Goal: Task Accomplishment & Management: Use online tool/utility

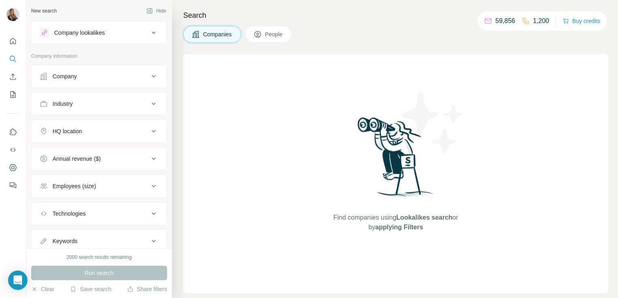
click at [97, 36] on div "Company lookalikes" at bounding box center [79, 33] width 51 height 8
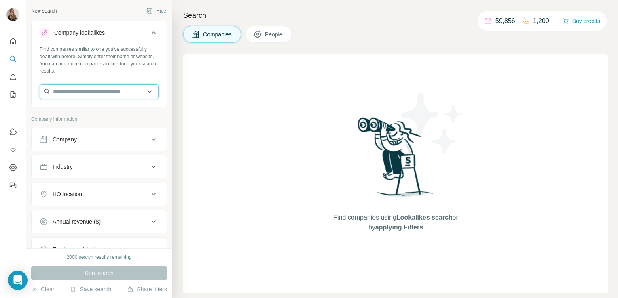
drag, startPoint x: 80, startPoint y: 87, endPoint x: 54, endPoint y: 88, distance: 25.5
click at [54, 88] on input "text" at bounding box center [99, 92] width 119 height 15
type input "*"
click at [90, 89] on input "text" at bounding box center [99, 92] width 119 height 15
paste input "**********"
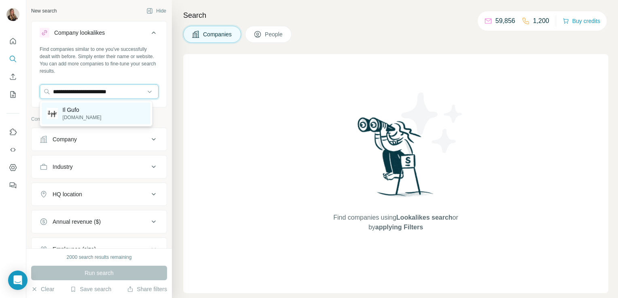
type input "**********"
click at [91, 112] on div "Il Gufo ilgufo.com" at bounding box center [96, 114] width 109 height 22
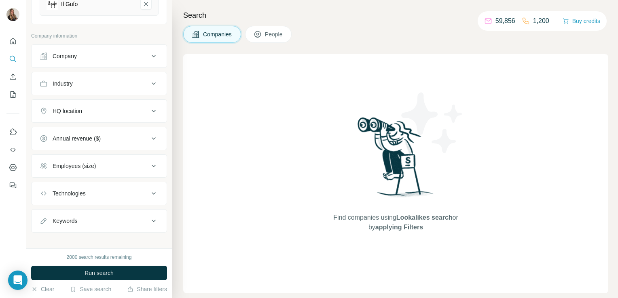
scroll to position [120, 0]
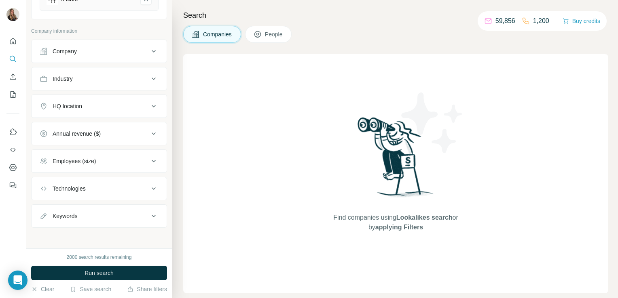
click at [90, 109] on div "HQ location" at bounding box center [94, 106] width 109 height 8
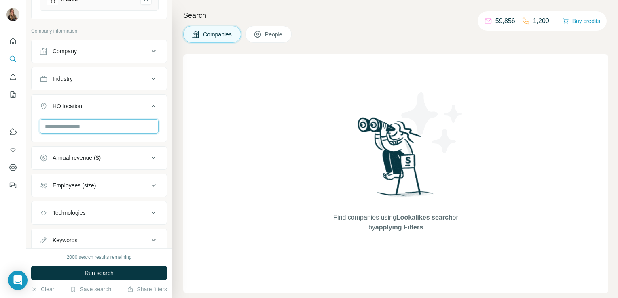
click at [86, 122] on input "text" at bounding box center [99, 126] width 119 height 15
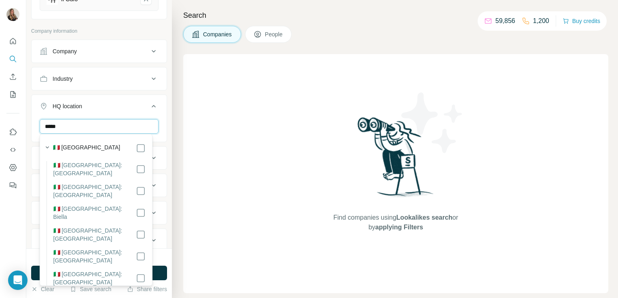
type input "*****"
click at [239, 144] on div "Find companies using Lookalikes search or by applying Filters" at bounding box center [395, 173] width 425 height 239
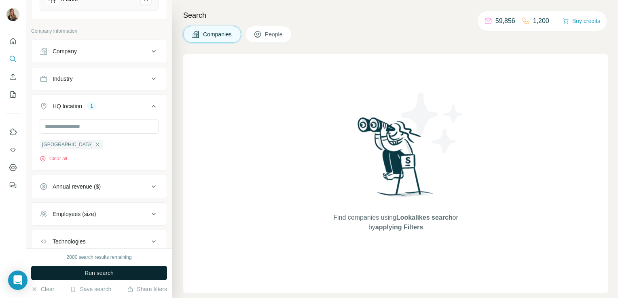
click at [117, 274] on button "Run search" at bounding box center [99, 273] width 136 height 15
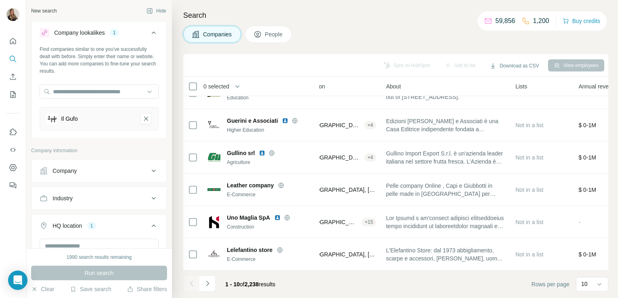
scroll to position [152, 0]
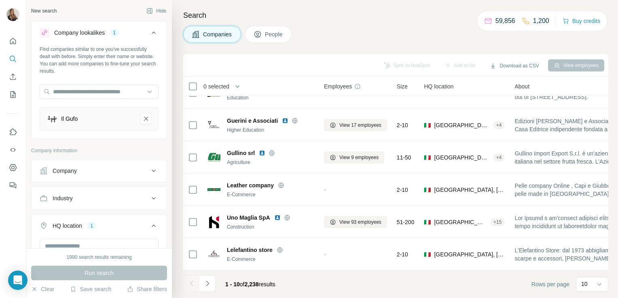
click at [100, 194] on div "Industry" at bounding box center [94, 198] width 109 height 8
click at [74, 216] on input at bounding box center [95, 218] width 100 height 9
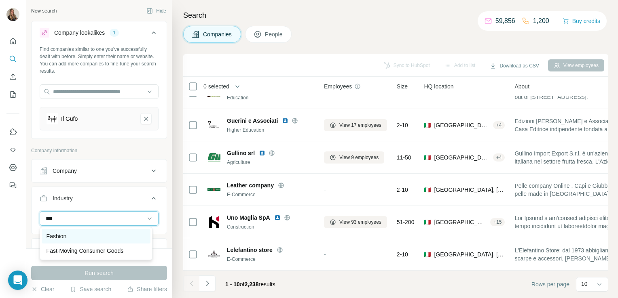
type input "***"
click at [74, 239] on div "Fashion" at bounding box center [95, 236] width 99 height 8
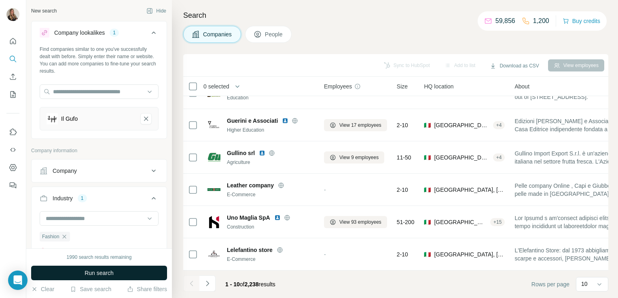
click at [81, 273] on button "Run search" at bounding box center [99, 273] width 136 height 15
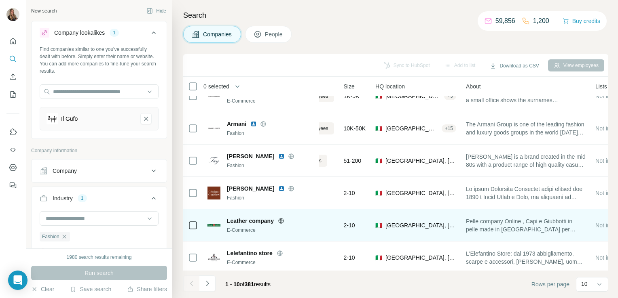
scroll to position [81, 0]
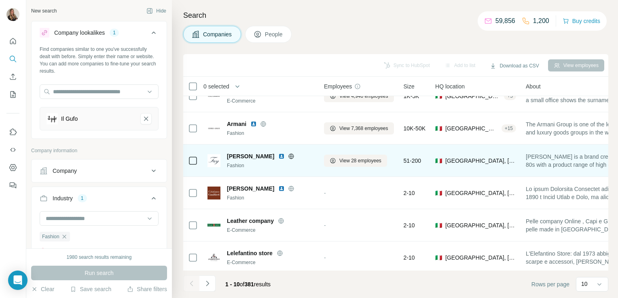
click at [290, 154] on icon at bounding box center [291, 156] width 2 height 5
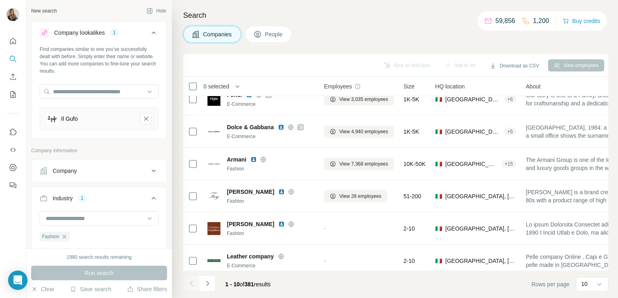
scroll to position [0, 0]
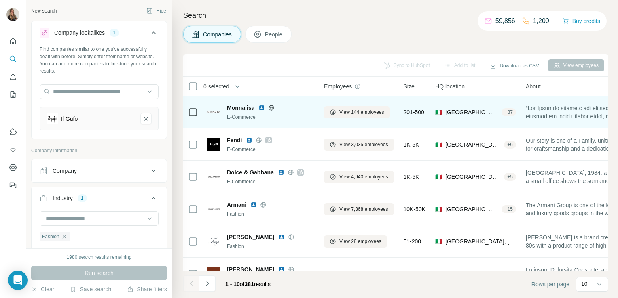
click at [275, 108] on icon at bounding box center [271, 108] width 6 height 6
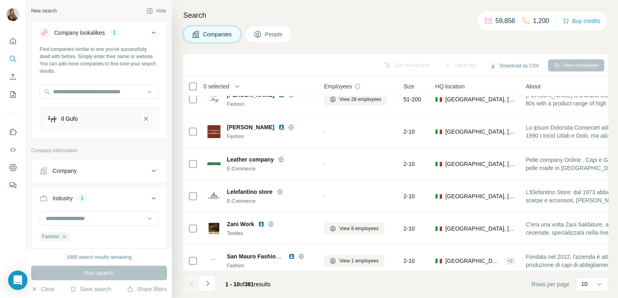
scroll to position [152, 0]
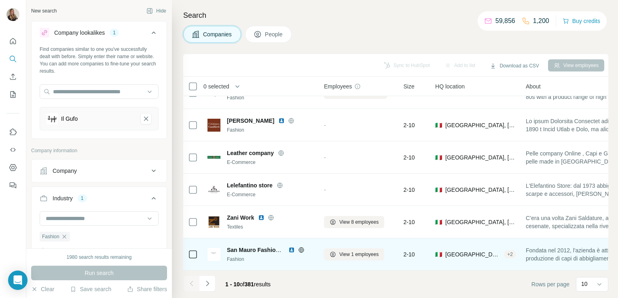
click at [303, 247] on icon at bounding box center [300, 249] width 5 height 5
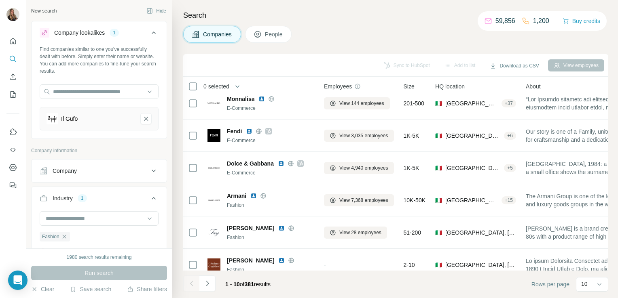
scroll to position [0, 0]
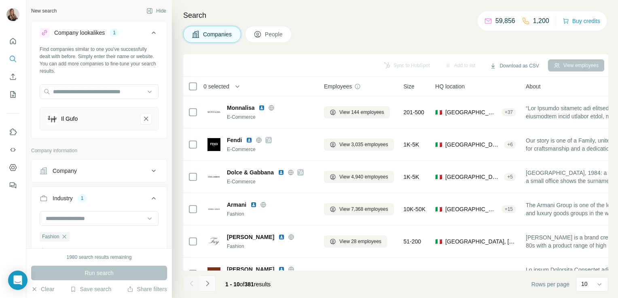
click at [209, 285] on icon "Navigate to next page" at bounding box center [207, 284] width 8 height 8
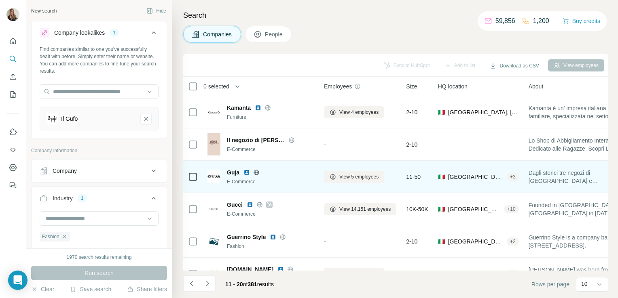
click at [256, 171] on icon at bounding box center [256, 172] width 6 height 6
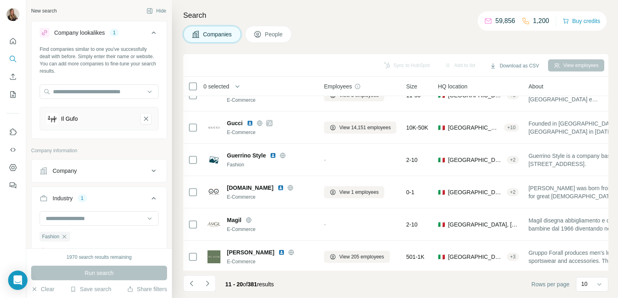
scroll to position [84, 0]
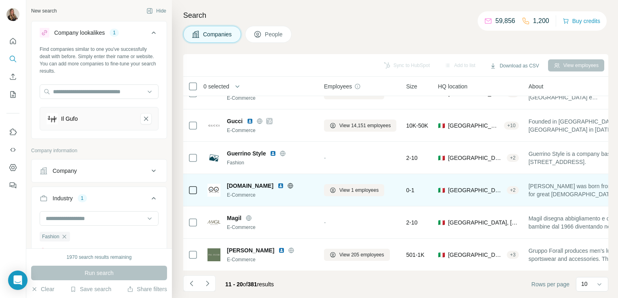
click at [288, 184] on icon at bounding box center [290, 185] width 5 height 5
click at [288, 186] on icon at bounding box center [290, 186] width 5 height 0
click at [346, 188] on span "View 1 employees" at bounding box center [358, 190] width 39 height 7
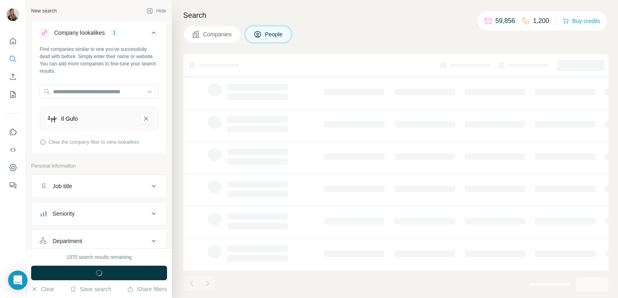
scroll to position [0, 0]
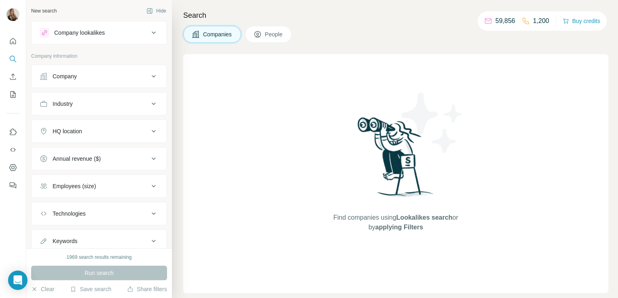
click at [137, 38] on button "Company lookalikes" at bounding box center [99, 32] width 135 height 19
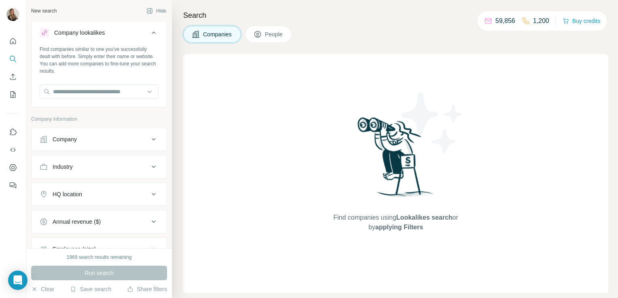
click at [334, 155] on div "Find companies using Lookalikes search or by applying Filters" at bounding box center [396, 173] width 146 height 239
click at [84, 91] on input "text" at bounding box center [99, 92] width 119 height 15
click at [86, 90] on input "text" at bounding box center [99, 92] width 119 height 15
paste input "**********"
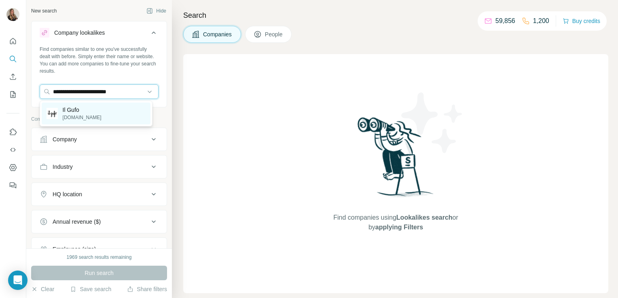
type input "**********"
click at [86, 114] on p "[DOMAIN_NAME]" at bounding box center [82, 117] width 39 height 7
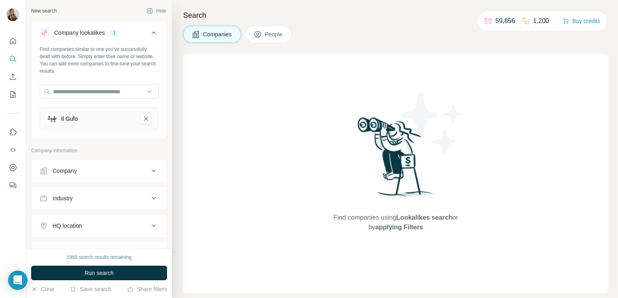
scroll to position [66, 0]
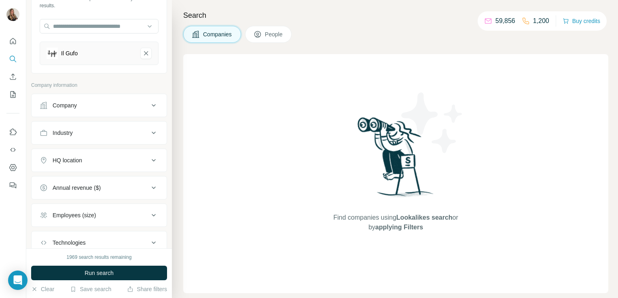
click at [89, 133] on div "Industry" at bounding box center [94, 133] width 109 height 8
click at [70, 153] on input at bounding box center [95, 153] width 100 height 9
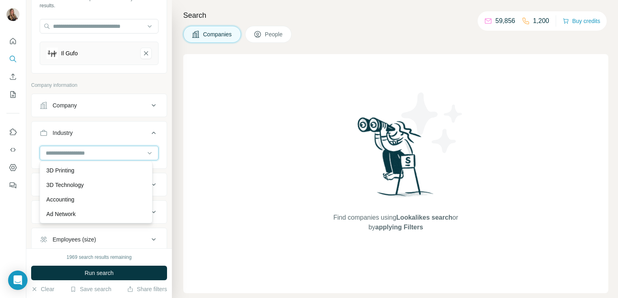
click at [74, 150] on input at bounding box center [95, 153] width 100 height 9
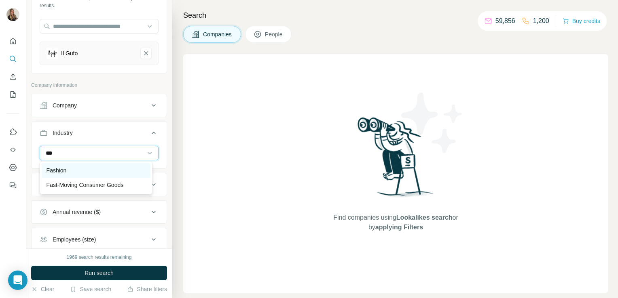
type input "***"
click at [79, 167] on div "Fashion" at bounding box center [95, 171] width 99 height 8
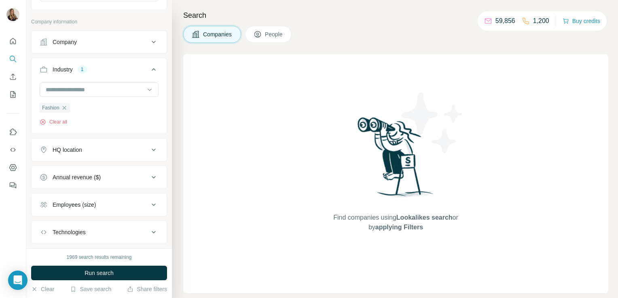
scroll to position [142, 0]
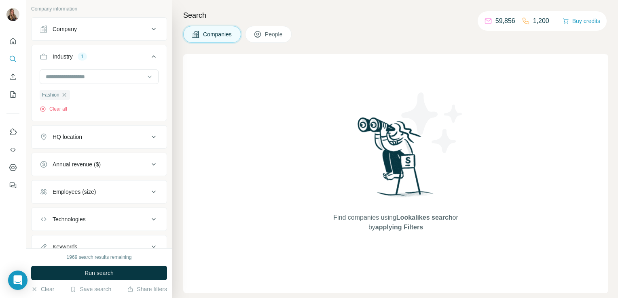
click at [101, 137] on div "HQ location" at bounding box center [94, 137] width 109 height 8
click at [78, 162] on input "text" at bounding box center [99, 157] width 119 height 15
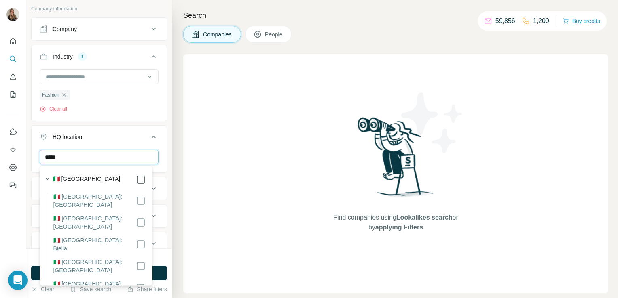
type input "*****"
click at [136, 178] on icon at bounding box center [141, 180] width 10 height 10
click at [207, 184] on div "Find companies using Lookalikes search or by applying Filters" at bounding box center [395, 173] width 425 height 239
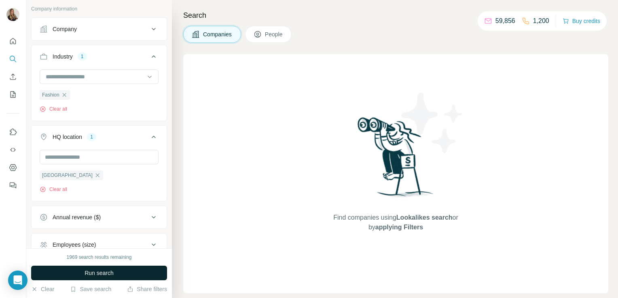
click at [110, 275] on span "Run search" at bounding box center [99, 273] width 29 height 8
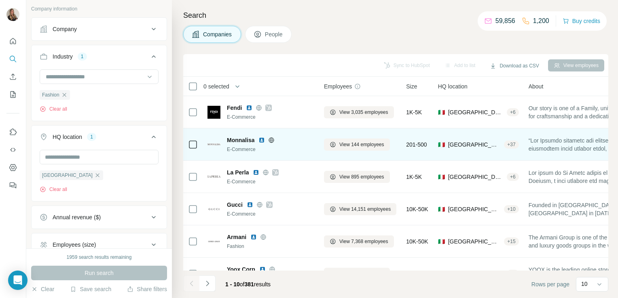
click at [272, 141] on icon at bounding box center [271, 140] width 6 height 6
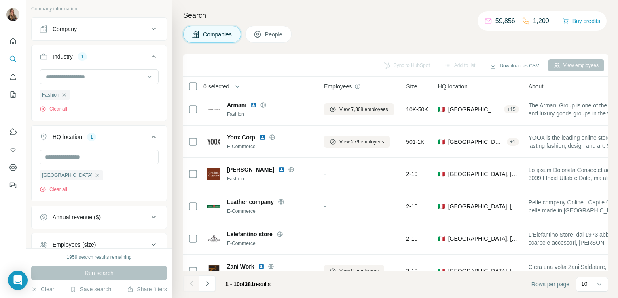
scroll to position [152, 0]
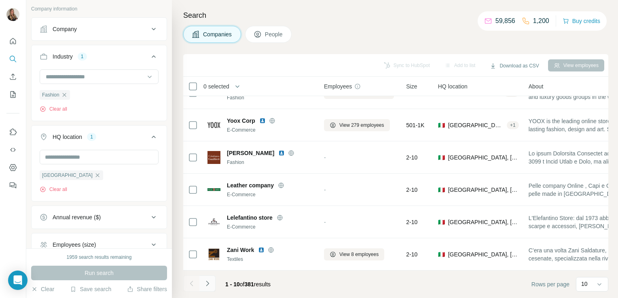
click at [207, 285] on icon "Navigate to next page" at bounding box center [207, 284] width 8 height 8
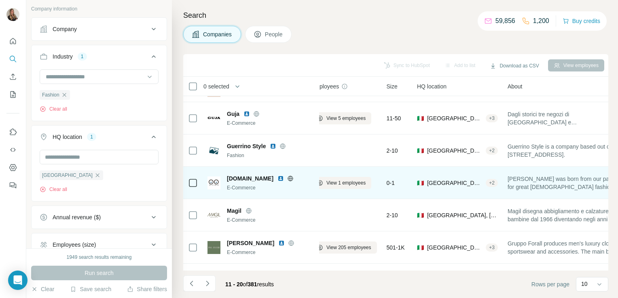
scroll to position [97, 0]
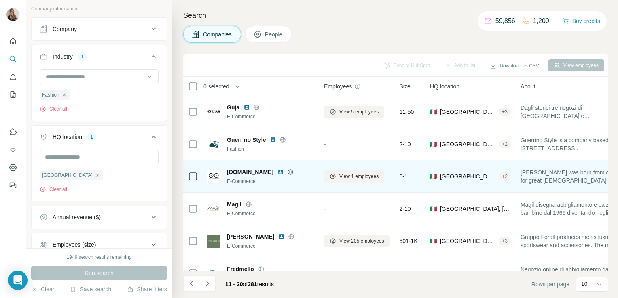
click at [287, 172] on icon at bounding box center [290, 172] width 6 height 6
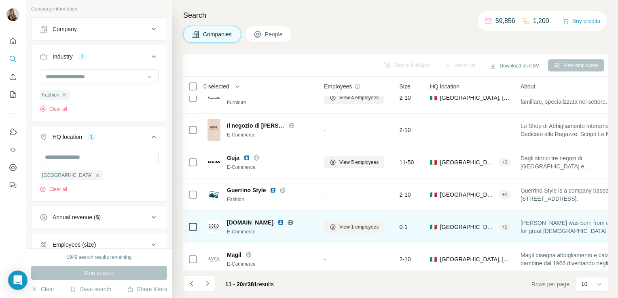
scroll to position [0, 0]
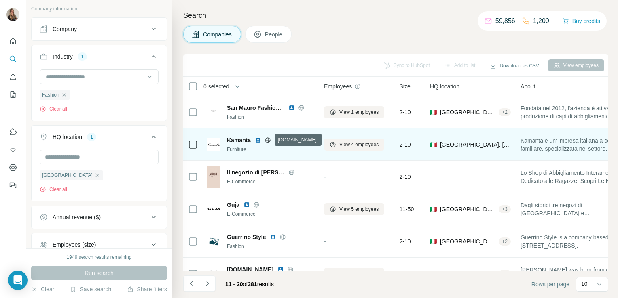
click at [267, 139] on icon at bounding box center [268, 139] width 2 height 5
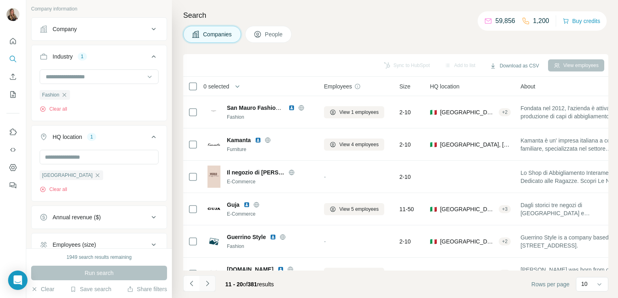
click at [207, 282] on icon "Navigate to next page" at bounding box center [207, 284] width 8 height 8
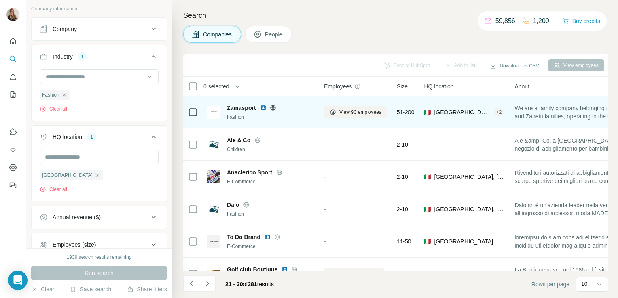
click at [273, 109] on icon at bounding box center [273, 107] width 2 height 5
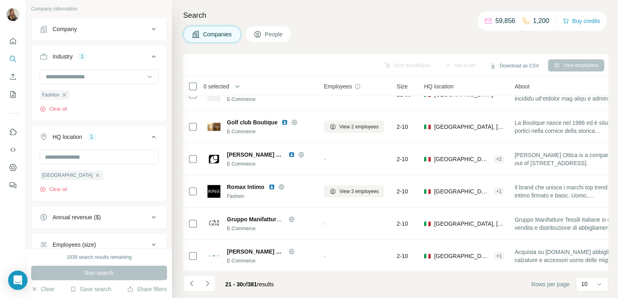
scroll to position [152, 0]
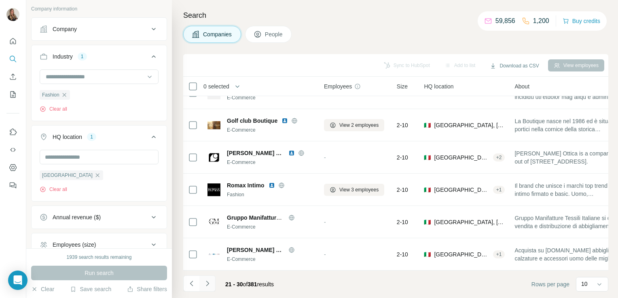
click at [208, 284] on icon "Navigate to next page" at bounding box center [207, 283] width 3 height 5
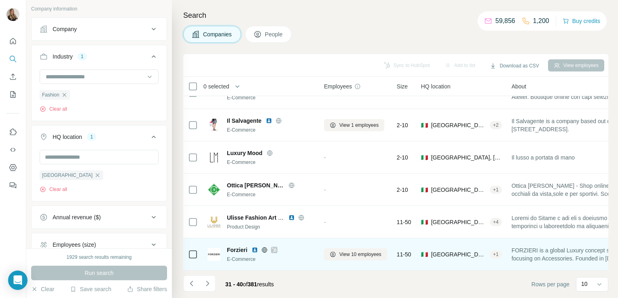
click at [264, 247] on icon at bounding box center [264, 250] width 6 height 6
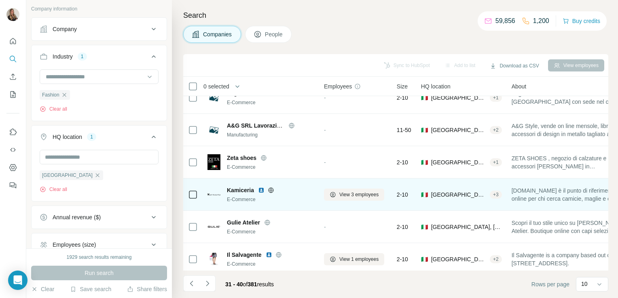
scroll to position [0, 0]
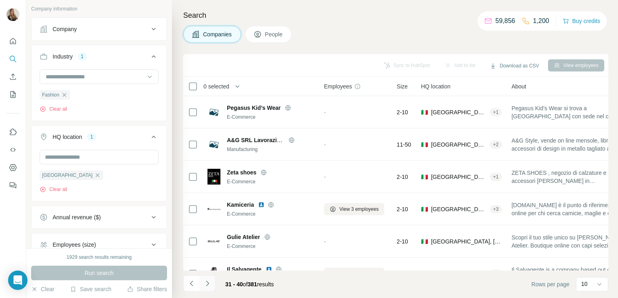
click at [206, 285] on icon "Navigate to next page" at bounding box center [207, 284] width 8 height 8
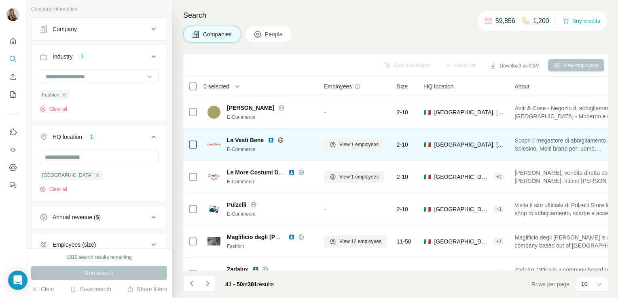
click at [280, 139] on icon at bounding box center [281, 139] width 2 height 5
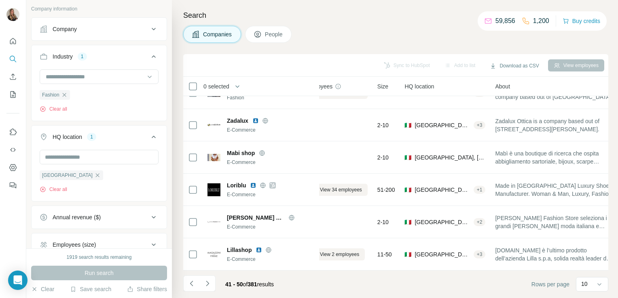
scroll to position [152, 0]
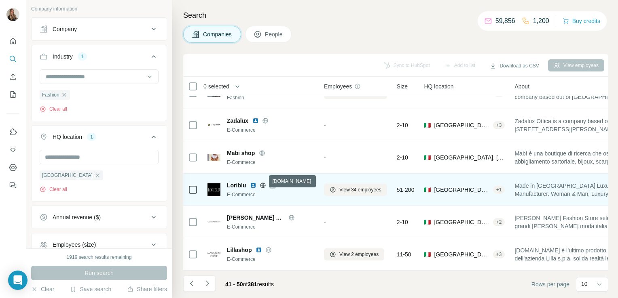
click at [260, 182] on icon at bounding box center [263, 185] width 6 height 6
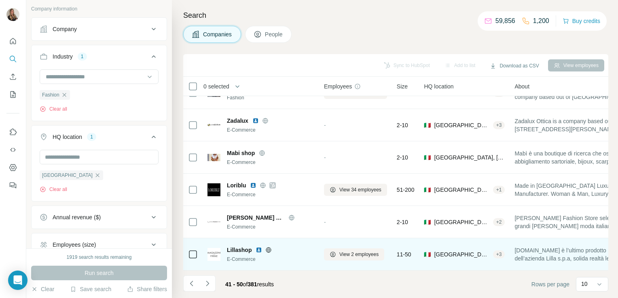
click at [269, 247] on icon at bounding box center [268, 250] width 6 height 6
click at [351, 253] on span "View 2 employees" at bounding box center [358, 254] width 39 height 7
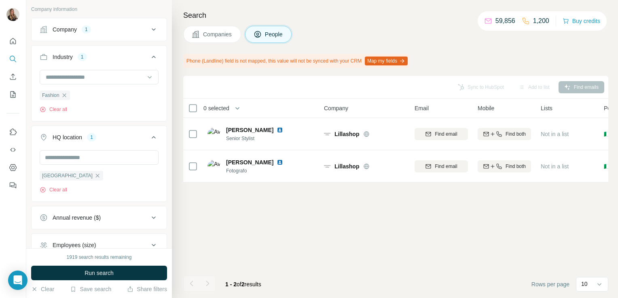
scroll to position [0, 0]
click at [194, 42] on button "Companies" at bounding box center [212, 34] width 58 height 17
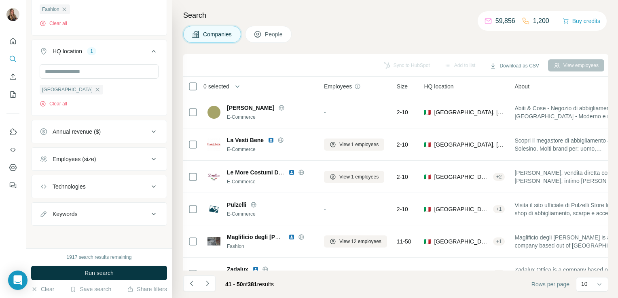
scroll to position [157, 0]
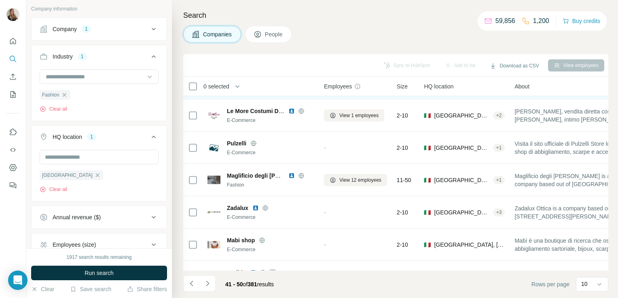
scroll to position [152, 0]
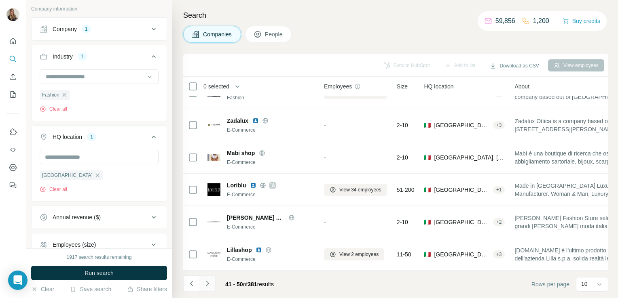
click at [210, 290] on button "Navigate to next page" at bounding box center [207, 284] width 16 height 16
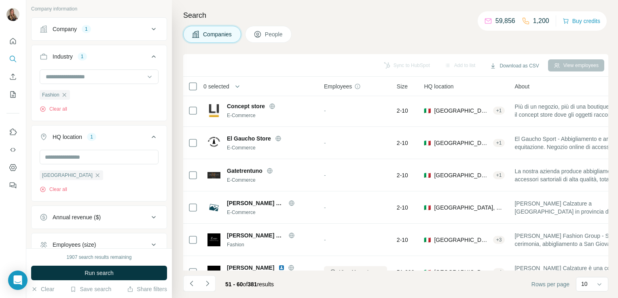
scroll to position [0, 0]
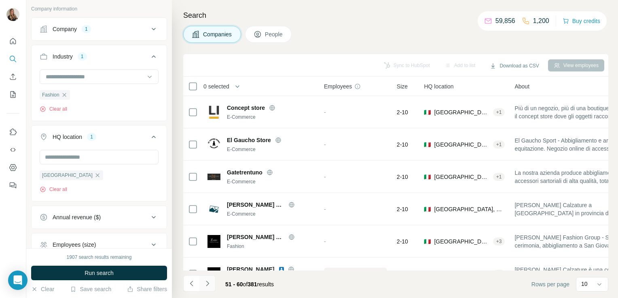
click at [208, 283] on icon "Navigate to next page" at bounding box center [207, 284] width 8 height 8
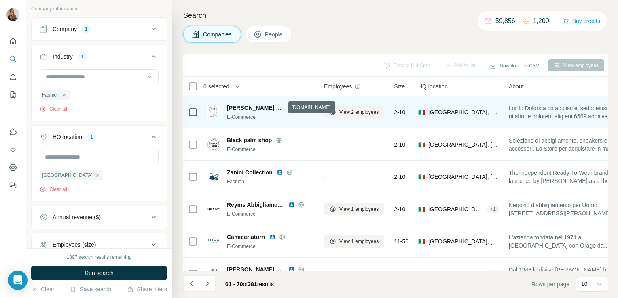
click at [298, 107] on icon at bounding box center [301, 108] width 6 height 6
click at [338, 111] on button "View 2 employees" at bounding box center [354, 112] width 60 height 12
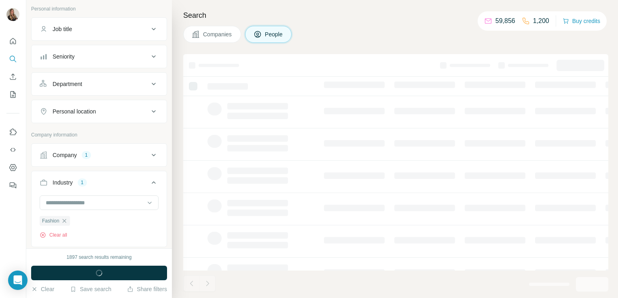
scroll to position [283, 0]
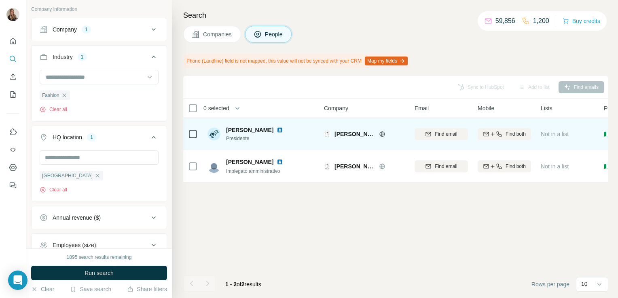
click at [379, 135] on icon at bounding box center [382, 134] width 6 height 6
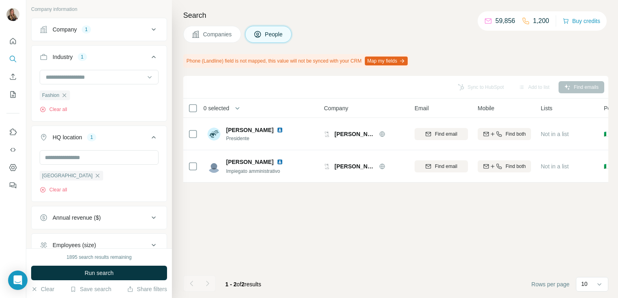
click at [205, 40] on button "Companies" at bounding box center [212, 34] width 58 height 17
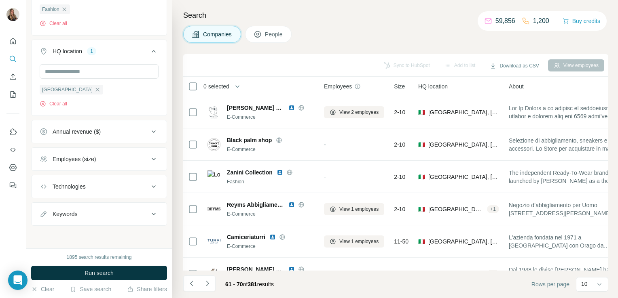
scroll to position [157, 0]
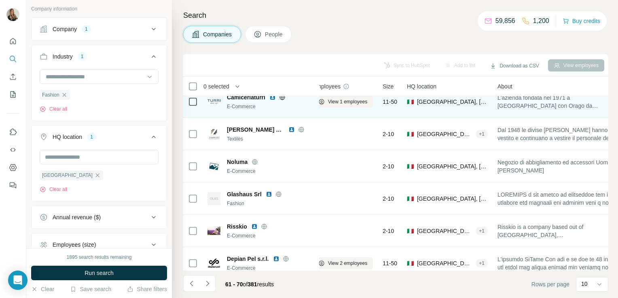
scroll to position [152, 11]
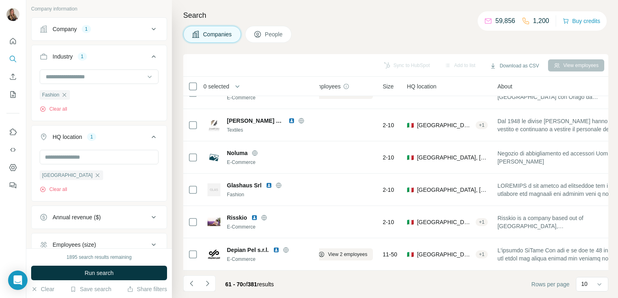
click at [216, 278] on div "61 - 70 of 381 results" at bounding box center [231, 285] width 97 height 18
click at [210, 286] on icon "Navigate to next page" at bounding box center [207, 284] width 8 height 8
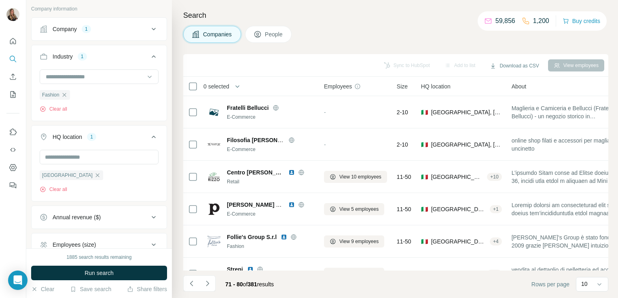
scroll to position [152, 0]
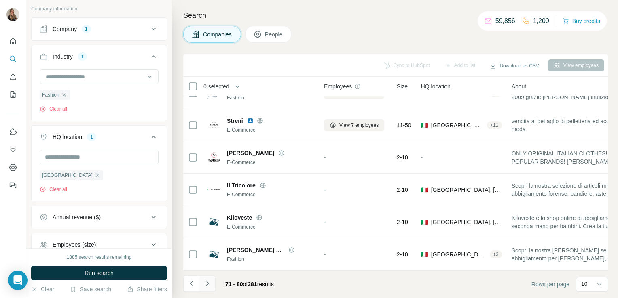
click at [207, 287] on icon "Navigate to next page" at bounding box center [207, 284] width 8 height 8
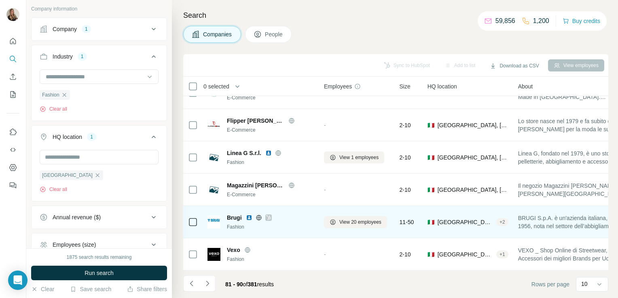
click at [259, 215] on icon at bounding box center [259, 218] width 6 height 6
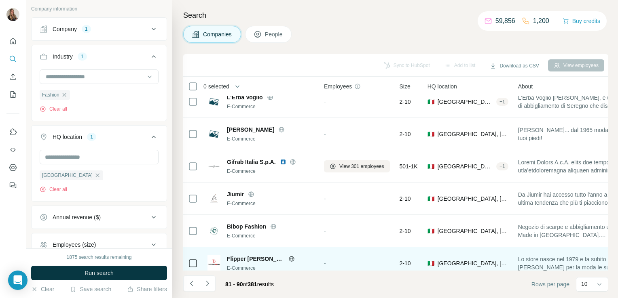
scroll to position [8, 0]
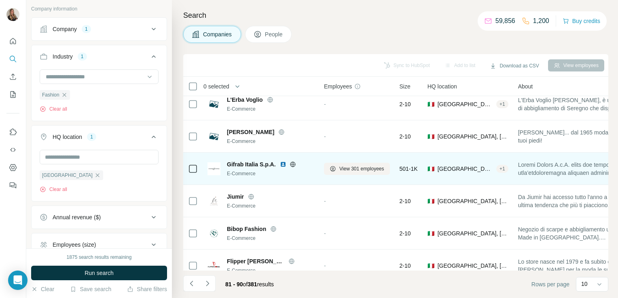
click at [293, 165] on icon at bounding box center [293, 164] width 6 height 6
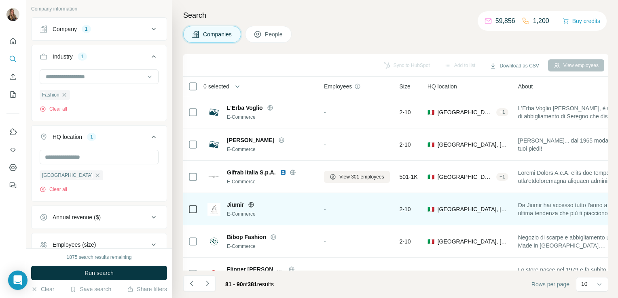
scroll to position [152, 0]
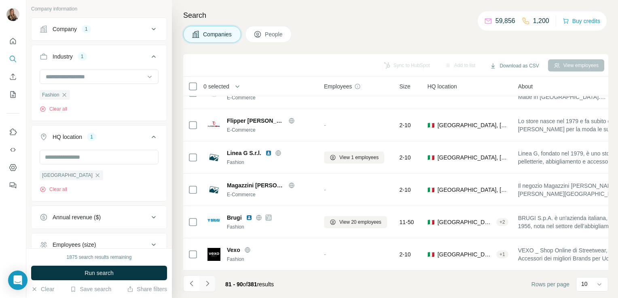
click at [205, 285] on icon "Navigate to next page" at bounding box center [207, 284] width 8 height 8
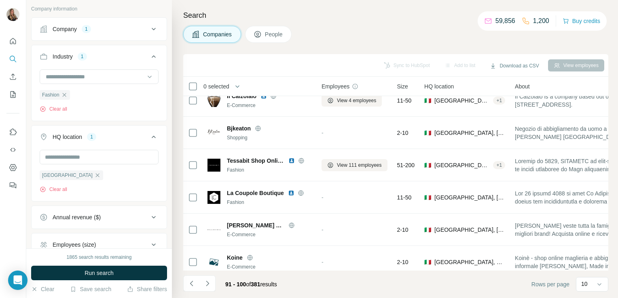
scroll to position [0, 2]
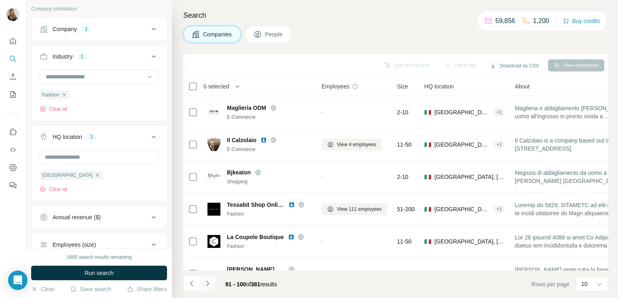
click at [210, 283] on icon "Navigate to next page" at bounding box center [207, 284] width 8 height 8
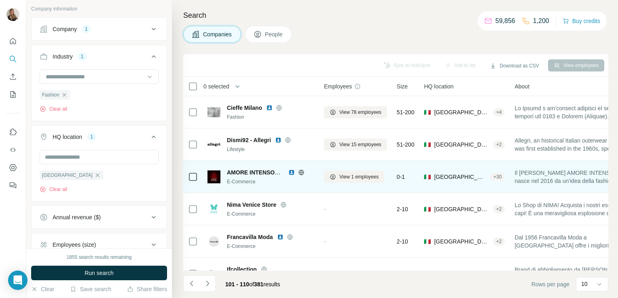
scroll to position [19, 0]
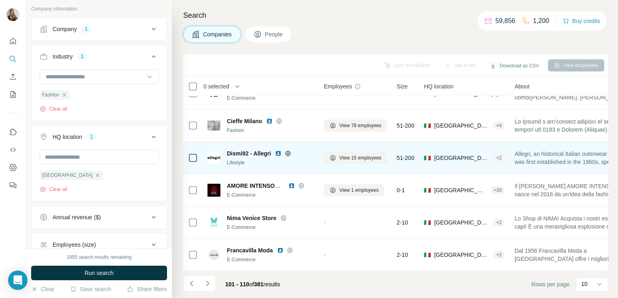
click at [290, 154] on icon at bounding box center [288, 153] width 6 height 6
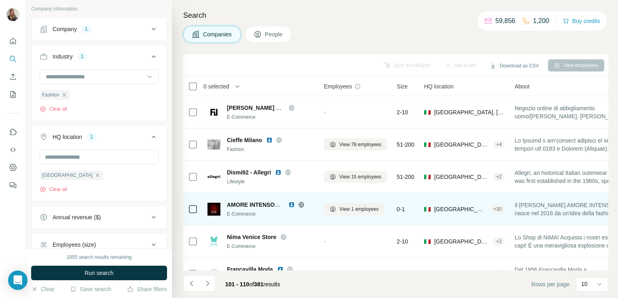
scroll to position [152, 0]
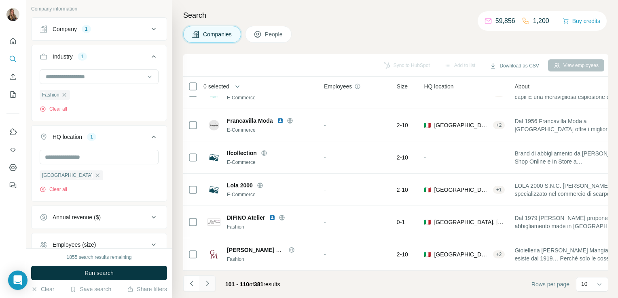
click at [212, 286] on button "Navigate to next page" at bounding box center [207, 284] width 16 height 16
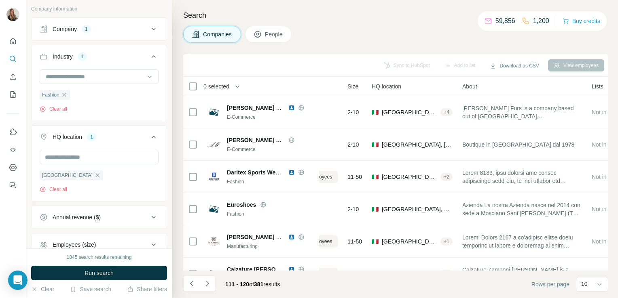
scroll to position [0, 0]
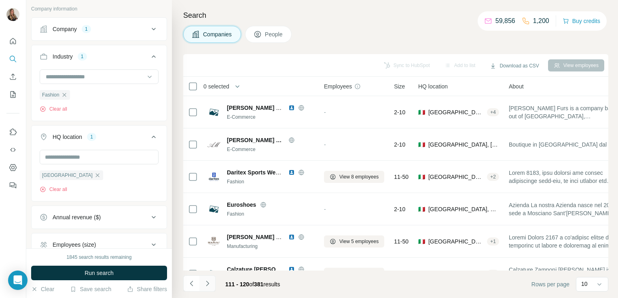
click at [213, 282] on button "Navigate to next page" at bounding box center [207, 284] width 16 height 16
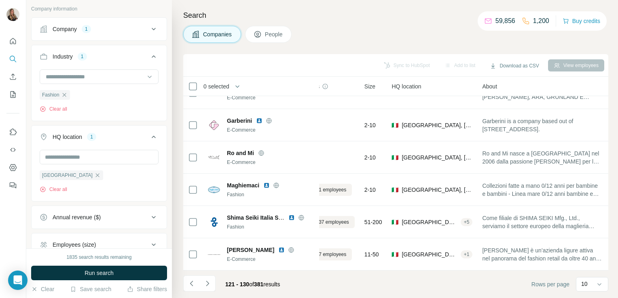
scroll to position [152, 0]
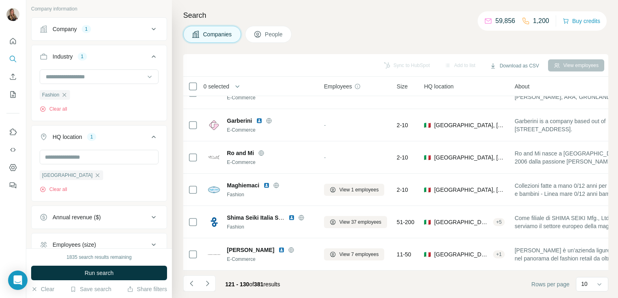
click at [114, 32] on div "Company 1" at bounding box center [94, 29] width 109 height 8
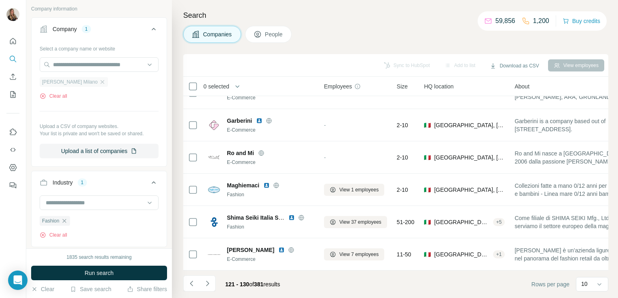
click at [74, 82] on div "[PERSON_NAME] Milano" at bounding box center [74, 82] width 68 height 10
click at [99, 82] on icon "button" at bounding box center [102, 82] width 6 height 6
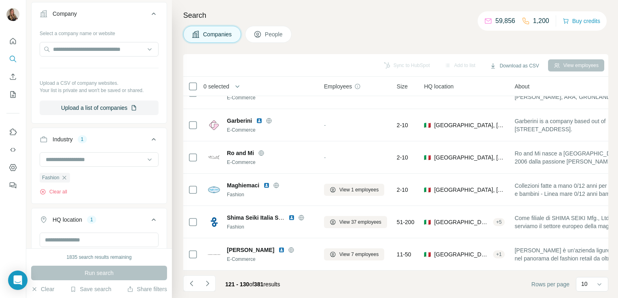
scroll to position [142, 0]
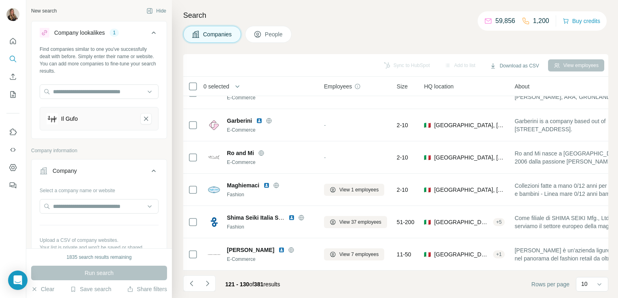
scroll to position [21, 0]
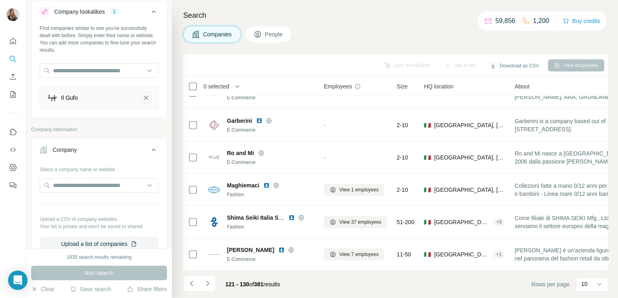
click at [142, 99] on icon "Il Gufo-remove-button" at bounding box center [145, 98] width 7 height 8
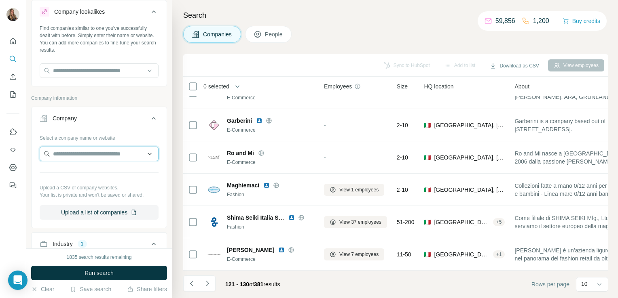
click at [107, 148] on input "text" at bounding box center [99, 154] width 119 height 15
paste input "**********"
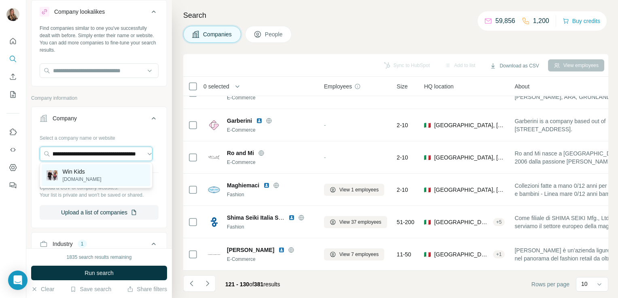
type input "**********"
click at [82, 168] on p "Win Kids" at bounding box center [82, 172] width 39 height 8
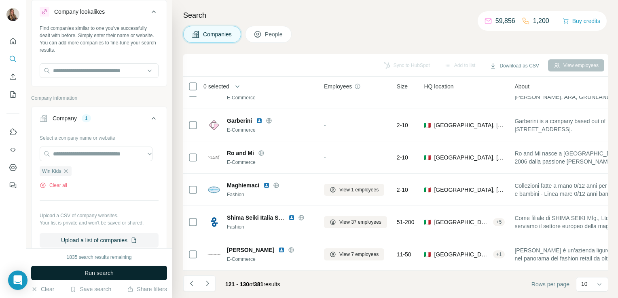
click at [81, 269] on button "Run search" at bounding box center [99, 273] width 136 height 15
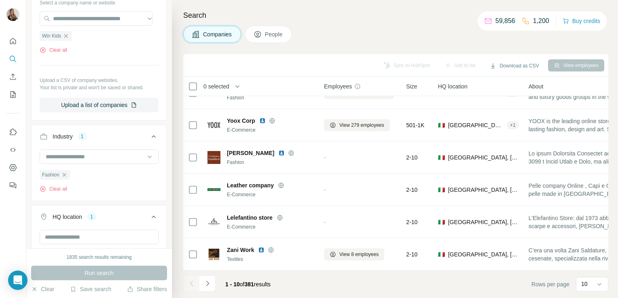
scroll to position [157, 0]
click at [68, 178] on div "Fashion" at bounding box center [55, 175] width 30 height 10
click at [66, 175] on icon "button" at bounding box center [64, 174] width 6 height 6
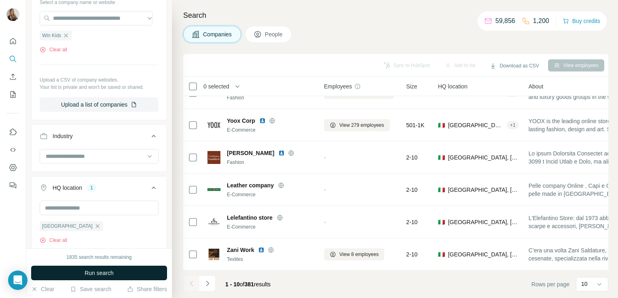
click at [85, 270] on span "Run search" at bounding box center [99, 273] width 29 height 8
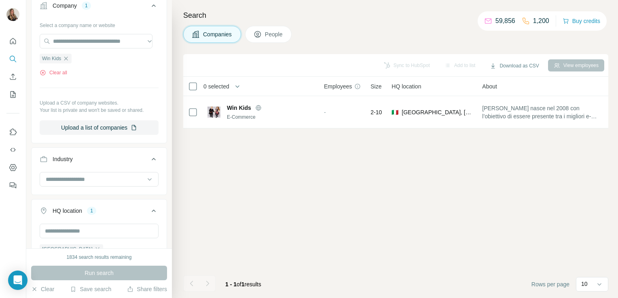
scroll to position [129, 0]
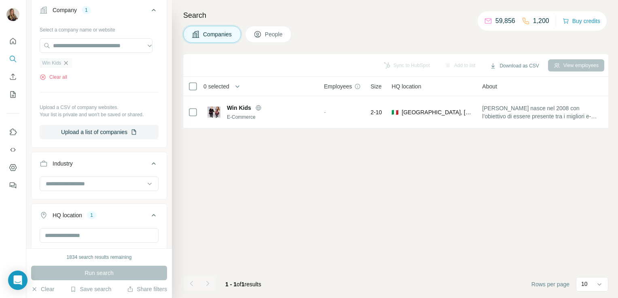
click at [67, 62] on icon "button" at bounding box center [66, 63] width 6 height 6
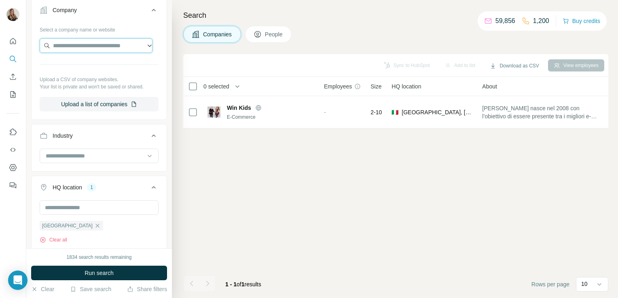
click at [81, 44] on input "text" at bounding box center [96, 45] width 113 height 15
paste input "**********"
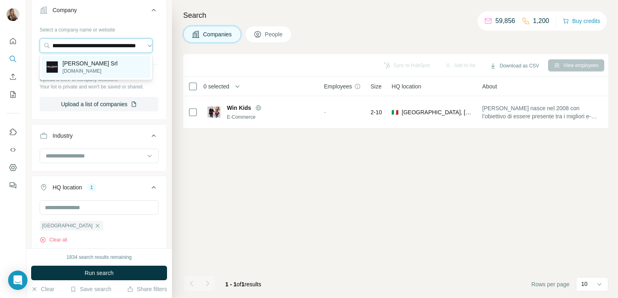
type input "**********"
click at [82, 61] on p "[PERSON_NAME] Srl" at bounding box center [90, 63] width 55 height 8
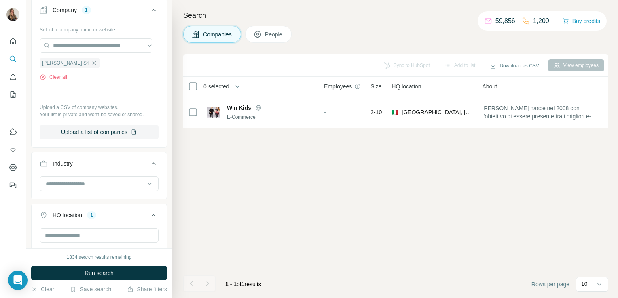
scroll to position [0, 0]
click at [77, 271] on button "Run search" at bounding box center [99, 273] width 136 height 15
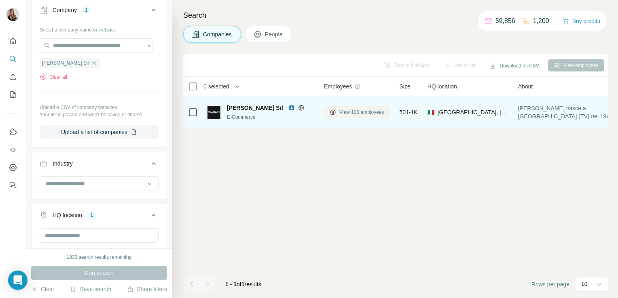
click at [346, 114] on span "View 106 employees" at bounding box center [361, 112] width 45 height 7
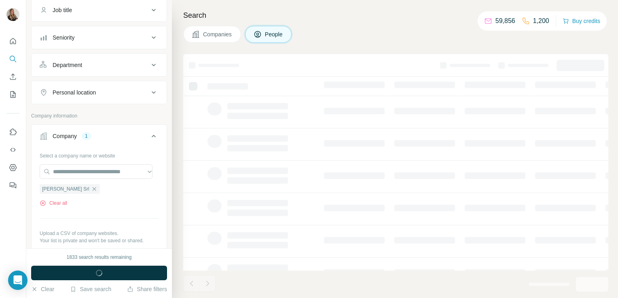
scroll to position [255, 0]
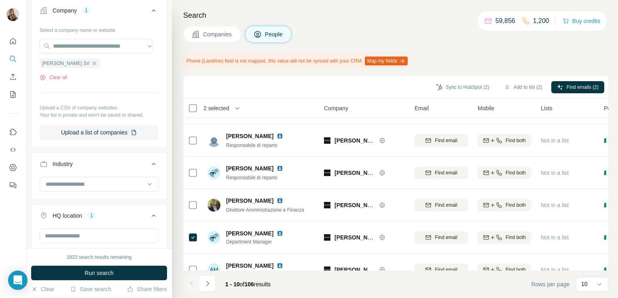
scroll to position [174, 0]
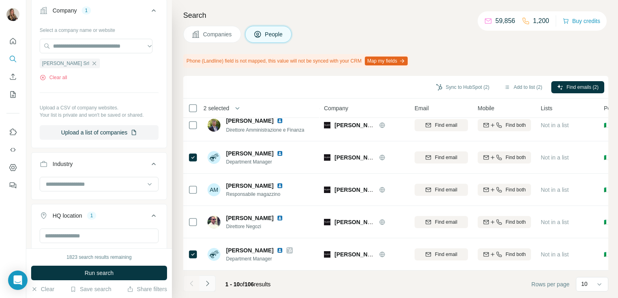
click at [209, 285] on icon "Navigate to next page" at bounding box center [207, 284] width 8 height 8
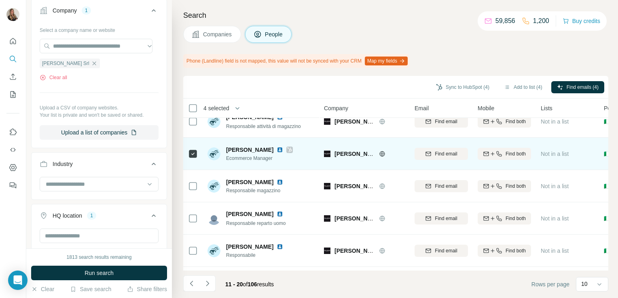
scroll to position [0, 0]
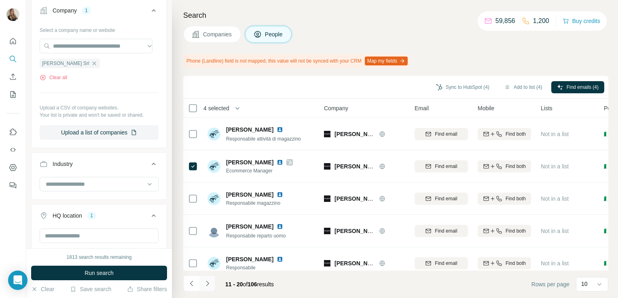
click at [207, 281] on icon "Navigate to next page" at bounding box center [207, 284] width 8 height 8
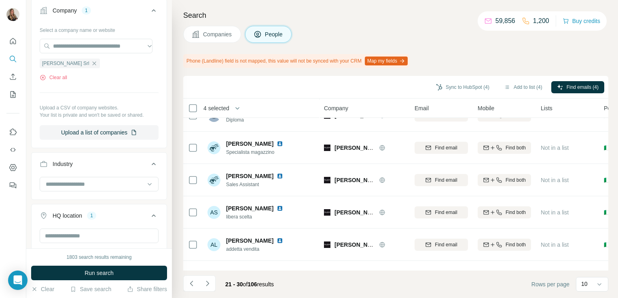
scroll to position [174, 0]
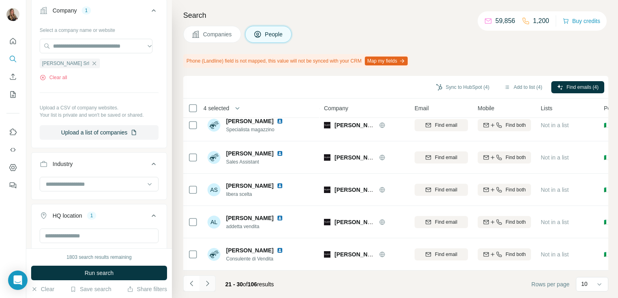
click at [207, 281] on icon "Navigate to next page" at bounding box center [207, 284] width 8 height 8
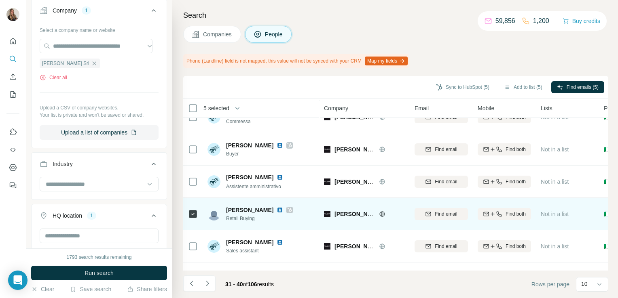
scroll to position [76, 0]
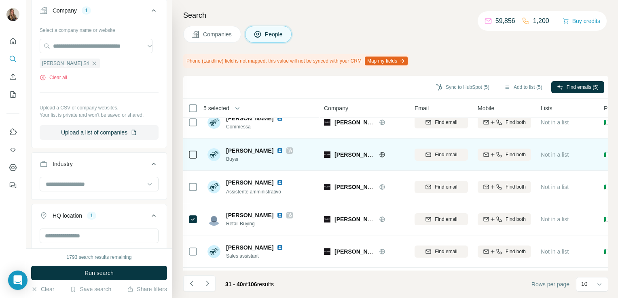
click at [192, 160] on div at bounding box center [193, 155] width 10 height 22
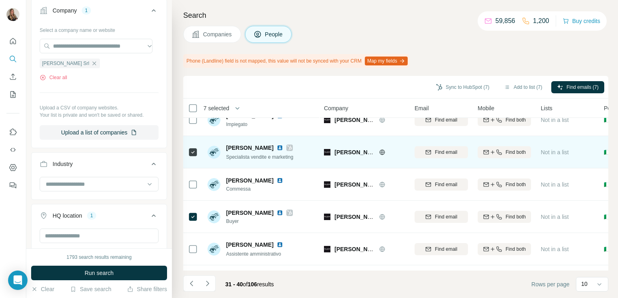
scroll to position [0, 0]
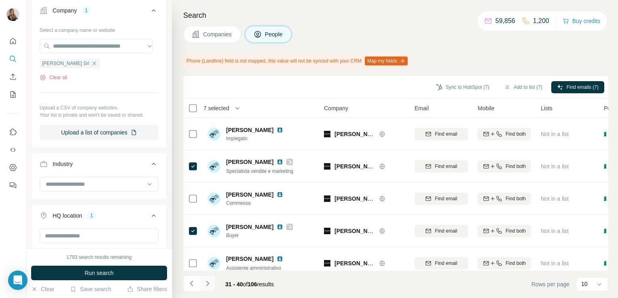
click at [209, 284] on icon "Navigate to next page" at bounding box center [207, 284] width 8 height 8
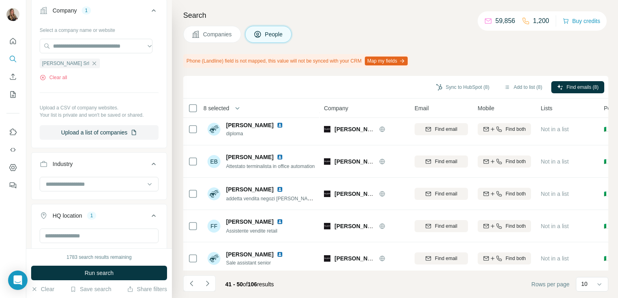
scroll to position [174, 0]
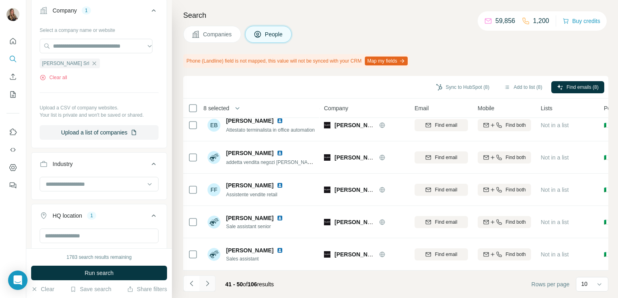
click at [206, 281] on icon "Navigate to next page" at bounding box center [207, 284] width 8 height 8
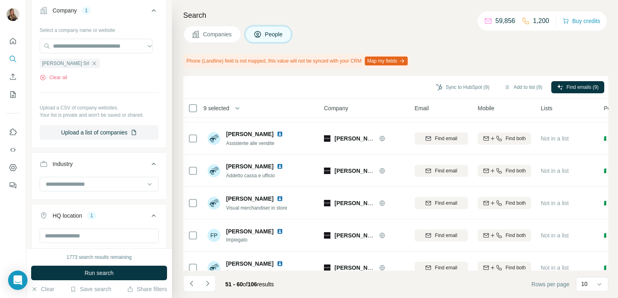
scroll to position [0, 0]
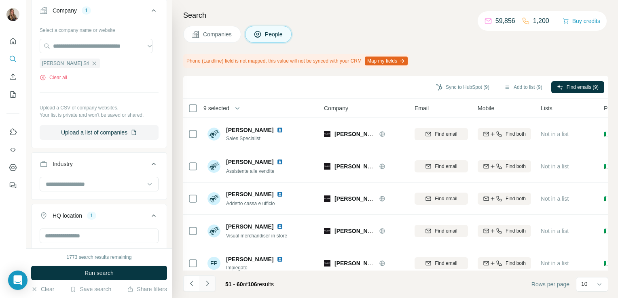
click at [205, 283] on icon "Navigate to next page" at bounding box center [207, 284] width 8 height 8
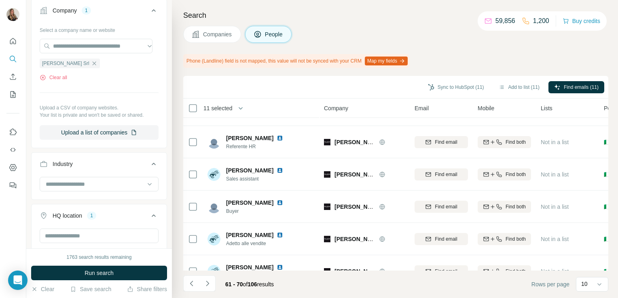
scroll to position [174, 0]
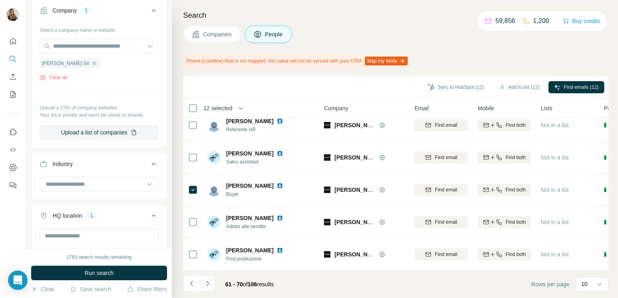
click at [206, 284] on icon "Navigate to next page" at bounding box center [207, 284] width 8 height 8
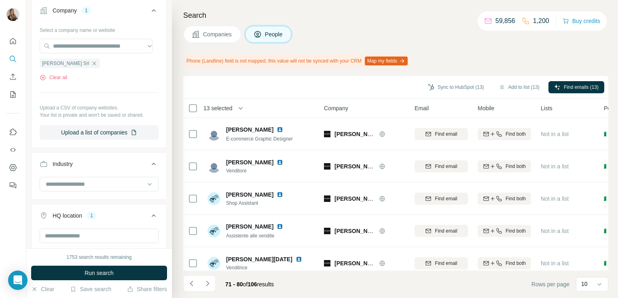
scroll to position [0, 0]
click at [205, 283] on icon "Navigate to next page" at bounding box center [207, 284] width 8 height 8
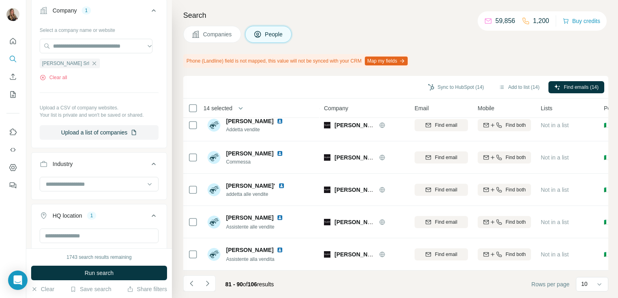
scroll to position [174, 0]
click at [209, 285] on icon "Navigate to next page" at bounding box center [207, 284] width 8 height 8
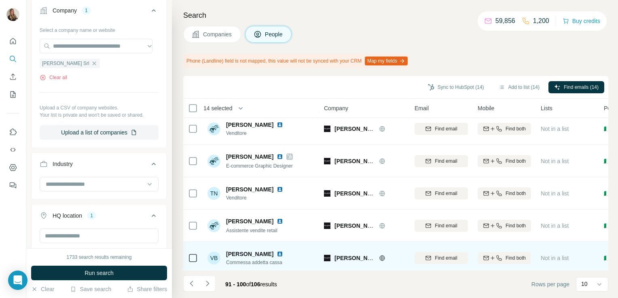
scroll to position [102, 0]
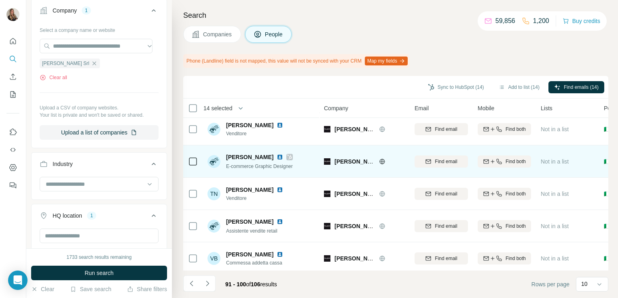
click at [192, 157] on icon at bounding box center [193, 162] width 10 height 10
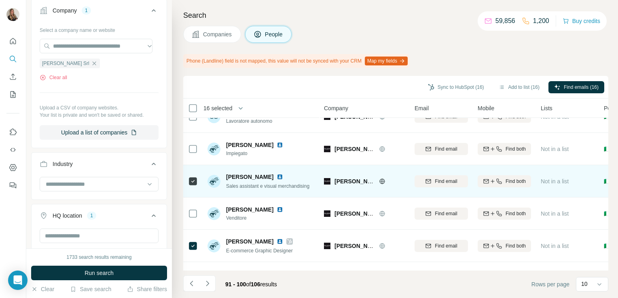
scroll to position [0, 0]
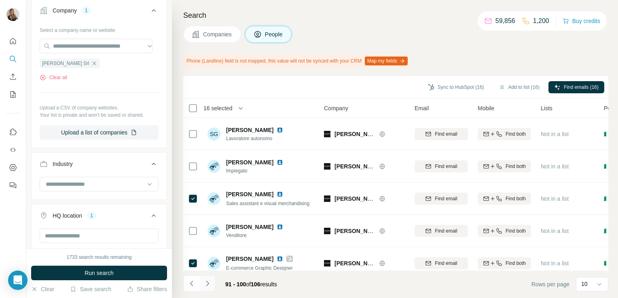
click at [207, 283] on icon "Navigate to next page" at bounding box center [207, 284] width 8 height 8
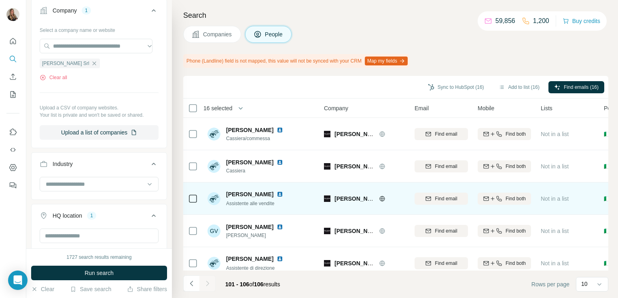
scroll to position [45, 0]
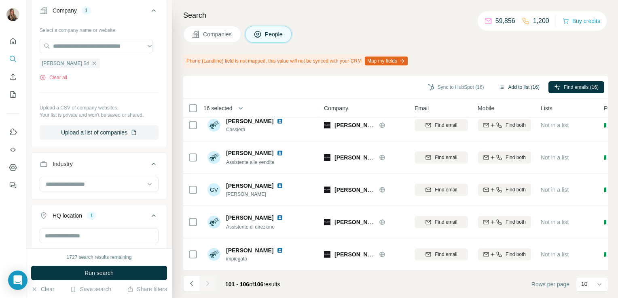
click at [521, 87] on button "Add to list (16)" at bounding box center [519, 87] width 52 height 12
click at [509, 85] on button "Add to list (16)" at bounding box center [519, 87] width 52 height 12
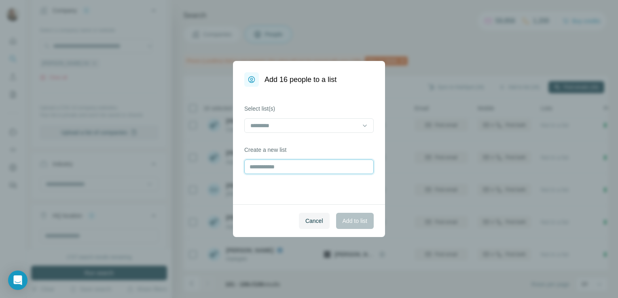
click at [273, 165] on input "text" at bounding box center [308, 167] width 129 height 15
type input "**********"
click at [358, 219] on span "Add to list" at bounding box center [354, 221] width 25 height 8
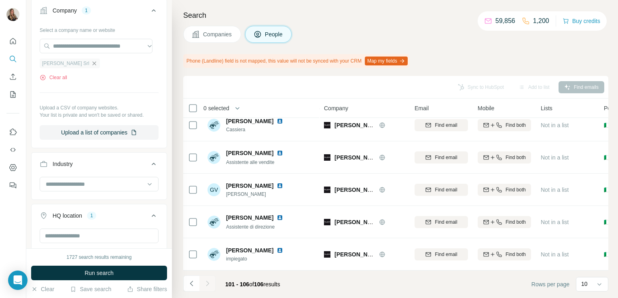
click at [91, 60] on icon "button" at bounding box center [94, 63] width 6 height 6
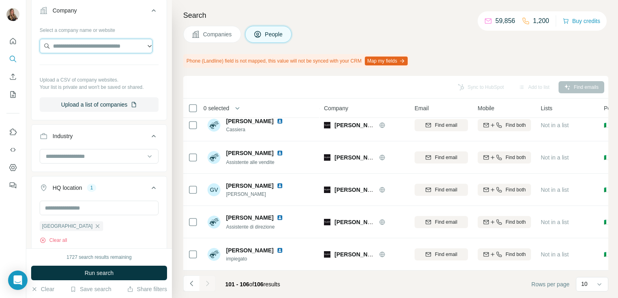
click at [76, 49] on input "text" at bounding box center [96, 46] width 113 height 15
paste input "**********"
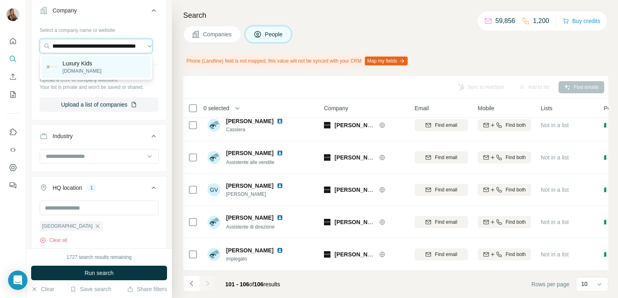
type input "**********"
click at [74, 66] on p "Luxury Kids" at bounding box center [82, 63] width 39 height 8
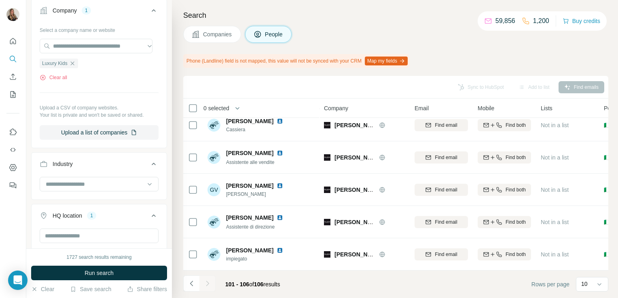
scroll to position [0, 0]
click at [73, 271] on button "Run search" at bounding box center [99, 273] width 136 height 15
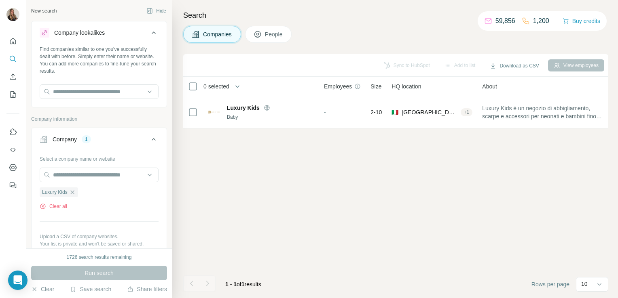
scroll to position [129, 0]
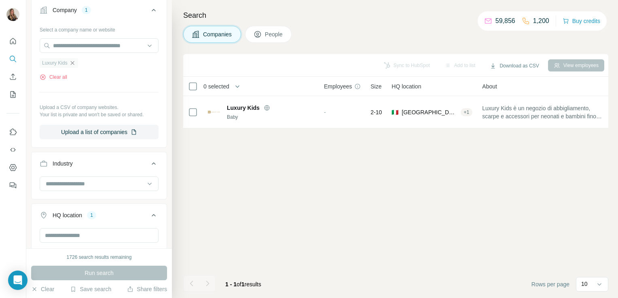
click at [72, 63] on icon "button" at bounding box center [72, 63] width 6 height 6
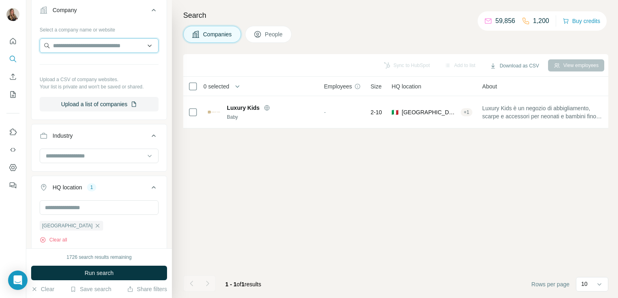
click at [66, 45] on input "text" at bounding box center [99, 45] width 119 height 15
paste input "**********"
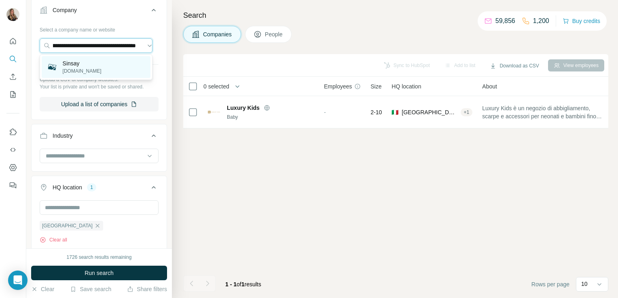
type input "**********"
click at [91, 69] on div "Sinsay sinsay.com" at bounding box center [96, 67] width 109 height 22
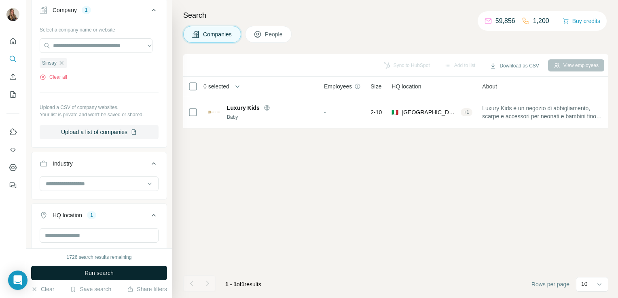
click at [69, 269] on button "Run search" at bounding box center [99, 273] width 136 height 15
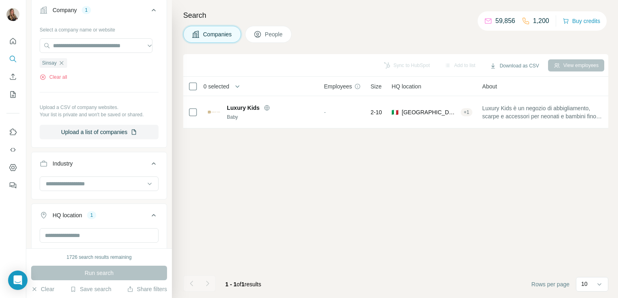
click at [66, 280] on div "Run search" at bounding box center [99, 273] width 136 height 15
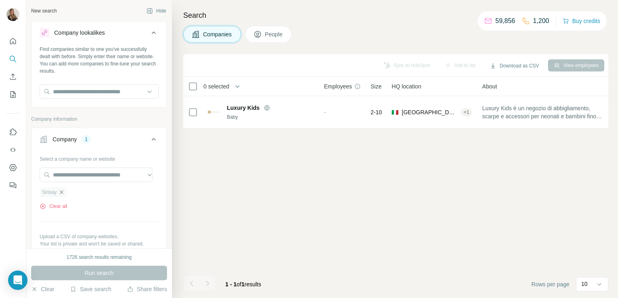
click at [62, 193] on icon "button" at bounding box center [62, 192] width 4 height 4
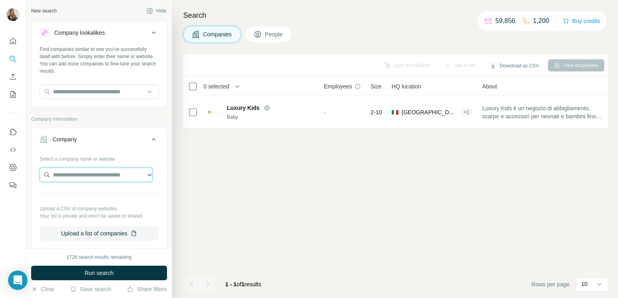
click at [71, 174] on input "text" at bounding box center [96, 175] width 113 height 15
paste input "**********"
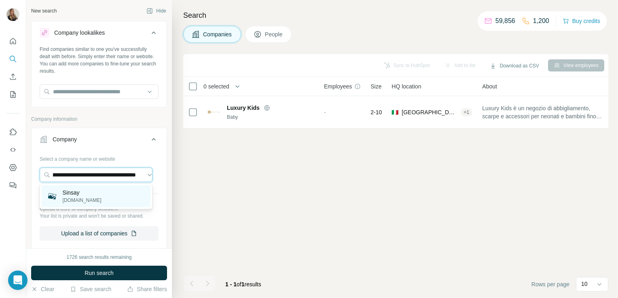
type input "**********"
click at [73, 193] on p "Sinsay" at bounding box center [82, 193] width 39 height 8
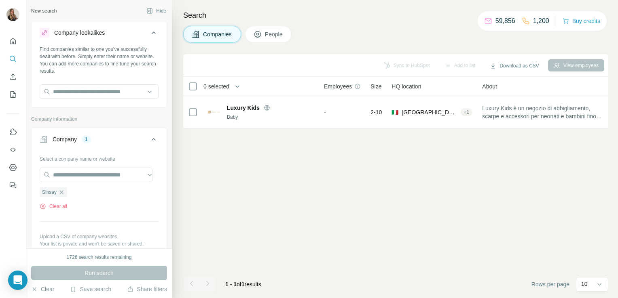
click at [80, 274] on div "Run search" at bounding box center [99, 273] width 136 height 15
click at [63, 192] on icon "button" at bounding box center [61, 192] width 6 height 6
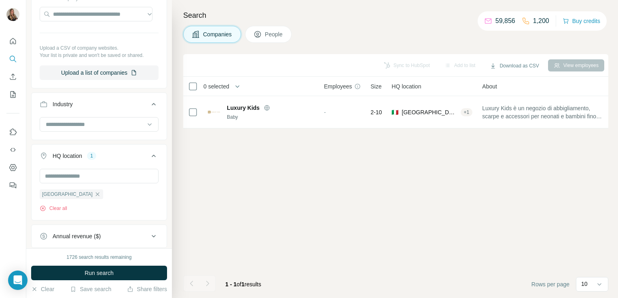
scroll to position [168, 0]
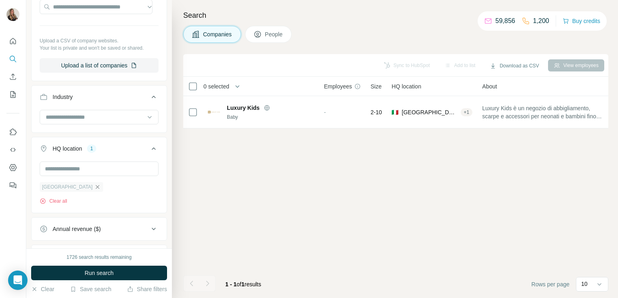
click at [94, 187] on icon "button" at bounding box center [97, 187] width 6 height 6
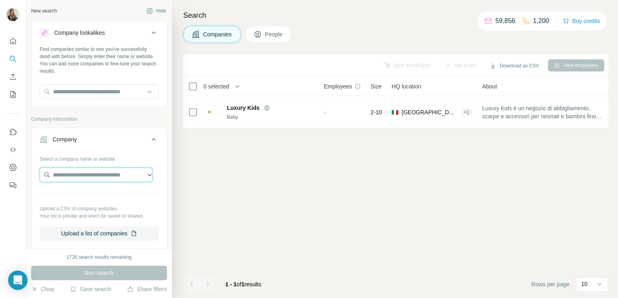
click at [57, 176] on input "text" at bounding box center [96, 175] width 113 height 15
paste input "**********"
type input "**********"
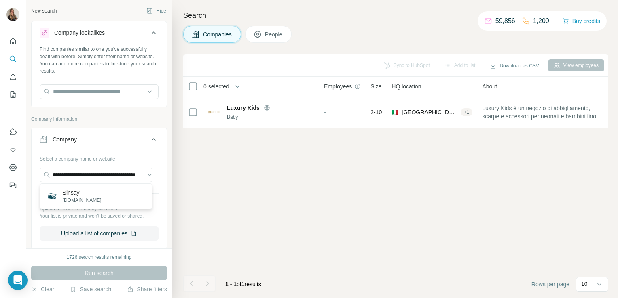
scroll to position [0, 0]
click at [75, 199] on p "sinsay.com" at bounding box center [82, 200] width 39 height 7
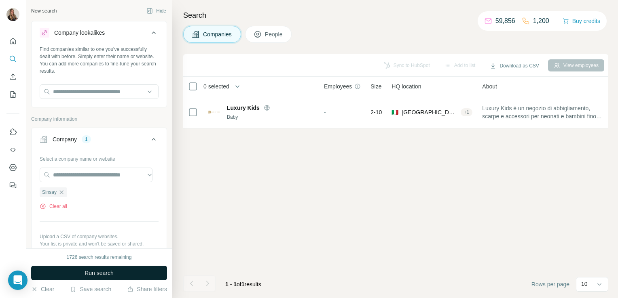
click at [74, 275] on button "Run search" at bounding box center [99, 273] width 136 height 15
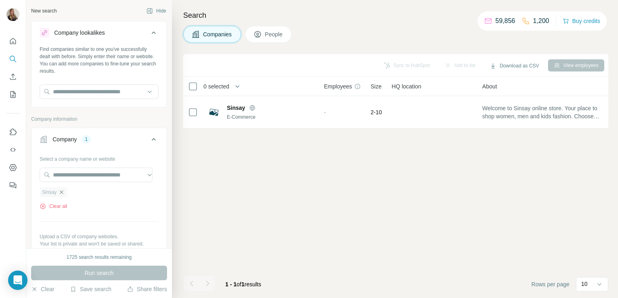
click at [60, 193] on icon "button" at bounding box center [61, 192] width 6 height 6
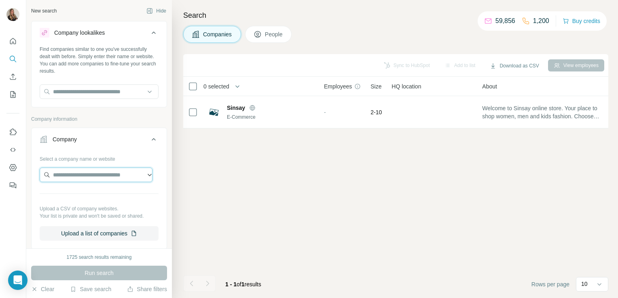
click at [63, 177] on input "text" at bounding box center [96, 175] width 113 height 15
paste input "**********"
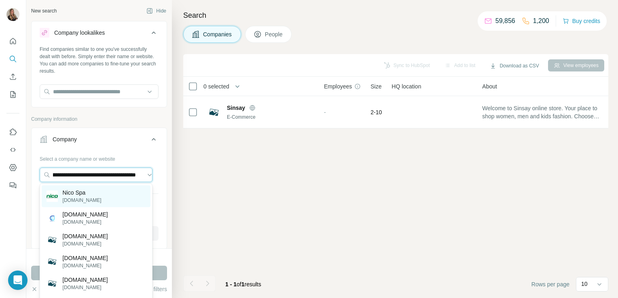
type input "**********"
click at [75, 190] on p "Nico Spa" at bounding box center [82, 193] width 39 height 8
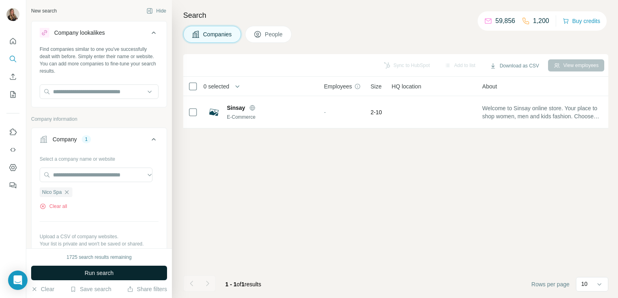
click at [91, 274] on span "Run search" at bounding box center [99, 273] width 29 height 8
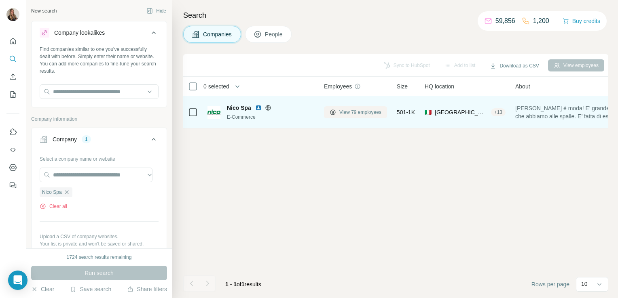
click at [350, 114] on span "View 79 employees" at bounding box center [360, 112] width 42 height 7
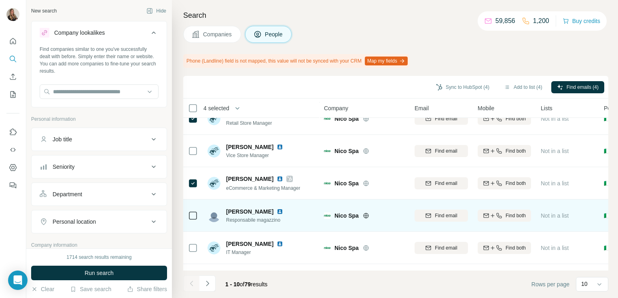
scroll to position [174, 0]
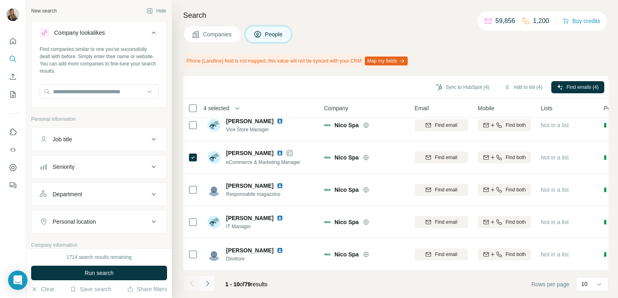
click at [207, 282] on icon "Navigate to next page" at bounding box center [207, 283] width 3 height 5
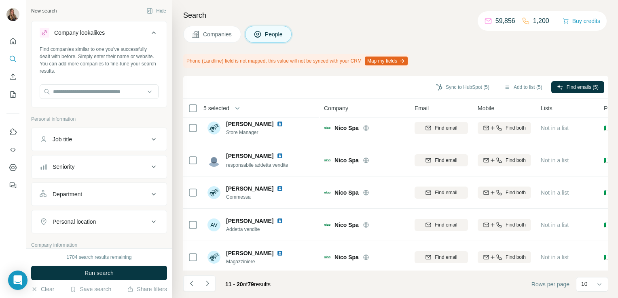
scroll to position [0, 0]
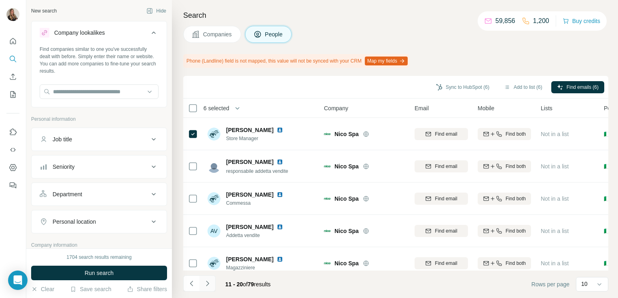
click at [206, 285] on icon "Navigate to next page" at bounding box center [207, 284] width 8 height 8
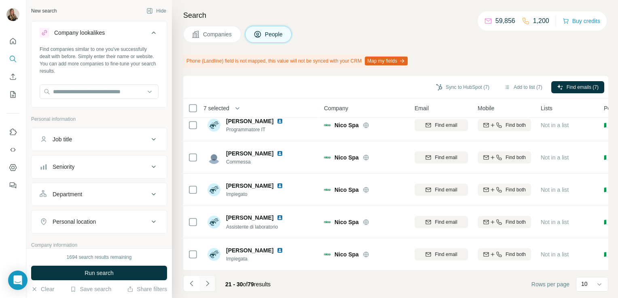
click at [209, 286] on icon "Navigate to next page" at bounding box center [207, 284] width 8 height 8
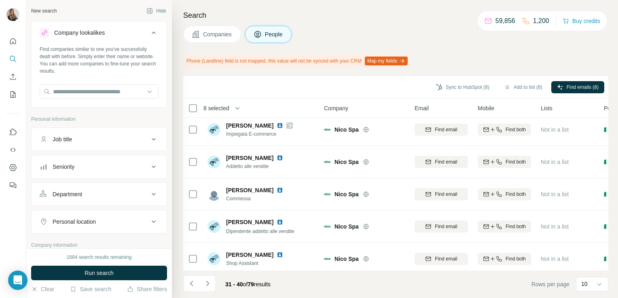
scroll to position [0, 0]
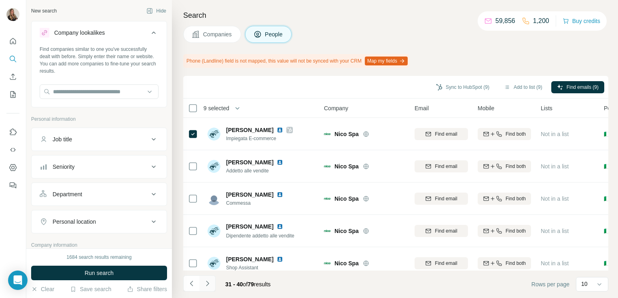
click at [209, 281] on icon "Navigate to next page" at bounding box center [207, 284] width 8 height 8
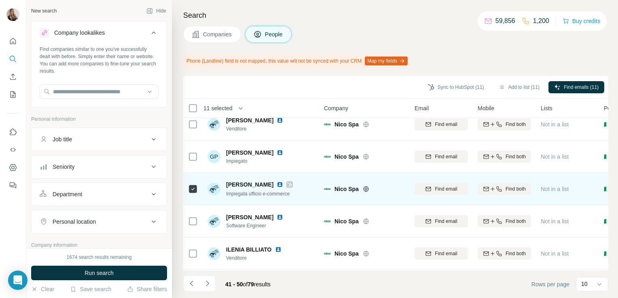
scroll to position [174, 0]
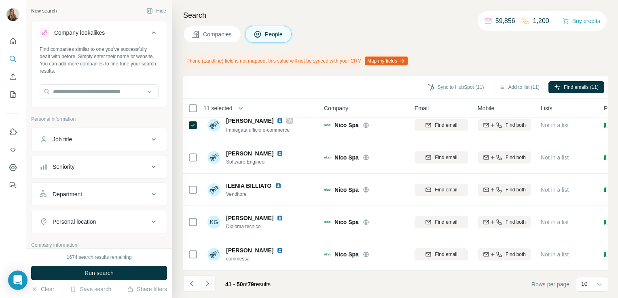
click at [204, 287] on icon "Navigate to next page" at bounding box center [207, 284] width 8 height 8
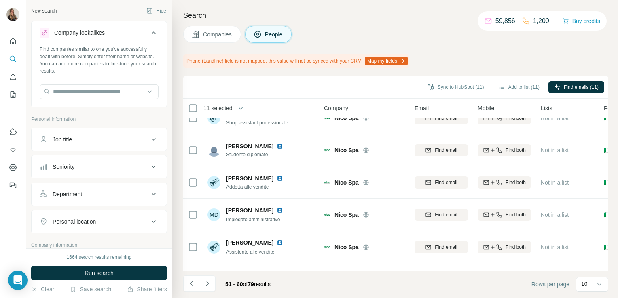
scroll to position [0, 0]
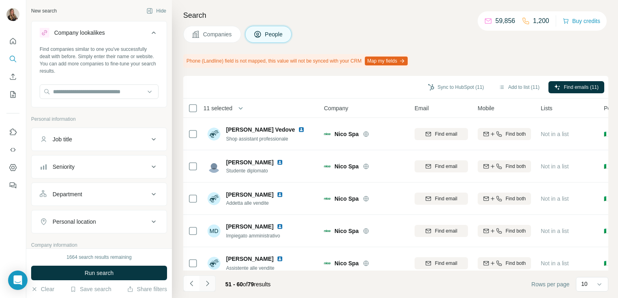
click at [207, 285] on icon "Navigate to next page" at bounding box center [207, 284] width 8 height 8
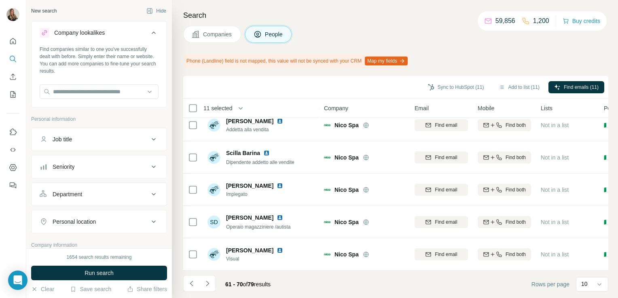
scroll to position [174, 0]
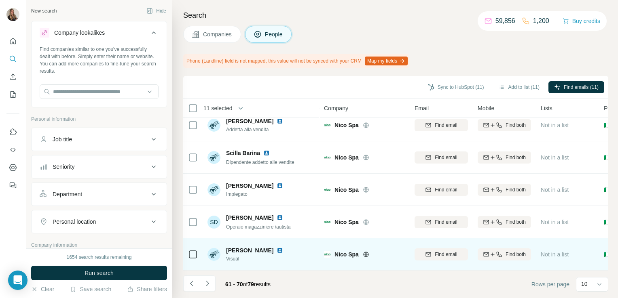
click at [191, 250] on icon at bounding box center [193, 255] width 10 height 10
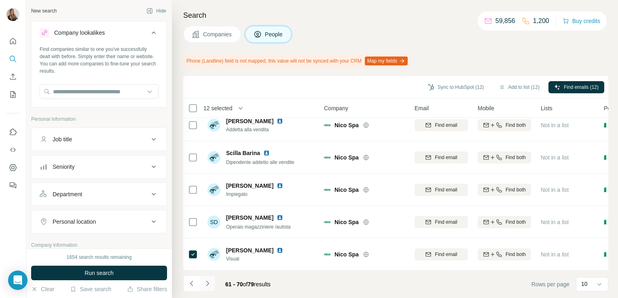
click at [209, 286] on icon "Navigate to next page" at bounding box center [207, 284] width 8 height 8
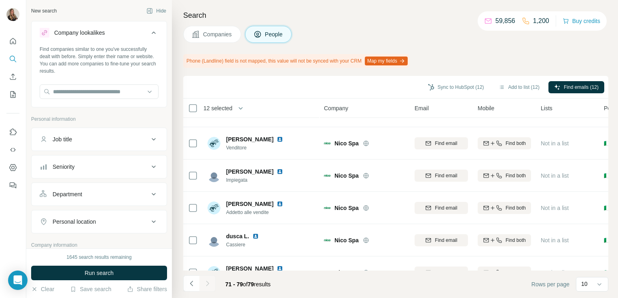
scroll to position [0, 0]
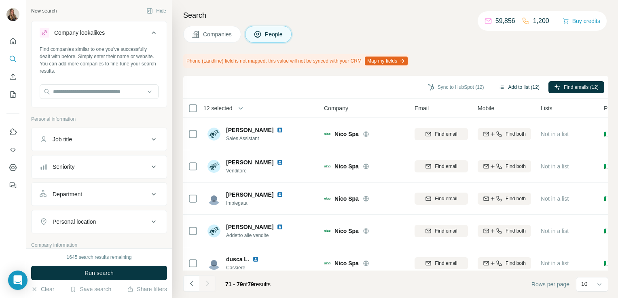
click at [509, 85] on button "Add to list (12)" at bounding box center [519, 87] width 52 height 12
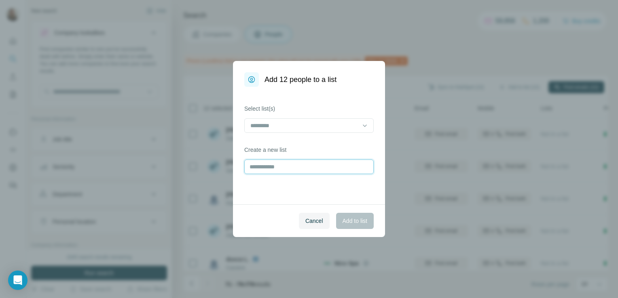
click at [283, 170] on input "text" at bounding box center [308, 167] width 129 height 15
type input "********"
click at [355, 220] on span "Add to list" at bounding box center [354, 221] width 25 height 8
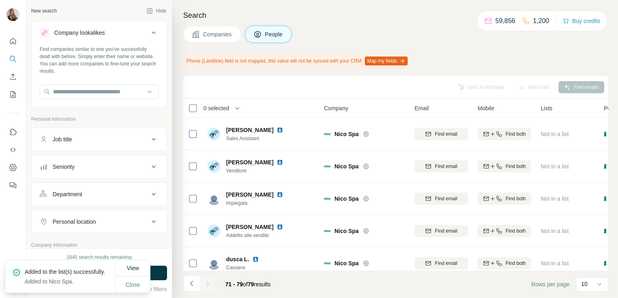
click at [213, 24] on div "Search Companies People Phone (Landline) field is not mapped, this value will n…" at bounding box center [395, 149] width 446 height 298
click at [214, 33] on span "Companies" at bounding box center [218, 34] width 30 height 8
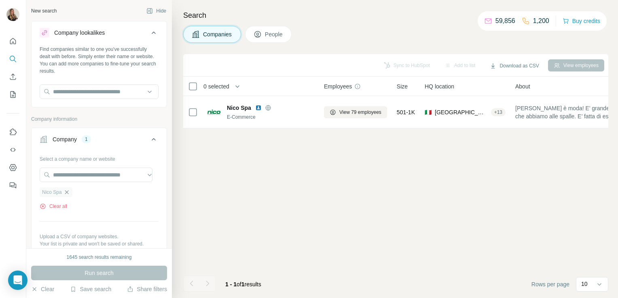
click at [68, 191] on icon "button" at bounding box center [67, 192] width 4 height 4
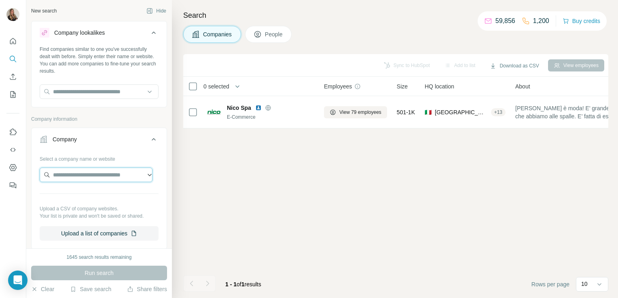
click at [70, 170] on input "text" at bounding box center [96, 175] width 113 height 15
paste input "**********"
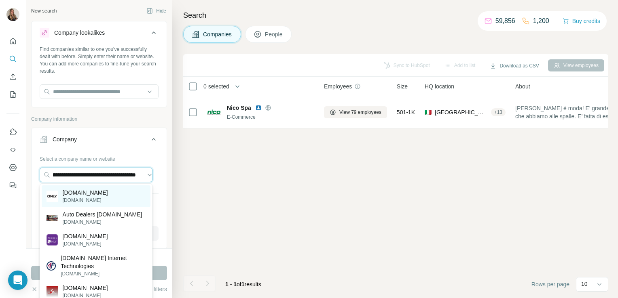
type input "**********"
click at [70, 190] on p "one-and-only.com" at bounding box center [85, 193] width 45 height 8
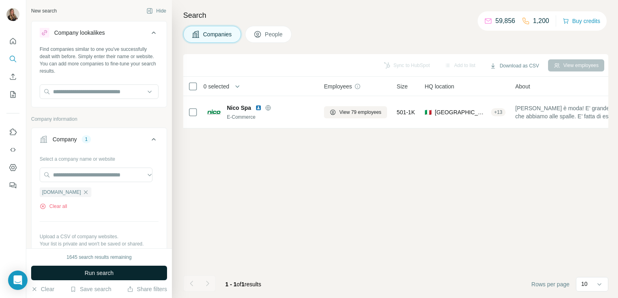
click at [73, 274] on button "Run search" at bounding box center [99, 273] width 136 height 15
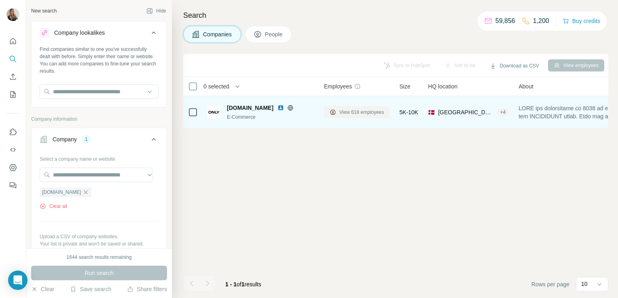
click at [345, 112] on span "View 618 employees" at bounding box center [361, 112] width 45 height 7
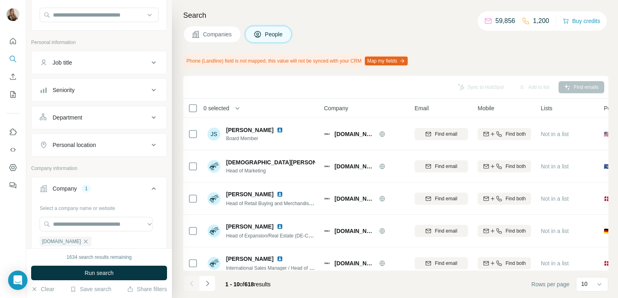
scroll to position [77, 0]
click at [79, 147] on div "Personal location" at bounding box center [74, 145] width 43 height 8
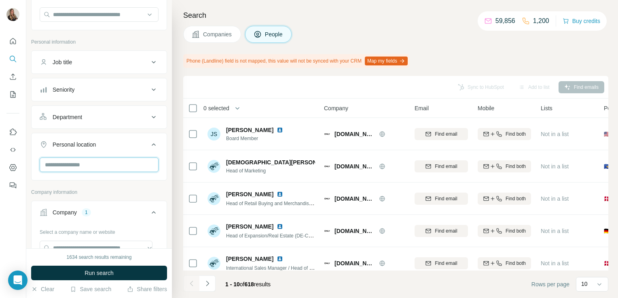
click at [76, 166] on input "text" at bounding box center [99, 165] width 119 height 15
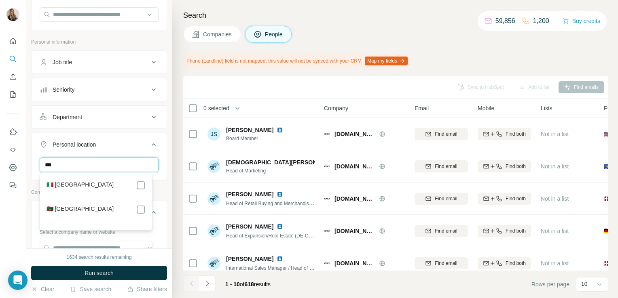
type input "***"
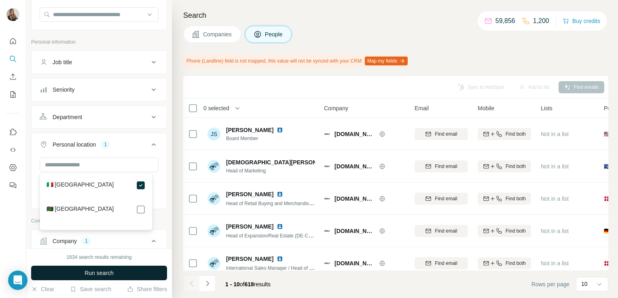
click at [114, 269] on button "Run search" at bounding box center [99, 273] width 136 height 15
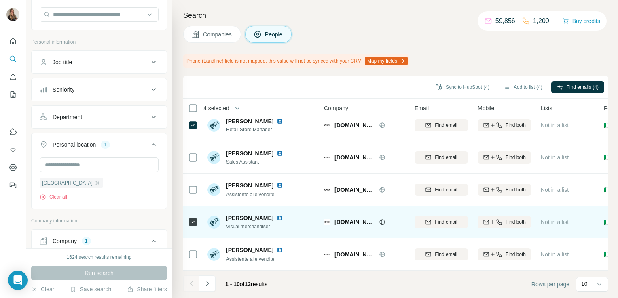
scroll to position [174, 0]
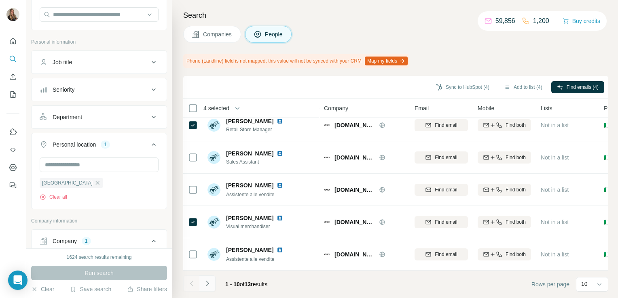
click at [206, 285] on icon "Navigate to next page" at bounding box center [207, 284] width 8 height 8
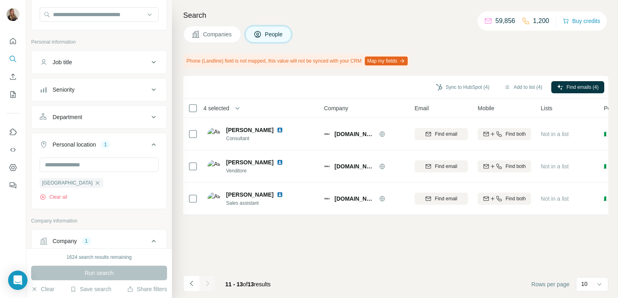
scroll to position [0, 0]
click at [189, 284] on icon "Navigate to previous page" at bounding box center [192, 284] width 8 height 8
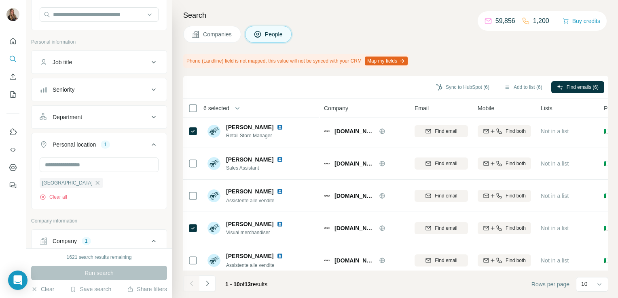
scroll to position [174, 0]
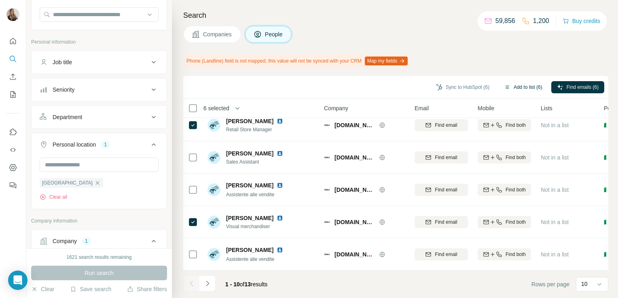
click at [518, 86] on button "Add to list (6)" at bounding box center [523, 87] width 50 height 12
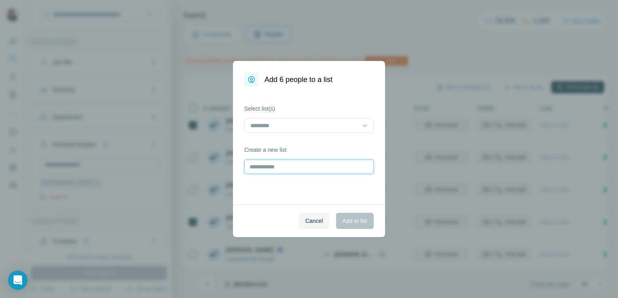
click at [280, 169] on input "text" at bounding box center [308, 167] width 129 height 15
type input "****"
click at [338, 221] on button "Add to list" at bounding box center [355, 221] width 38 height 16
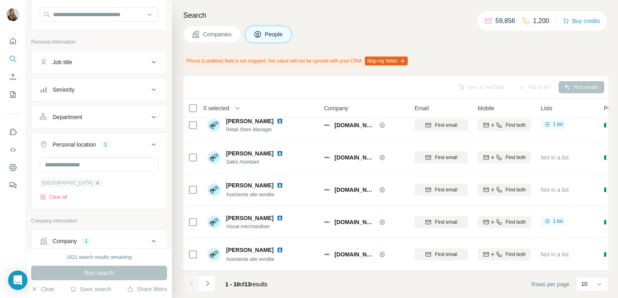
click at [96, 184] on icon "button" at bounding box center [98, 183] width 4 height 4
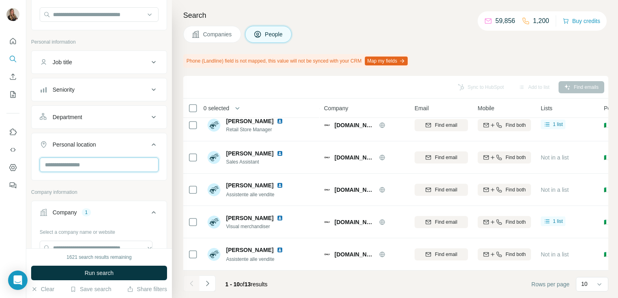
click at [67, 165] on input "text" at bounding box center [99, 165] width 119 height 15
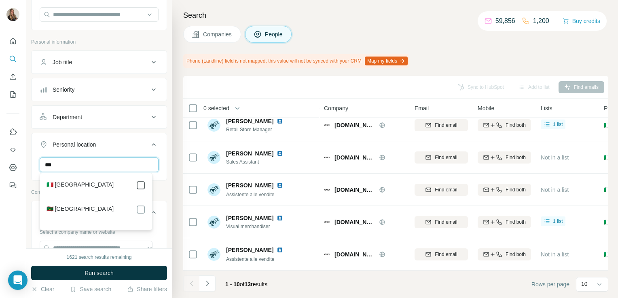
type input "***"
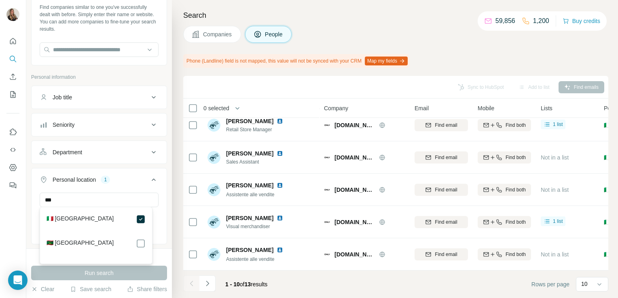
scroll to position [44, 0]
click at [124, 60] on div "Find companies similar to one you've successfully dealt with before. Simply ent…" at bounding box center [99, 32] width 135 height 60
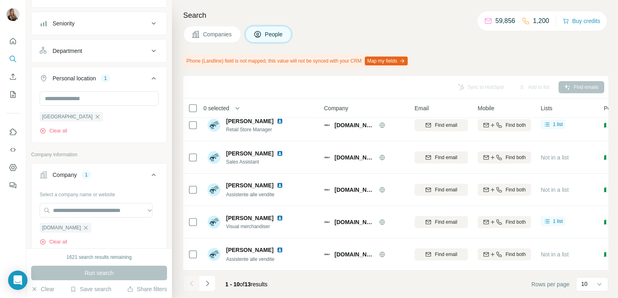
scroll to position [236, 0]
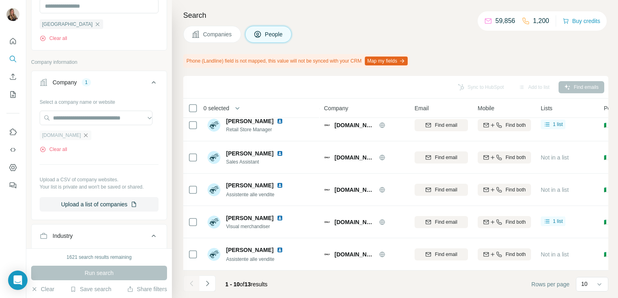
click at [87, 137] on icon "button" at bounding box center [85, 135] width 6 height 6
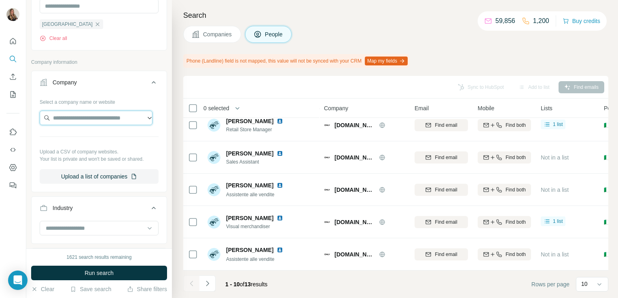
click at [84, 120] on input "text" at bounding box center [96, 118] width 113 height 15
paste input "**********"
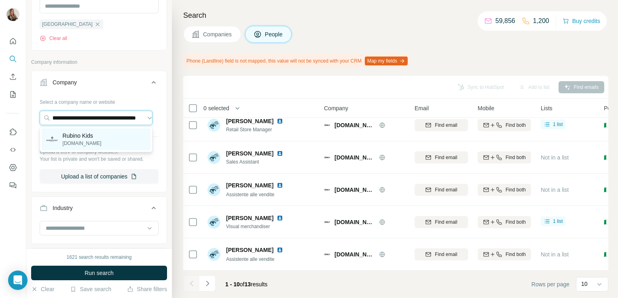
type input "**********"
click at [84, 141] on p "rubinokids.com" at bounding box center [82, 143] width 39 height 7
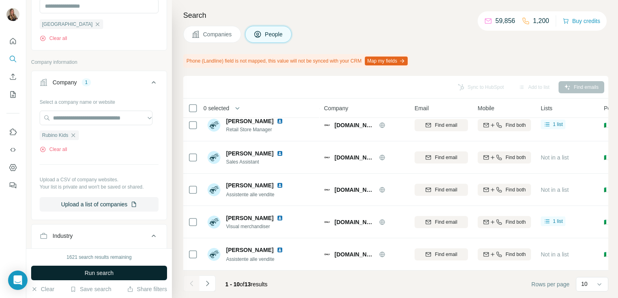
click at [71, 277] on button "Run search" at bounding box center [99, 273] width 136 height 15
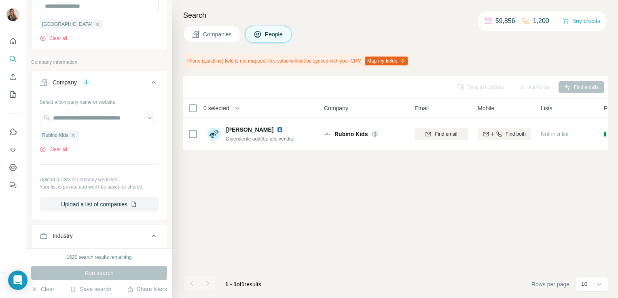
click at [218, 35] on span "Companies" at bounding box center [218, 34] width 30 height 8
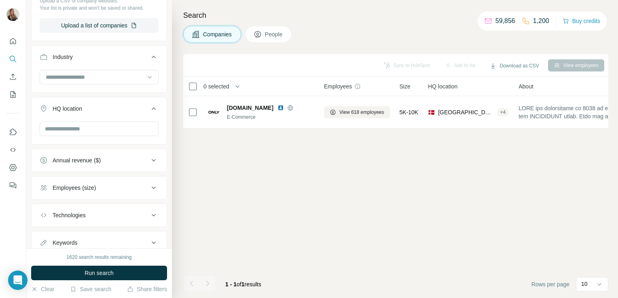
scroll to position [57, 0]
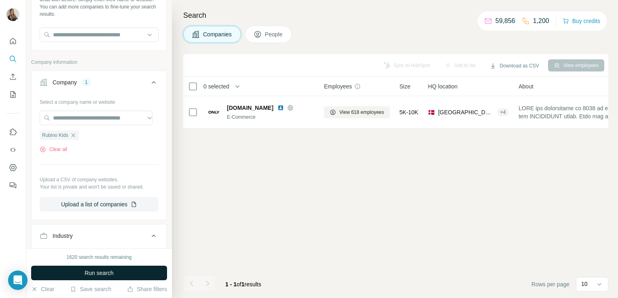
click at [93, 274] on span "Run search" at bounding box center [99, 273] width 29 height 8
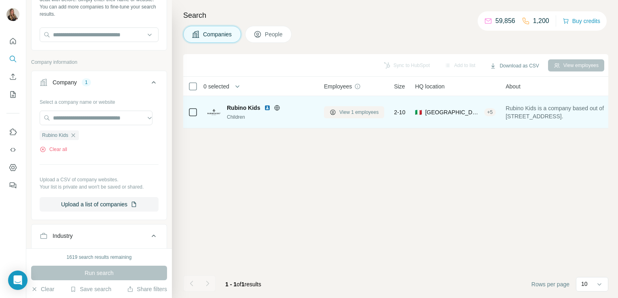
click at [353, 112] on span "View 1 employees" at bounding box center [358, 112] width 39 height 7
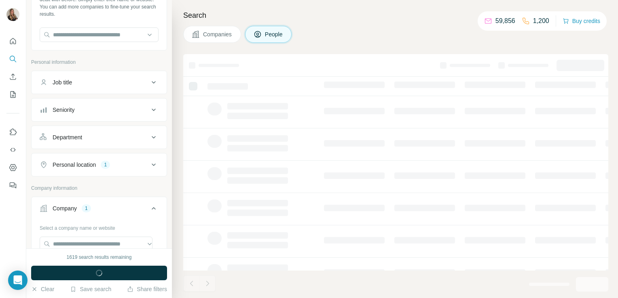
scroll to position [183, 0]
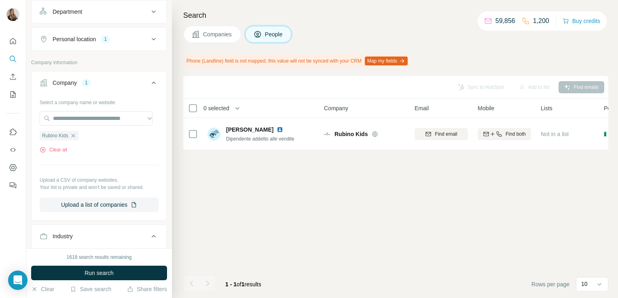
click at [220, 30] on span "Companies" at bounding box center [218, 34] width 30 height 8
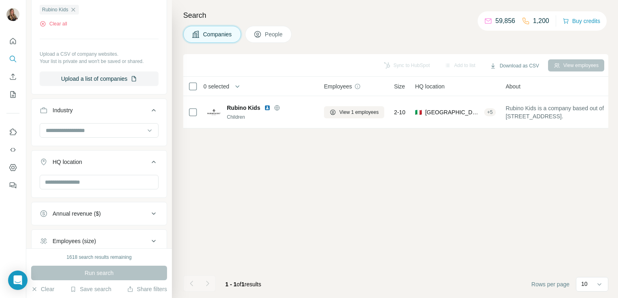
scroll to position [57, 0]
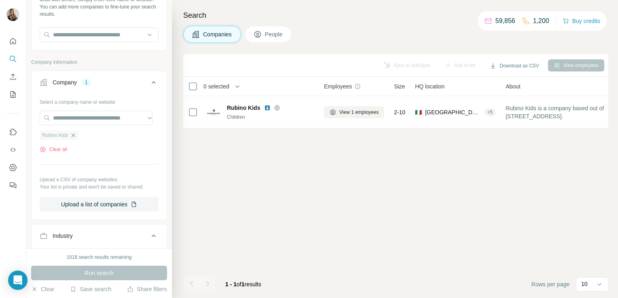
click at [72, 135] on icon "button" at bounding box center [73, 135] width 6 height 6
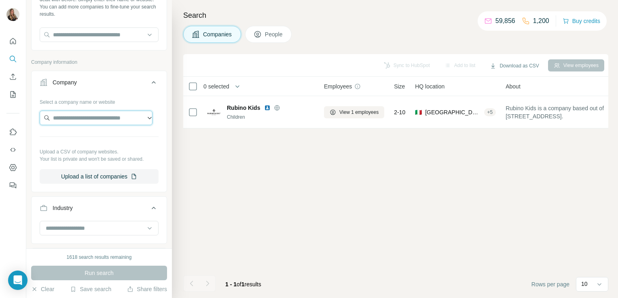
click at [67, 118] on input "text" at bounding box center [96, 118] width 113 height 15
paste input "**********"
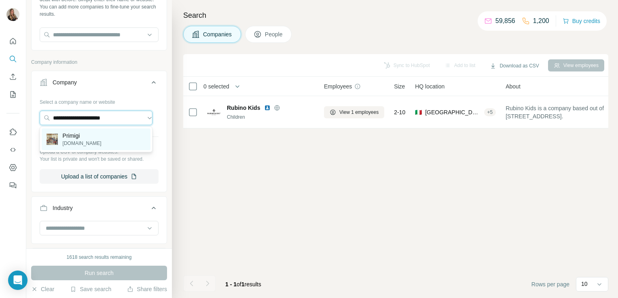
type input "**********"
click at [81, 133] on p "Primigi" at bounding box center [82, 136] width 39 height 8
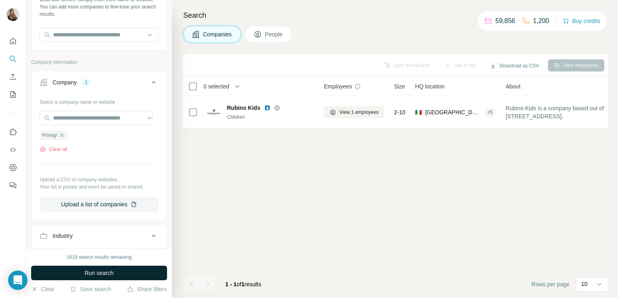
click at [78, 271] on button "Run search" at bounding box center [99, 273] width 136 height 15
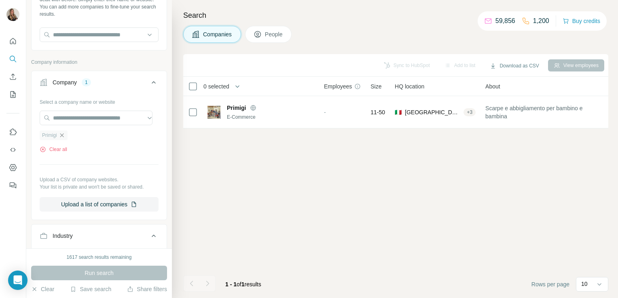
click at [60, 132] on icon "button" at bounding box center [62, 135] width 6 height 6
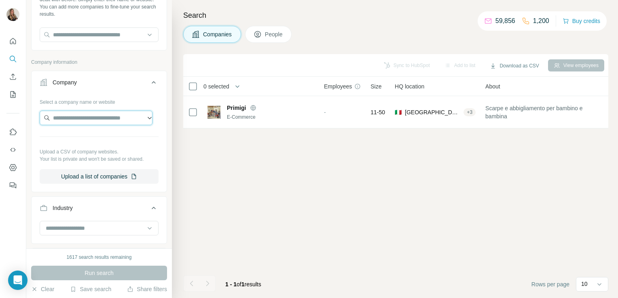
click at [65, 117] on input "text" at bounding box center [96, 118] width 113 height 15
paste input "**********"
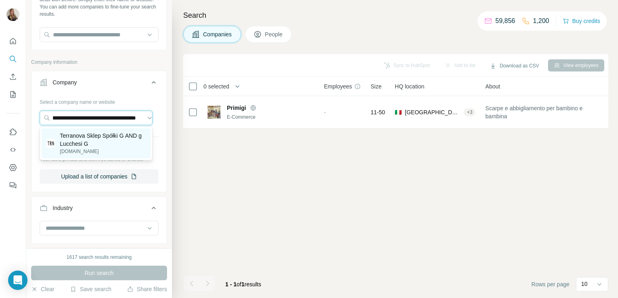
type input "**********"
click at [90, 138] on p "Terranova Sklep Spółki G AND g Lucchesi G" at bounding box center [103, 140] width 86 height 16
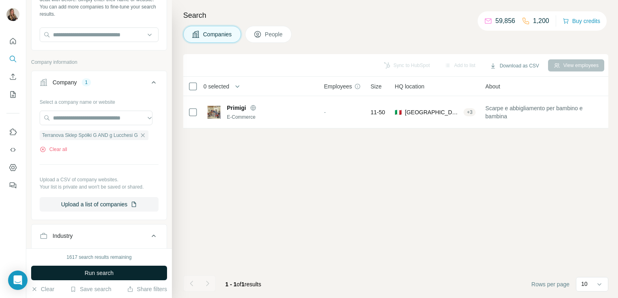
click at [90, 277] on button "Run search" at bounding box center [99, 273] width 136 height 15
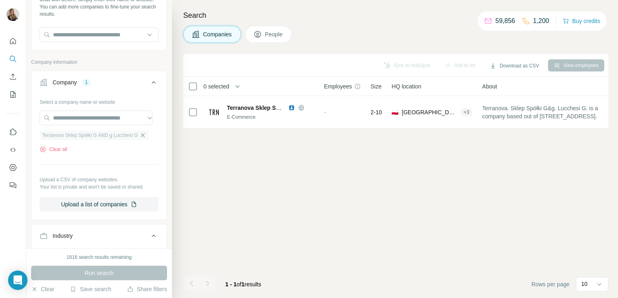
click at [144, 136] on icon "button" at bounding box center [142, 135] width 6 height 6
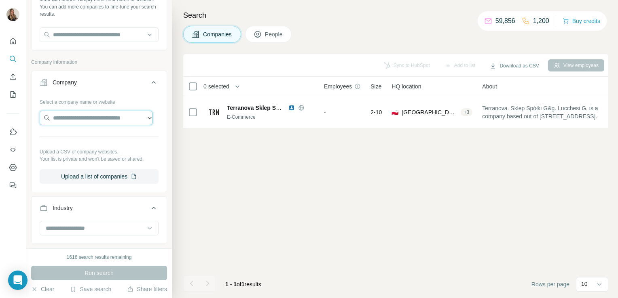
click at [99, 120] on input "text" at bounding box center [96, 118] width 113 height 15
paste input "**********"
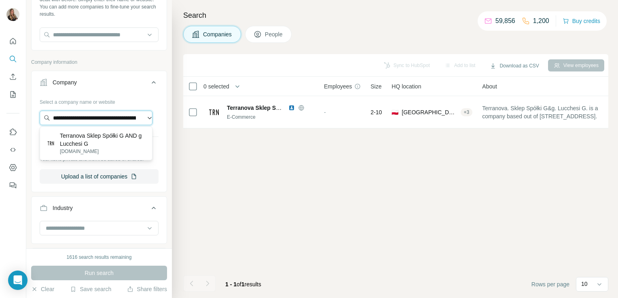
scroll to position [0, 8]
drag, startPoint x: 142, startPoint y: 118, endPoint x: 72, endPoint y: 122, distance: 70.5
click at [72, 122] on input "**********" at bounding box center [96, 118] width 113 height 15
drag, startPoint x: 137, startPoint y: 117, endPoint x: 43, endPoint y: 124, distance: 94.8
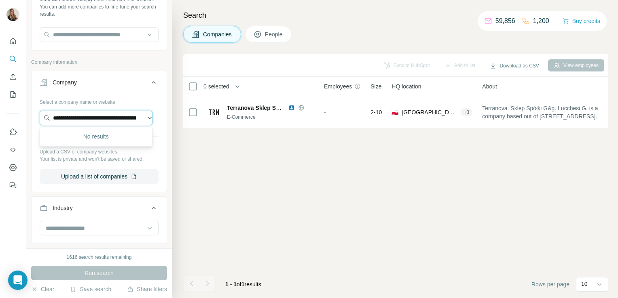
click at [43, 124] on input "**********" at bounding box center [96, 118] width 113 height 15
drag, startPoint x: 134, startPoint y: 120, endPoint x: 26, endPoint y: 118, distance: 108.0
click at [26, 118] on div "**********" at bounding box center [99, 124] width 146 height 249
type input "**********"
drag, startPoint x: 137, startPoint y: 117, endPoint x: 13, endPoint y: 119, distance: 124.6
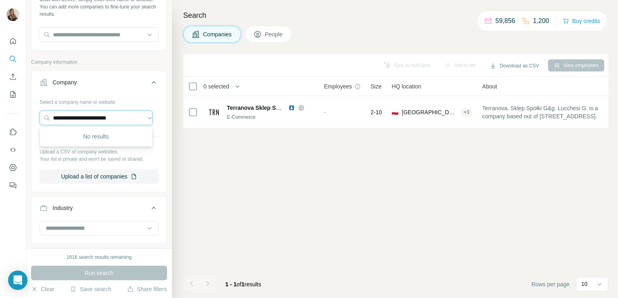
click at [13, 119] on div "**********" at bounding box center [309, 149] width 618 height 298
drag, startPoint x: 60, startPoint y: 118, endPoint x: 41, endPoint y: 118, distance: 19.0
click at [41, 118] on input "text" at bounding box center [96, 118] width 113 height 15
click at [53, 119] on input "text" at bounding box center [96, 118] width 113 height 15
paste input "**********"
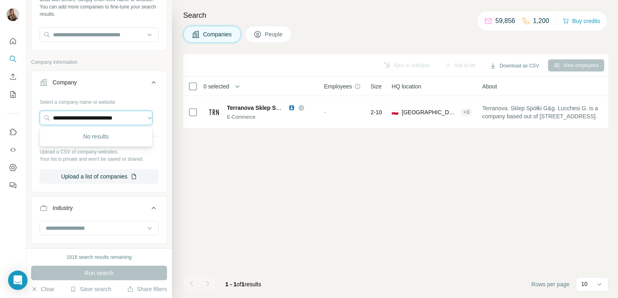
type input "**********"
drag, startPoint x: 132, startPoint y: 118, endPoint x: 46, endPoint y: 119, distance: 86.1
click at [46, 119] on input "**********" at bounding box center [96, 118] width 113 height 15
paste input "**********"
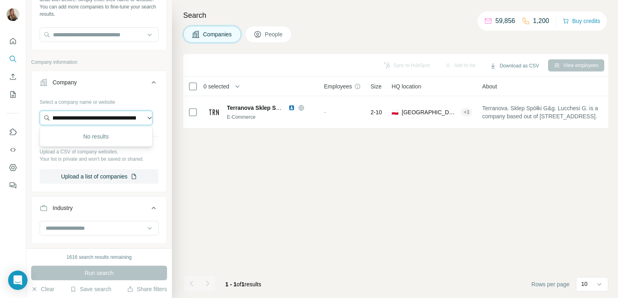
drag, startPoint x: 137, startPoint y: 119, endPoint x: 40, endPoint y: 123, distance: 97.1
click at [40, 123] on input "**********" at bounding box center [96, 118] width 113 height 15
type input "*"
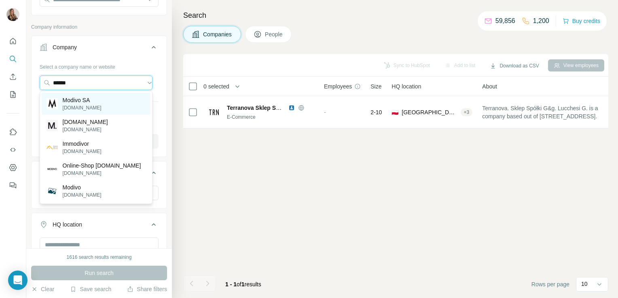
scroll to position [93, 0]
type input "******"
click at [82, 109] on p "modivo.pl" at bounding box center [82, 107] width 39 height 7
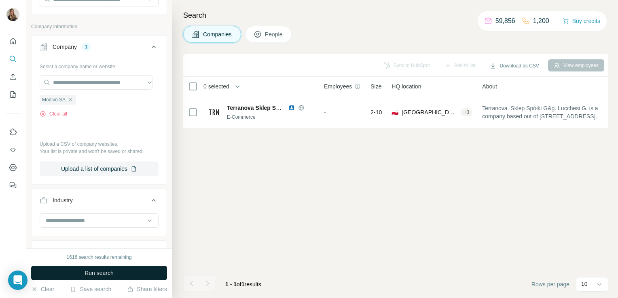
click at [82, 274] on button "Run search" at bounding box center [99, 273] width 136 height 15
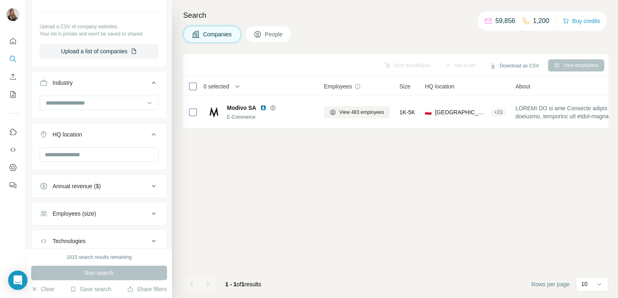
scroll to position [211, 0]
click at [67, 158] on input "text" at bounding box center [99, 154] width 119 height 15
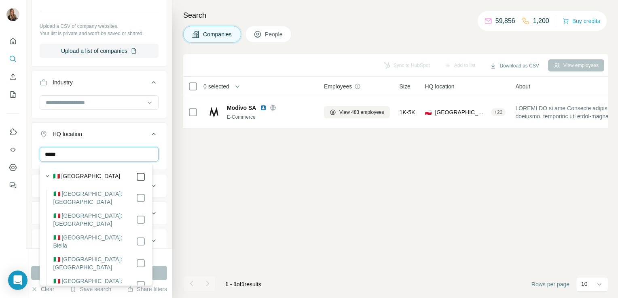
type input "*****"
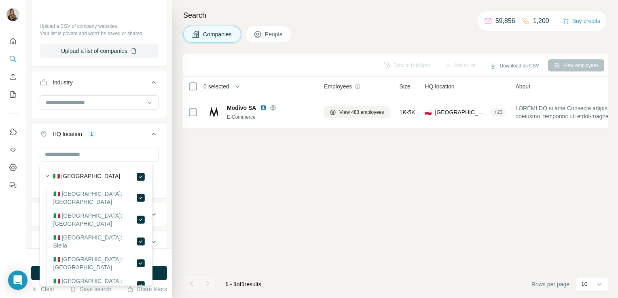
click at [235, 189] on div "Sync to HubSpot Add to list Download as CSV View employees 0 selected Companies…" at bounding box center [395, 176] width 425 height 244
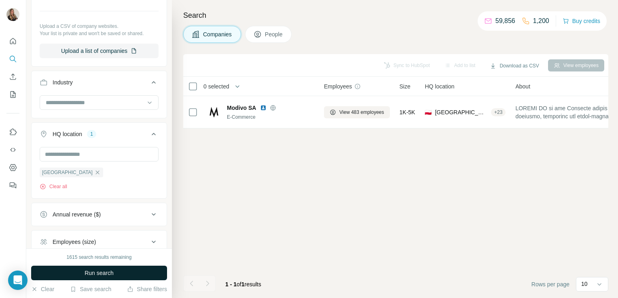
click at [74, 273] on button "Run search" at bounding box center [99, 273] width 136 height 15
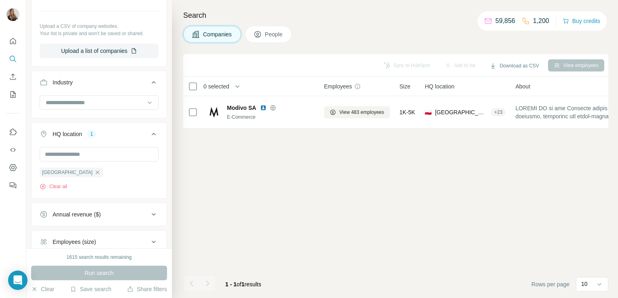
click at [357, 46] on div "Search Companies People Sync to HubSpot Add to list Download as CSV View employ…" at bounding box center [395, 149] width 446 height 298
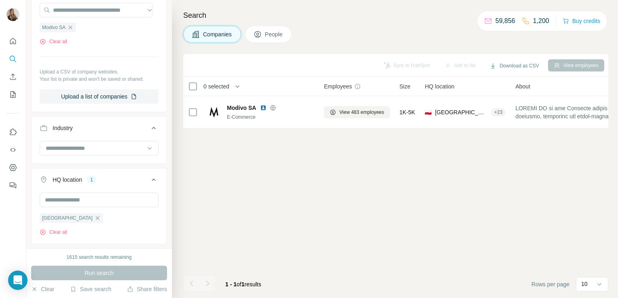
scroll to position [100, 0]
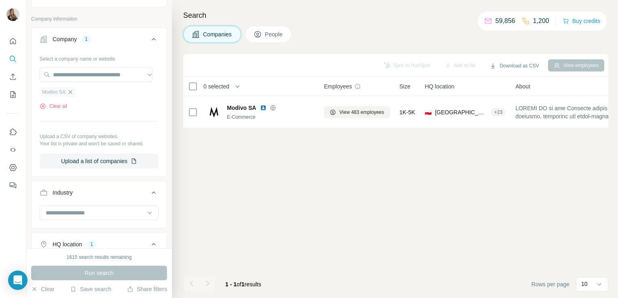
click at [72, 90] on icon "button" at bounding box center [70, 92] width 6 height 6
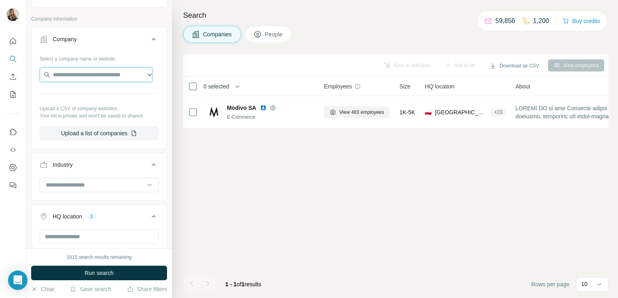
click at [61, 76] on input "text" at bounding box center [96, 75] width 113 height 15
paste input "**********"
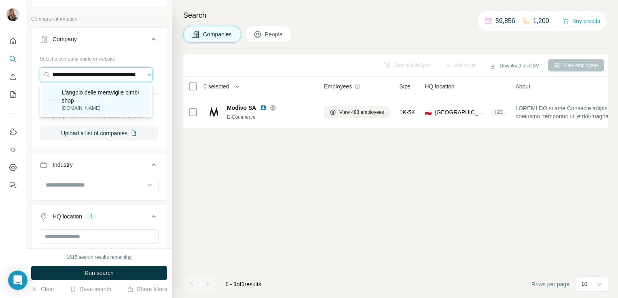
type input "**********"
click at [76, 91] on p "L'angolo delle meraviglie bimbi shop" at bounding box center [103, 97] width 84 height 16
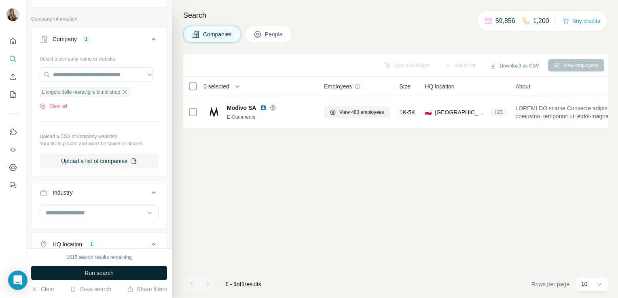
click at [78, 268] on button "Run search" at bounding box center [99, 273] width 136 height 15
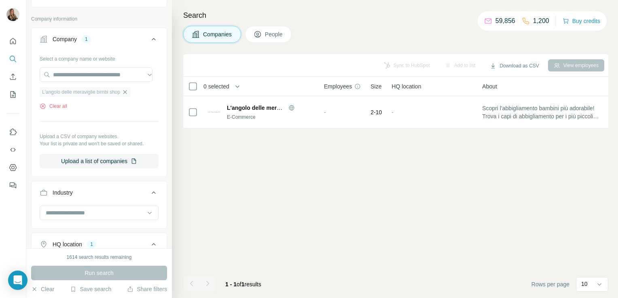
click at [128, 91] on icon "button" at bounding box center [125, 92] width 6 height 6
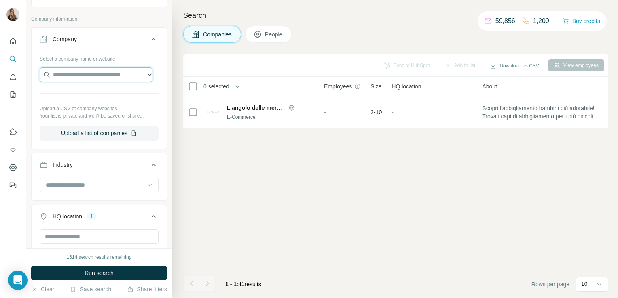
click at [84, 75] on input "text" at bounding box center [96, 75] width 113 height 15
paste input "**********"
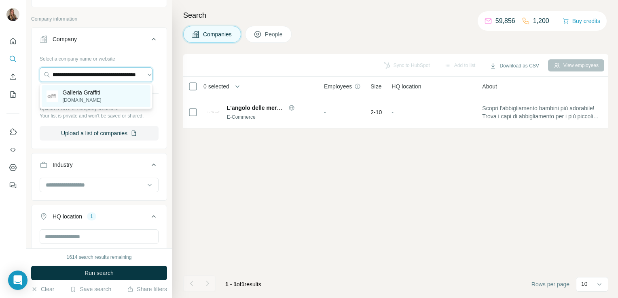
type input "**********"
click at [86, 94] on p "Galleria Graffiti" at bounding box center [82, 93] width 39 height 8
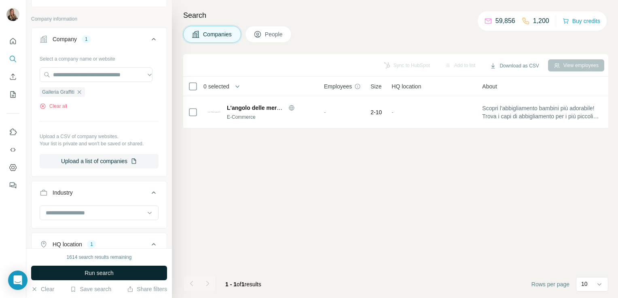
click at [73, 276] on button "Run search" at bounding box center [99, 273] width 136 height 15
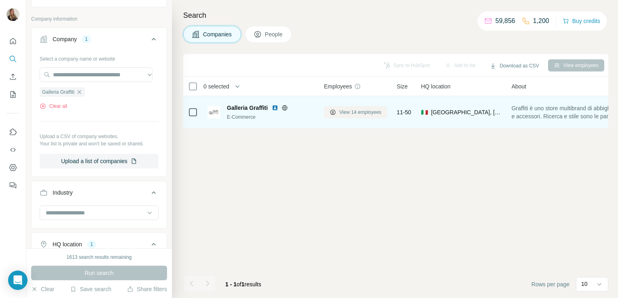
click at [350, 113] on span "View 14 employees" at bounding box center [360, 112] width 42 height 7
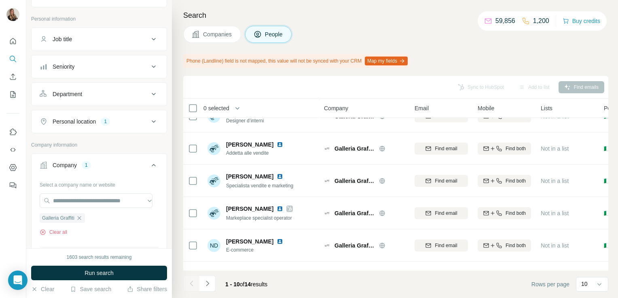
scroll to position [174, 0]
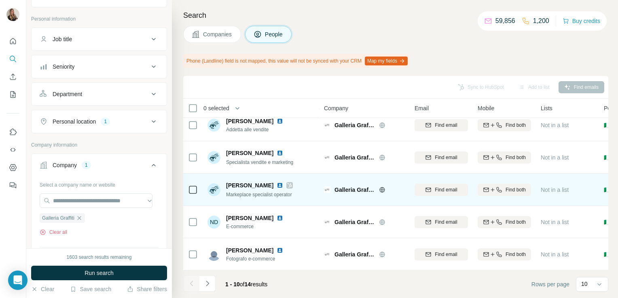
click at [291, 183] on icon at bounding box center [289, 185] width 4 height 5
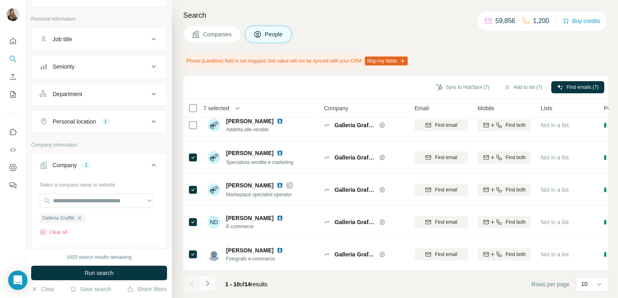
click at [209, 282] on icon "Navigate to next page" at bounding box center [207, 284] width 8 height 8
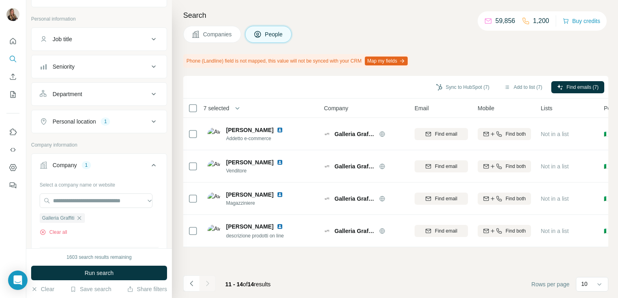
scroll to position [0, 0]
click at [527, 85] on button "Add to list (8)" at bounding box center [523, 87] width 50 height 12
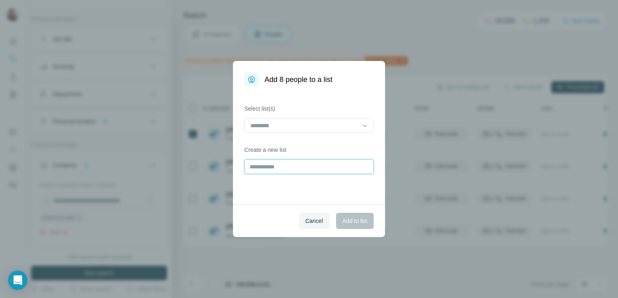
click at [283, 170] on input "text" at bounding box center [308, 167] width 129 height 15
type input "**********"
click at [363, 219] on span "Add to list" at bounding box center [354, 221] width 25 height 8
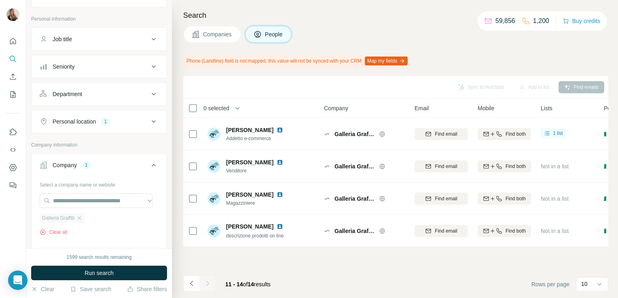
click at [77, 218] on div "Galleria Graffiti" at bounding box center [62, 218] width 45 height 10
click at [81, 216] on icon "button" at bounding box center [79, 218] width 6 height 6
click at [76, 197] on input "text" at bounding box center [96, 201] width 113 height 15
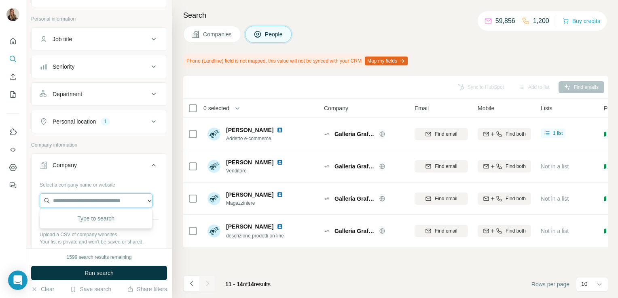
paste input "**********"
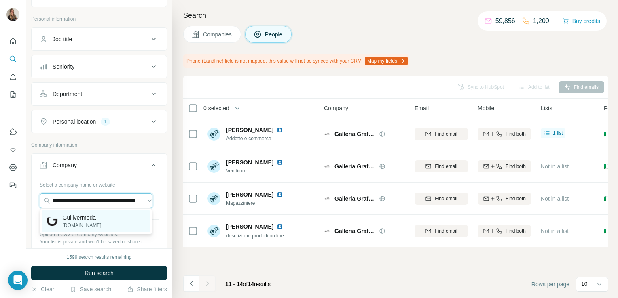
type input "**********"
click at [82, 226] on p "gullivermoda.com" at bounding box center [82, 225] width 39 height 7
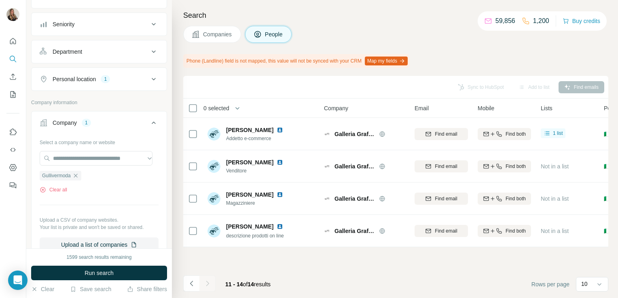
scroll to position [142, 0]
click at [106, 71] on button "Personal location 1" at bounding box center [99, 80] width 135 height 19
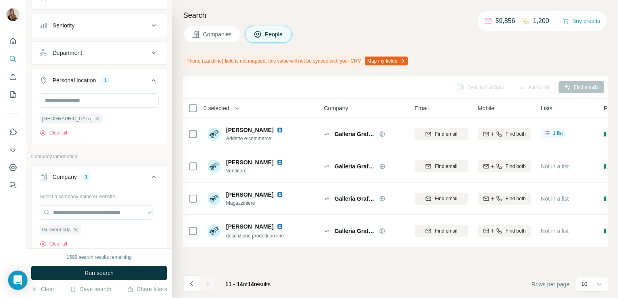
click at [106, 71] on button "Personal location 1" at bounding box center [99, 82] width 135 height 23
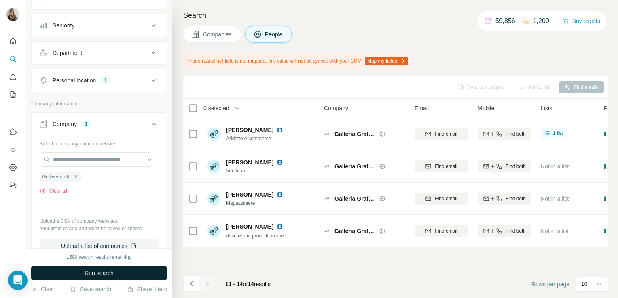
click at [86, 268] on button "Run search" at bounding box center [99, 273] width 136 height 15
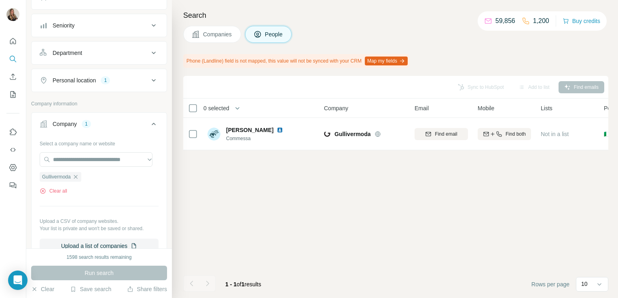
click at [212, 38] on span "Companies" at bounding box center [218, 34] width 30 height 8
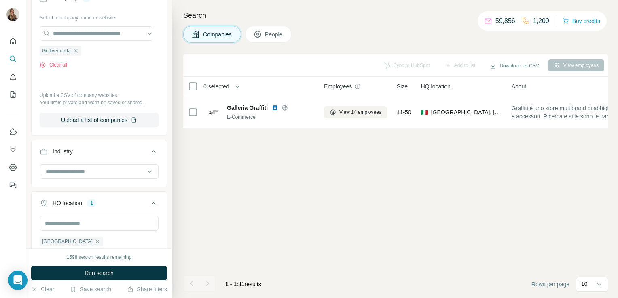
scroll to position [16, 0]
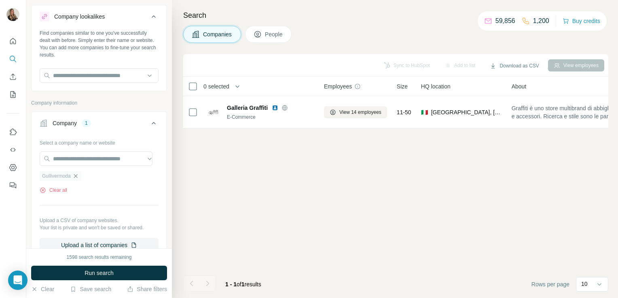
click at [78, 176] on icon "button" at bounding box center [75, 176] width 6 height 6
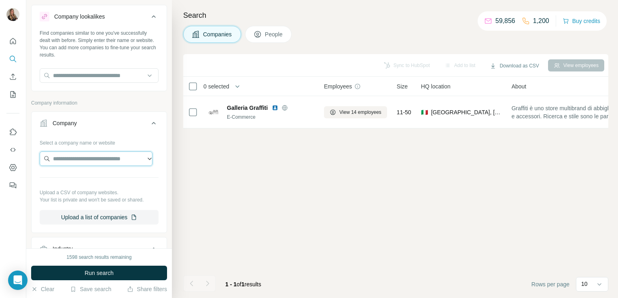
click at [76, 161] on input "text" at bounding box center [96, 159] width 113 height 15
paste input "**********"
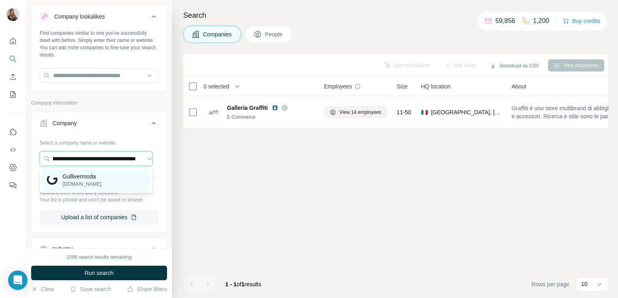
type input "**********"
click at [78, 177] on p "Gullivermoda" at bounding box center [82, 177] width 39 height 8
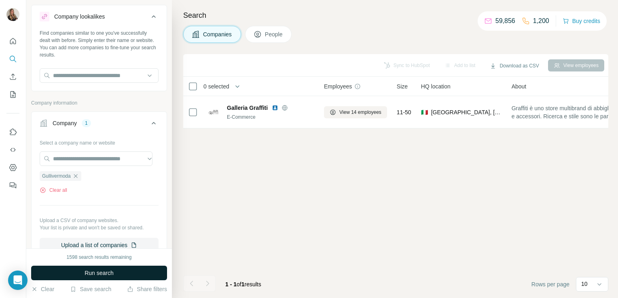
click at [80, 273] on button "Run search" at bounding box center [99, 273] width 136 height 15
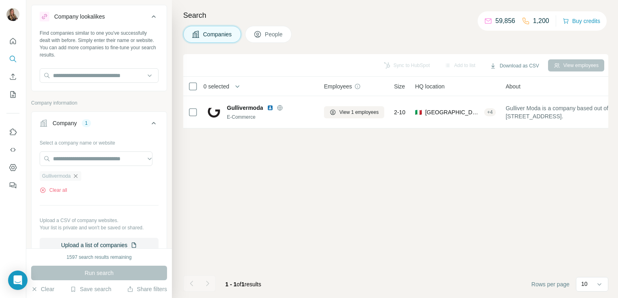
click at [76, 175] on icon "button" at bounding box center [75, 176] width 6 height 6
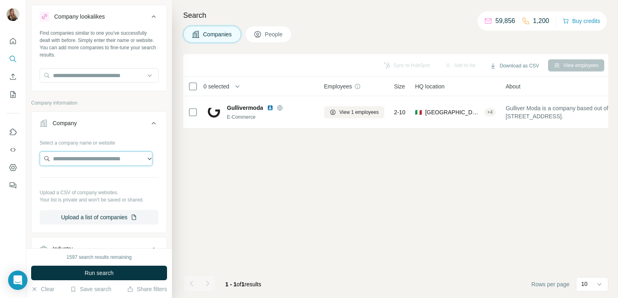
click at [74, 156] on input "text" at bounding box center [96, 159] width 113 height 15
paste input "**********"
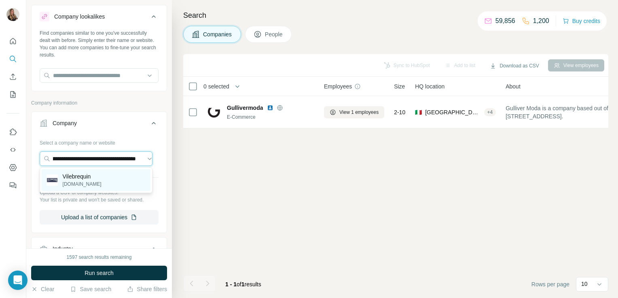
type input "**********"
click at [75, 179] on p "Vilebrequin" at bounding box center [82, 177] width 39 height 8
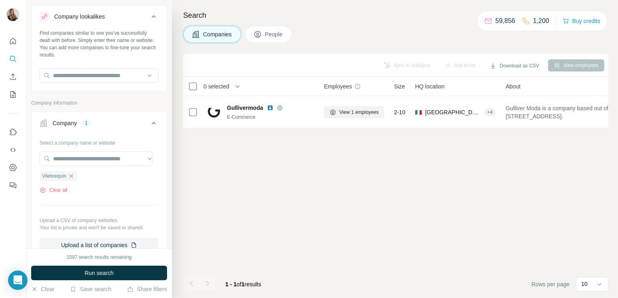
scroll to position [0, 0]
click at [78, 274] on button "Run search" at bounding box center [99, 273] width 136 height 15
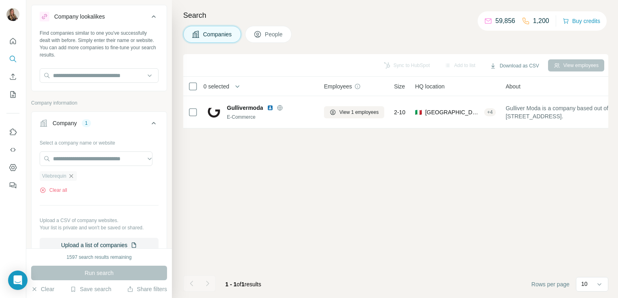
click at [72, 177] on icon "button" at bounding box center [71, 176] width 6 height 6
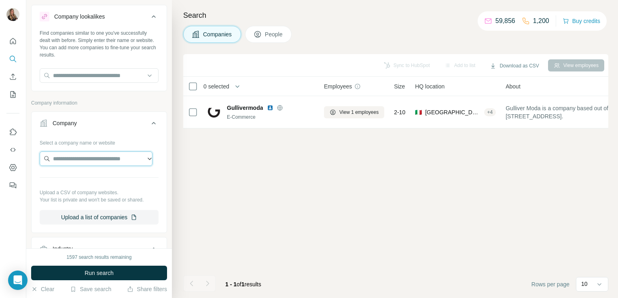
click at [74, 158] on input "text" at bounding box center [96, 159] width 113 height 15
paste input "**********"
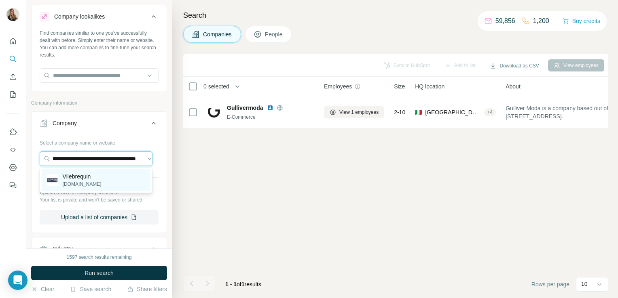
type input "**********"
click at [78, 174] on p "Vilebrequin" at bounding box center [82, 177] width 39 height 8
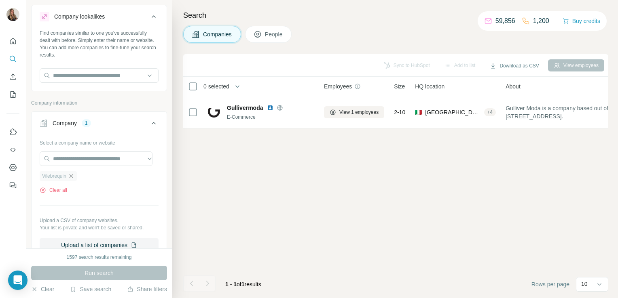
click at [73, 174] on icon "button" at bounding box center [71, 176] width 6 height 6
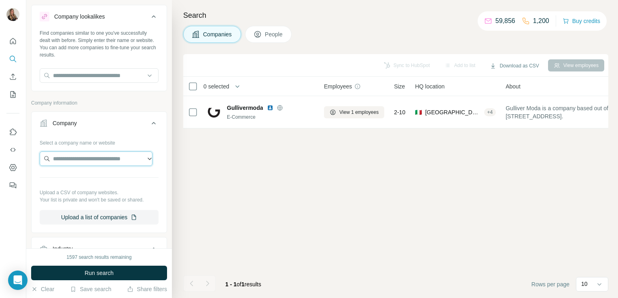
click at [66, 159] on input "text" at bounding box center [96, 159] width 113 height 15
paste input "**********"
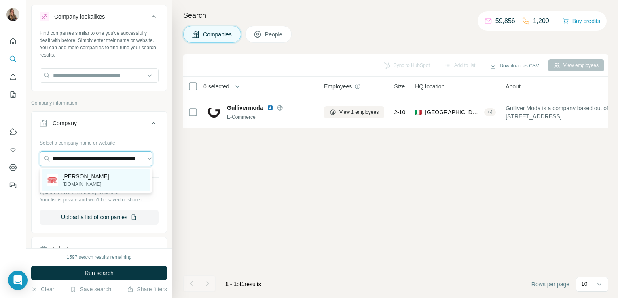
type input "**********"
click at [79, 181] on p "sorelleramonda.com" at bounding box center [86, 184] width 46 height 7
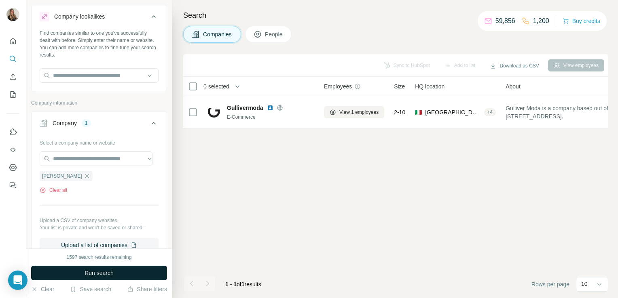
click at [82, 276] on button "Run search" at bounding box center [99, 273] width 136 height 15
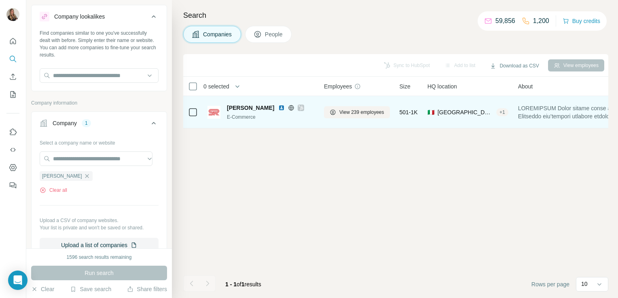
click at [301, 107] on icon at bounding box center [300, 108] width 5 height 6
click at [338, 112] on button "View 239 employees" at bounding box center [357, 112] width 66 height 12
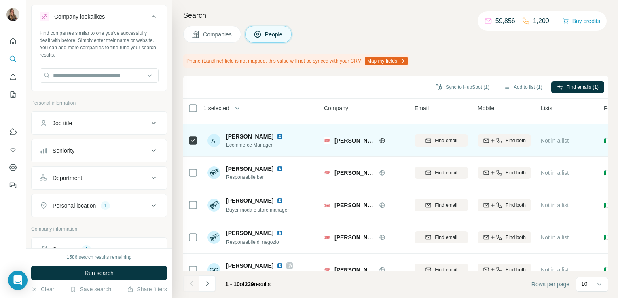
scroll to position [174, 0]
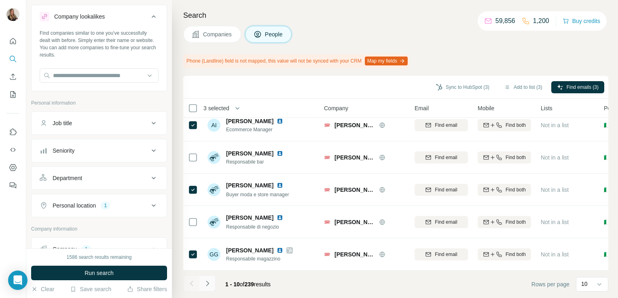
click at [206, 282] on icon "Navigate to next page" at bounding box center [207, 283] width 3 height 5
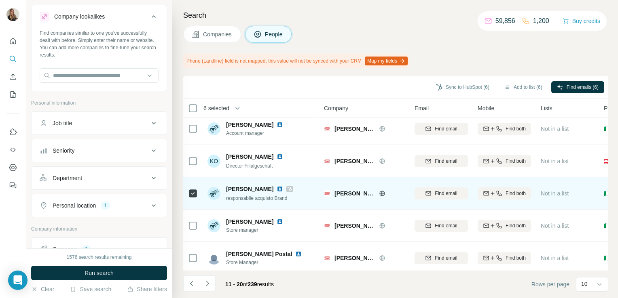
scroll to position [0, 0]
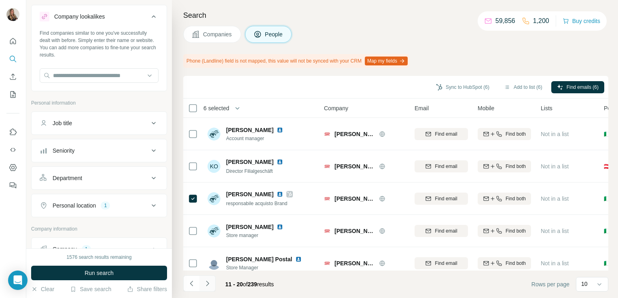
click at [207, 282] on icon "Navigate to next page" at bounding box center [207, 284] width 8 height 8
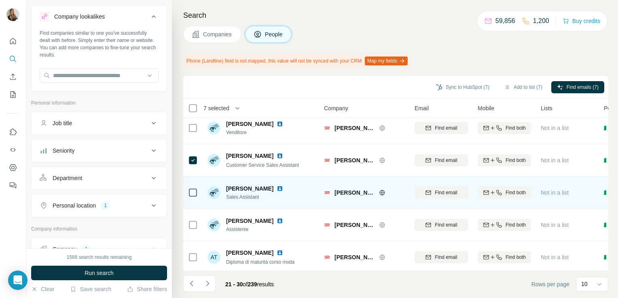
scroll to position [174, 0]
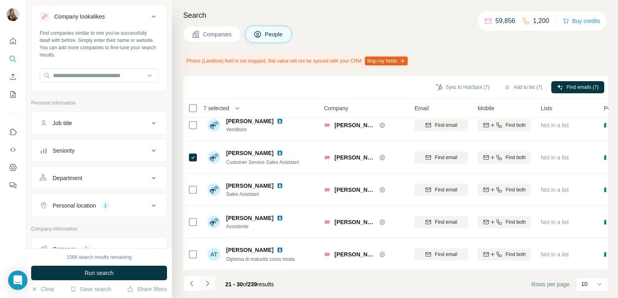
click at [208, 282] on icon "Navigate to next page" at bounding box center [207, 284] width 8 height 8
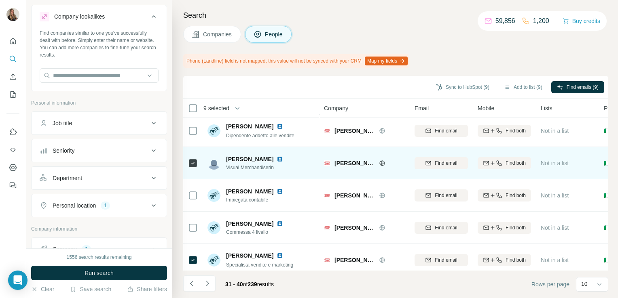
scroll to position [0, 0]
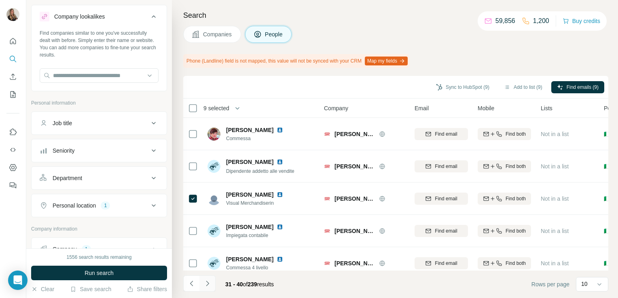
click at [210, 285] on icon "Navigate to next page" at bounding box center [207, 284] width 8 height 8
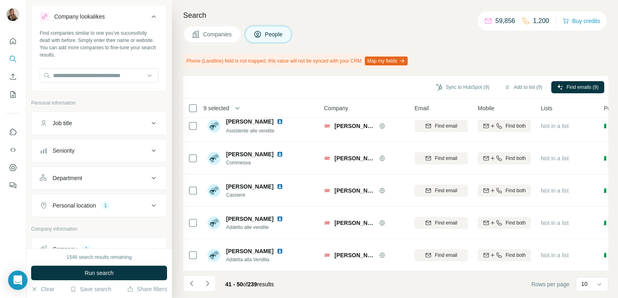
scroll to position [174, 0]
click at [209, 287] on icon "Navigate to next page" at bounding box center [207, 284] width 8 height 8
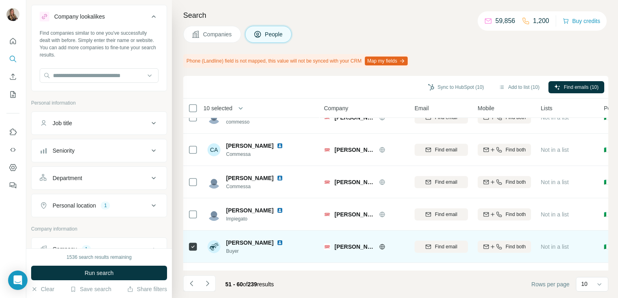
scroll to position [0, 0]
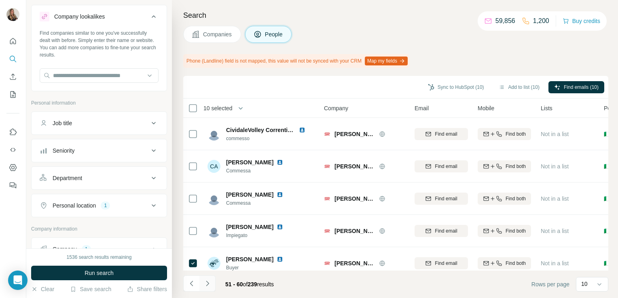
click at [210, 285] on icon "Navigate to next page" at bounding box center [207, 284] width 8 height 8
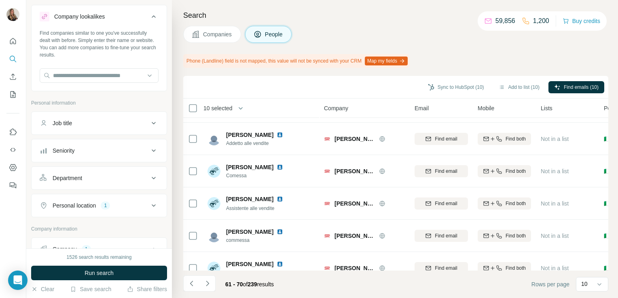
scroll to position [174, 0]
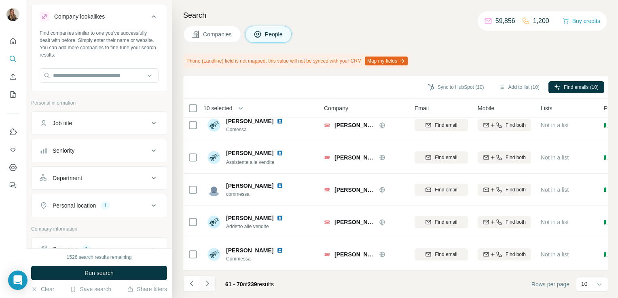
click at [209, 284] on icon "Navigate to next page" at bounding box center [207, 284] width 8 height 8
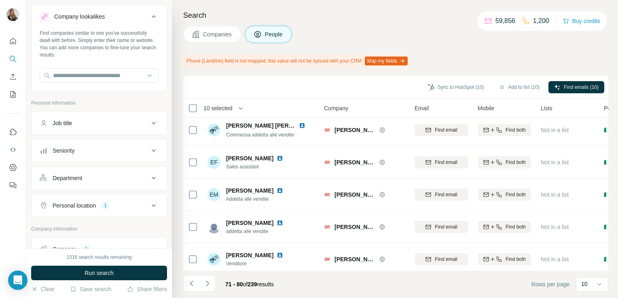
scroll to position [68, 0]
click at [209, 285] on icon "Navigate to next page" at bounding box center [207, 284] width 8 height 8
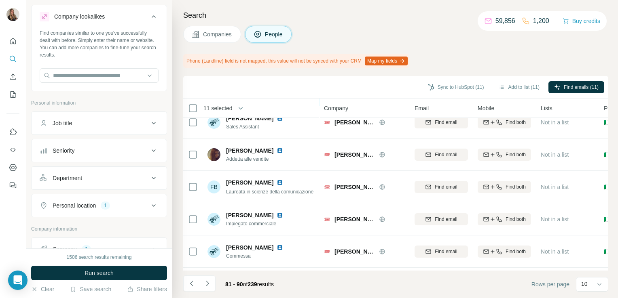
scroll to position [174, 0]
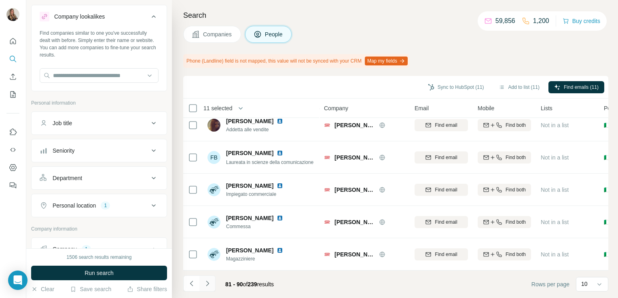
click at [204, 285] on icon "Navigate to next page" at bounding box center [207, 284] width 8 height 8
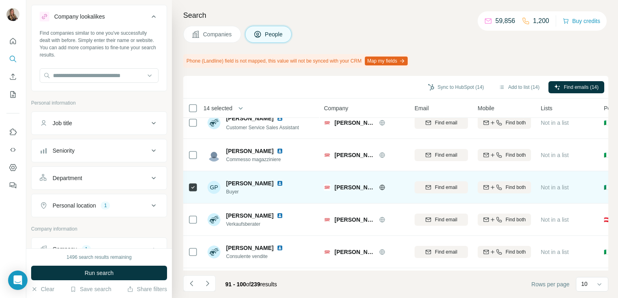
scroll to position [0, 0]
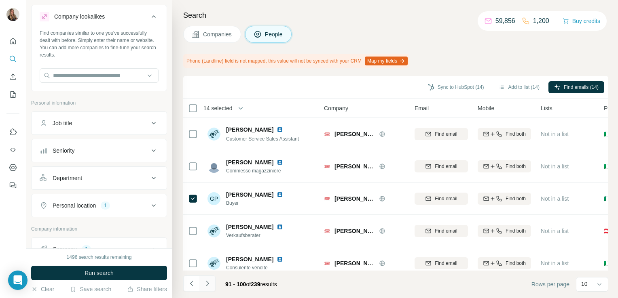
click at [206, 282] on icon "Navigate to next page" at bounding box center [207, 284] width 8 height 8
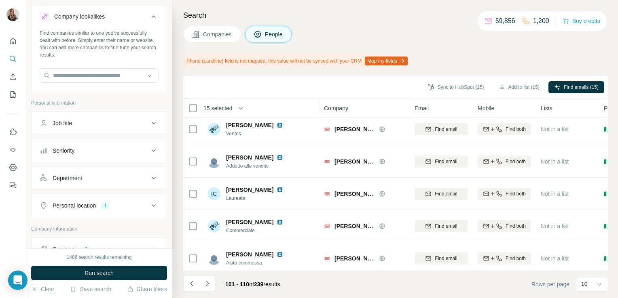
scroll to position [174, 0]
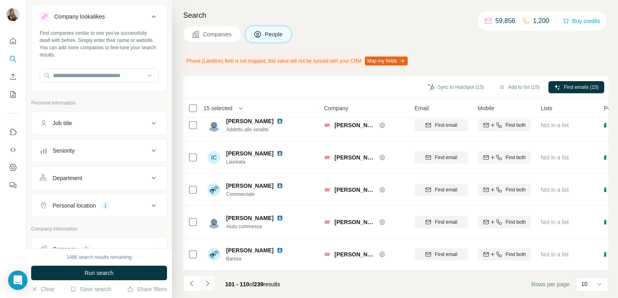
click at [209, 284] on icon "Navigate to next page" at bounding box center [207, 284] width 8 height 8
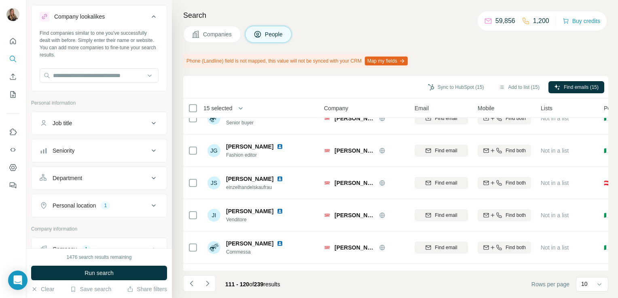
scroll to position [0, 0]
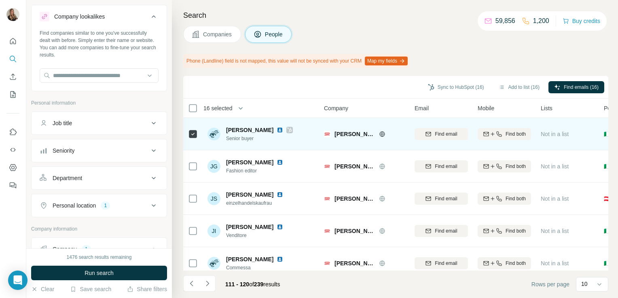
click at [279, 129] on img at bounding box center [280, 130] width 6 height 6
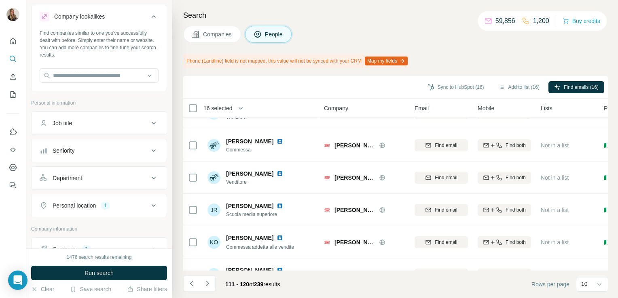
scroll to position [174, 0]
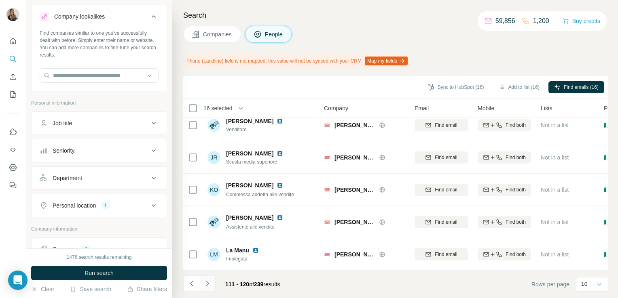
click at [210, 284] on icon "Navigate to next page" at bounding box center [207, 284] width 8 height 8
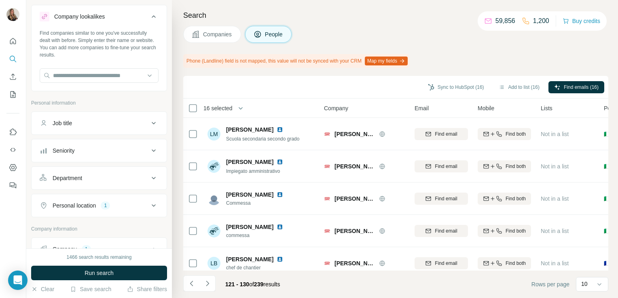
scroll to position [1, 0]
click at [205, 288] on button "Navigate to next page" at bounding box center [207, 284] width 16 height 16
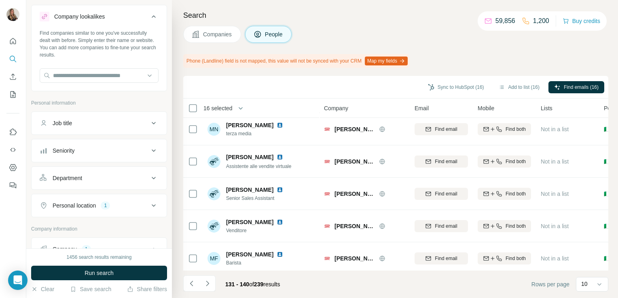
scroll to position [174, 0]
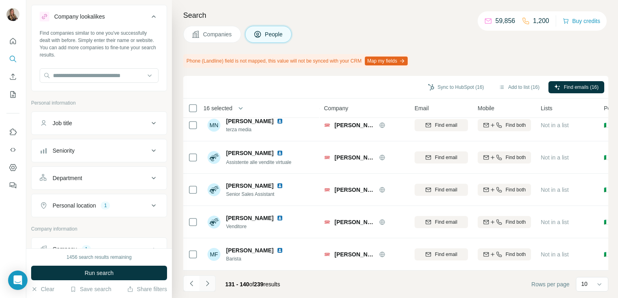
click at [210, 284] on icon "Navigate to next page" at bounding box center [207, 284] width 8 height 8
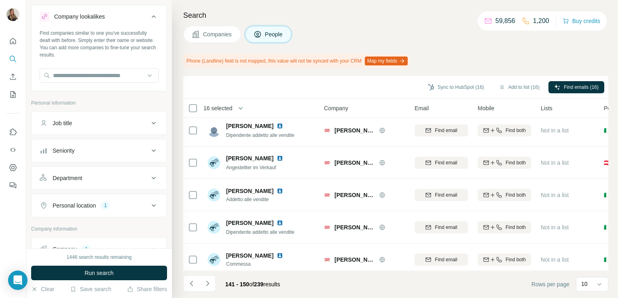
scroll to position [0, 0]
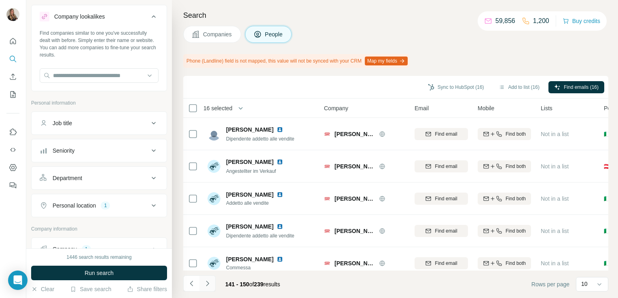
click at [205, 281] on icon "Navigate to next page" at bounding box center [207, 284] width 8 height 8
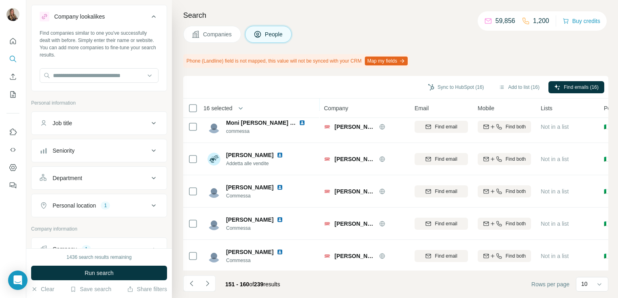
scroll to position [174, 0]
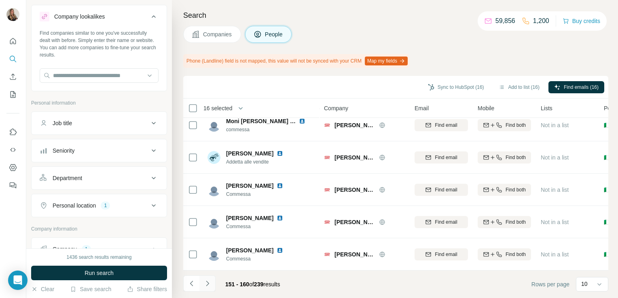
click at [205, 284] on icon "Navigate to next page" at bounding box center [207, 284] width 8 height 8
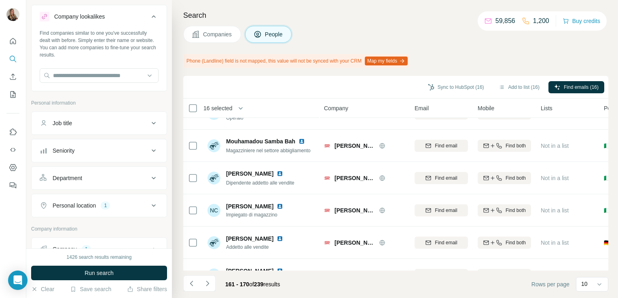
scroll to position [0, 0]
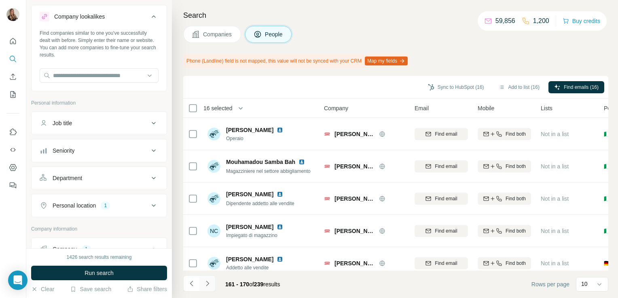
click at [208, 283] on icon "Navigate to next page" at bounding box center [207, 283] width 3 height 5
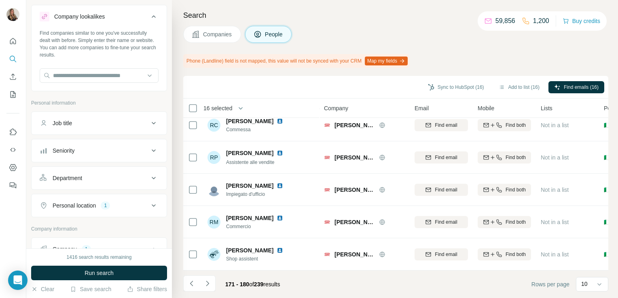
scroll to position [174, 0]
click at [205, 282] on icon "Navigate to next page" at bounding box center [207, 284] width 8 height 8
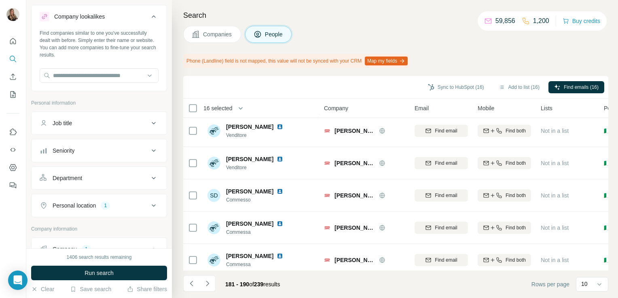
scroll to position [0, 0]
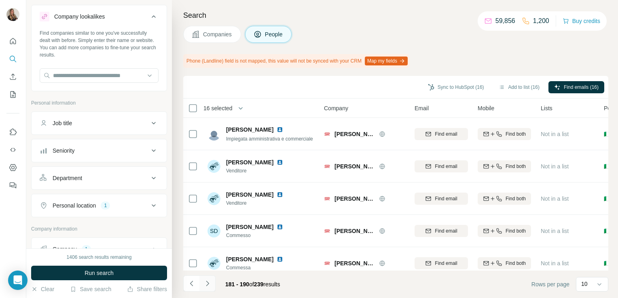
click at [205, 287] on icon "Navigate to next page" at bounding box center [207, 284] width 8 height 8
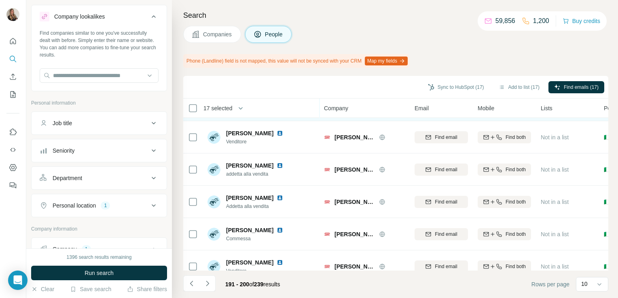
scroll to position [174, 0]
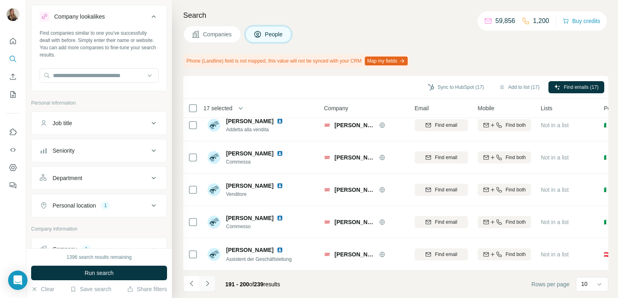
click at [211, 288] on button "Navigate to next page" at bounding box center [207, 284] width 16 height 16
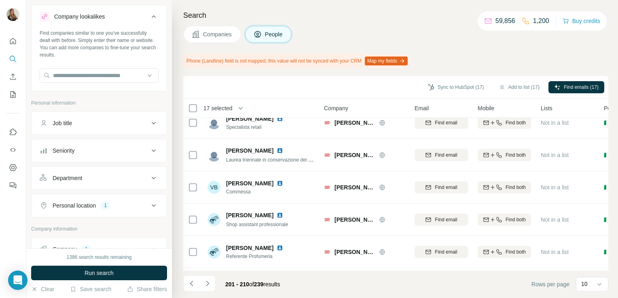
scroll to position [0, 0]
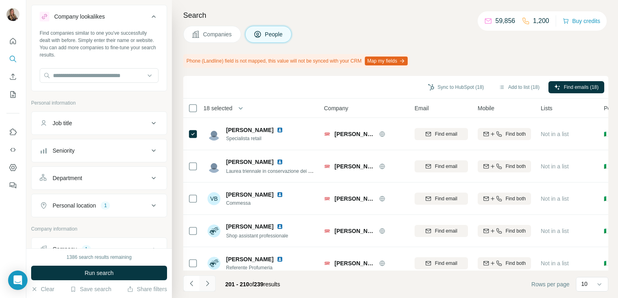
click at [213, 285] on button "Navigate to next page" at bounding box center [207, 284] width 16 height 16
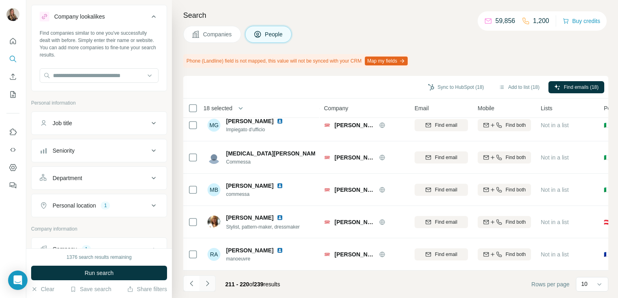
click at [209, 287] on icon "Navigate to next page" at bounding box center [207, 284] width 8 height 8
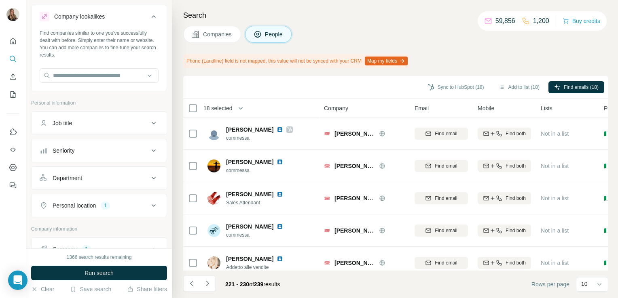
scroll to position [0, 0]
click at [206, 281] on icon "Navigate to next page" at bounding box center [207, 283] width 3 height 5
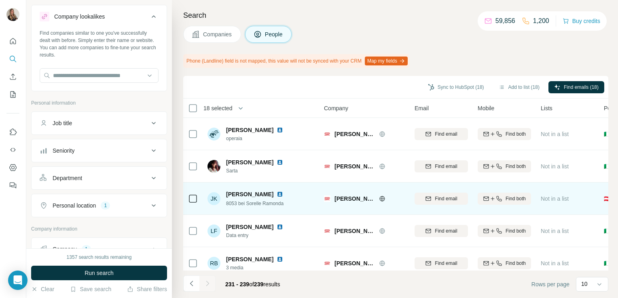
scroll to position [142, 0]
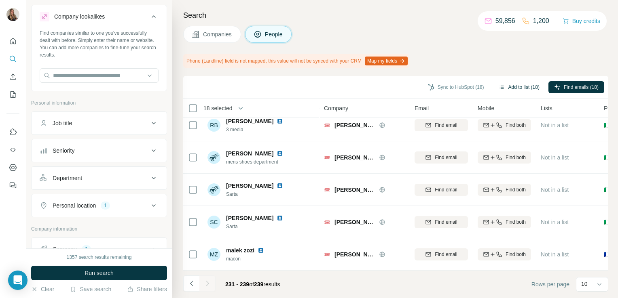
click at [511, 86] on button "Add to list (18)" at bounding box center [519, 87] width 52 height 12
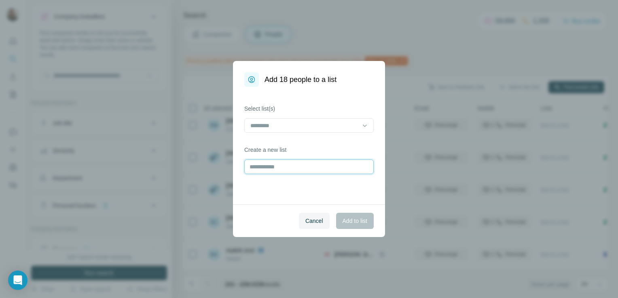
click at [299, 169] on input "text" at bounding box center [308, 167] width 129 height 15
type input "**********"
click at [359, 223] on span "Add to list" at bounding box center [354, 221] width 25 height 8
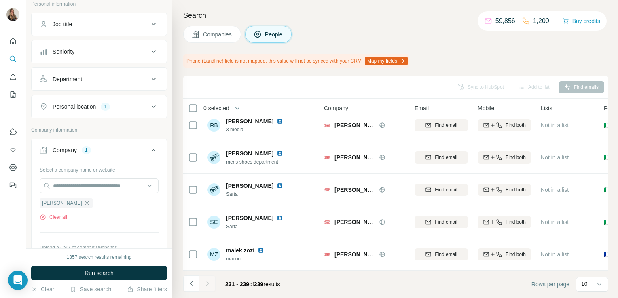
scroll to position [116, 0]
click at [85, 203] on icon "button" at bounding box center [87, 203] width 4 height 4
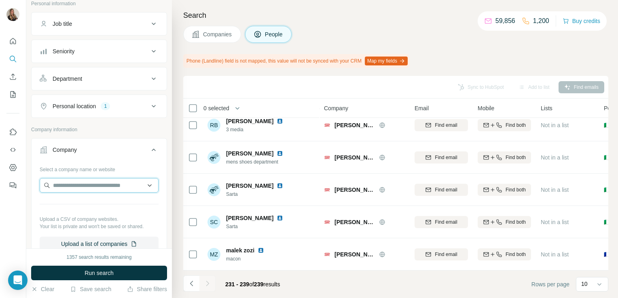
click at [72, 183] on input "text" at bounding box center [99, 185] width 119 height 15
paste input "**********"
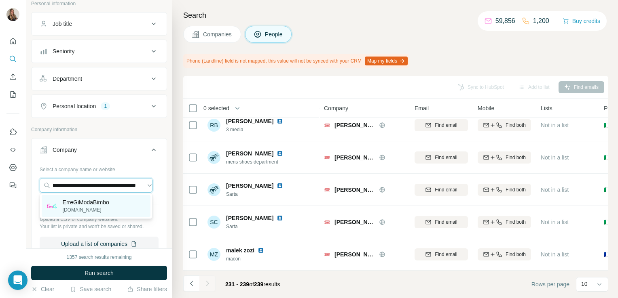
type input "**********"
click at [80, 203] on p "ErreGiModaBimbo" at bounding box center [86, 203] width 46 height 8
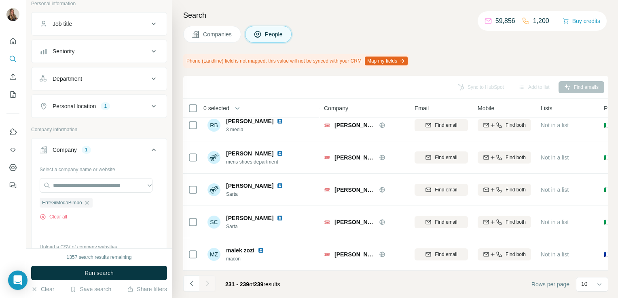
scroll to position [0, 0]
click at [87, 269] on span "Run search" at bounding box center [99, 273] width 29 height 8
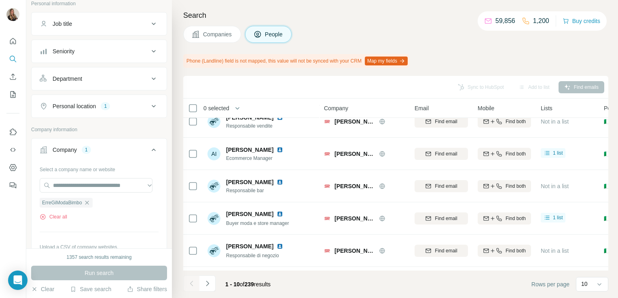
click at [198, 38] on icon at bounding box center [196, 34] width 8 height 8
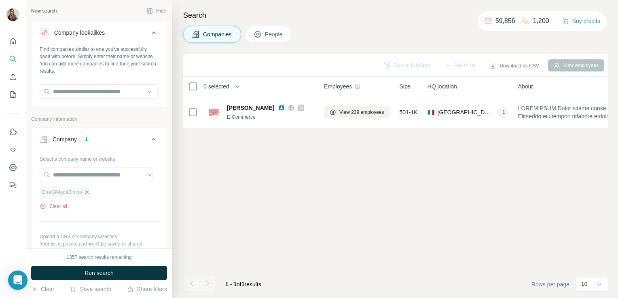
click at [89, 191] on icon "button" at bounding box center [87, 192] width 6 height 6
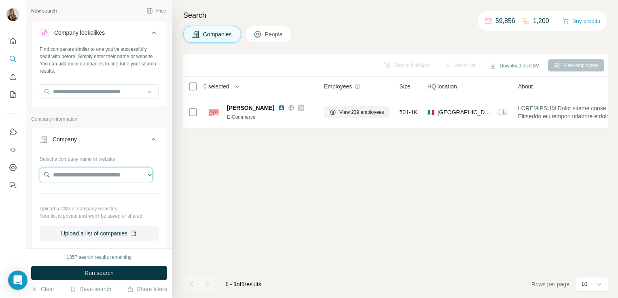
click at [72, 172] on input "text" at bounding box center [96, 175] width 113 height 15
paste input "**********"
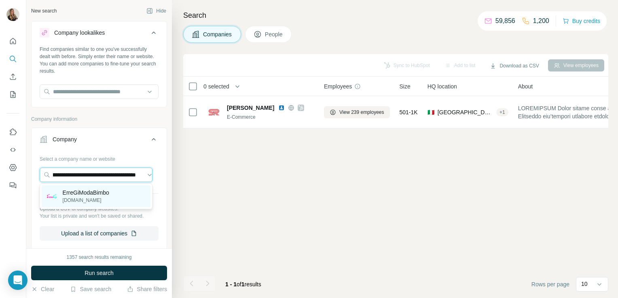
type input "**********"
click at [71, 201] on p "erregimodabimbo.it" at bounding box center [86, 200] width 46 height 7
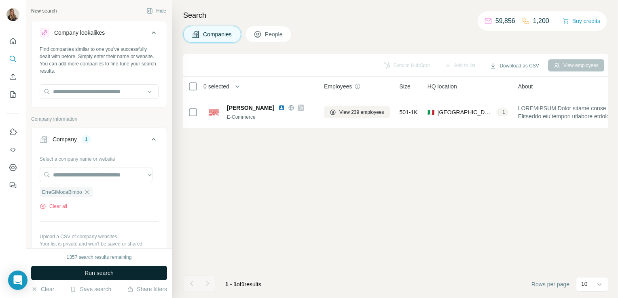
click at [85, 272] on span "Run search" at bounding box center [99, 273] width 29 height 8
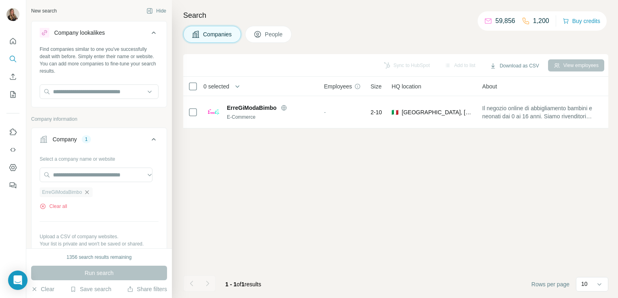
click at [87, 191] on icon "button" at bounding box center [87, 192] width 4 height 4
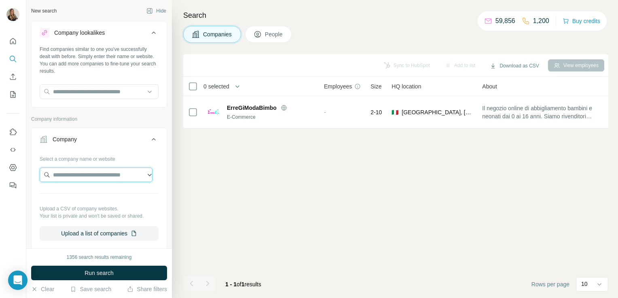
click at [76, 180] on input "text" at bounding box center [96, 175] width 113 height 15
paste input "**********"
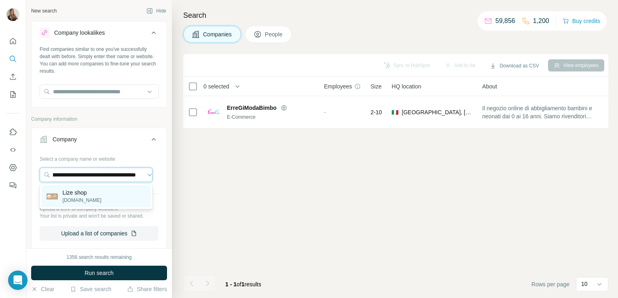
type input "**********"
click at [71, 199] on p "lize-shop.it" at bounding box center [82, 200] width 39 height 7
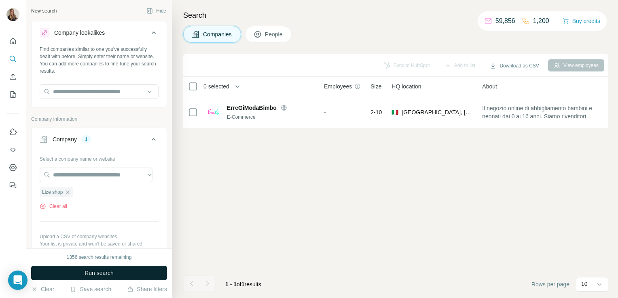
click at [78, 276] on button "Run search" at bounding box center [99, 273] width 136 height 15
